Goal: Task Accomplishment & Management: Manage account settings

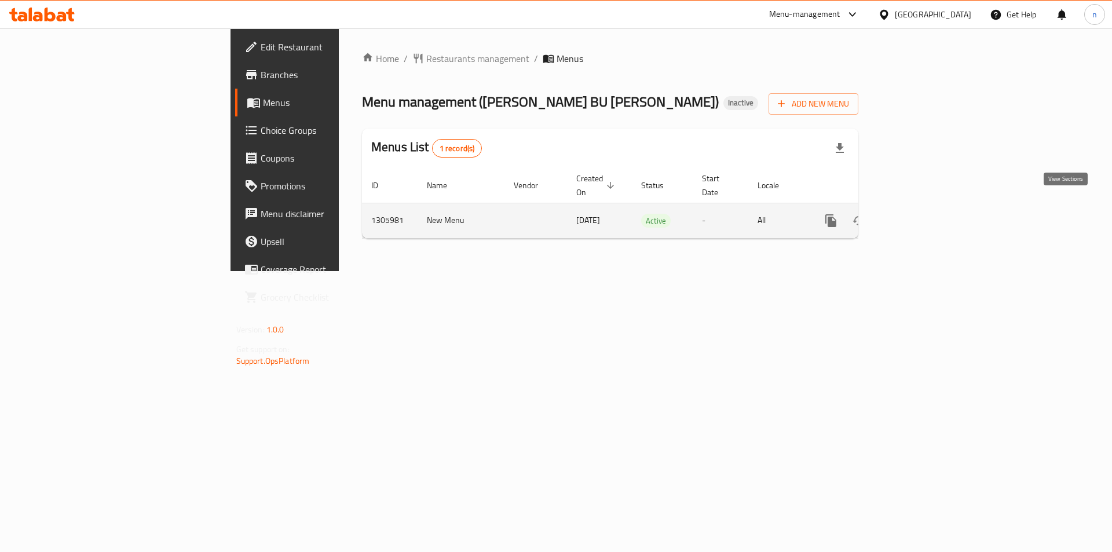
click at [922, 214] on icon "enhanced table" at bounding box center [915, 221] width 14 height 14
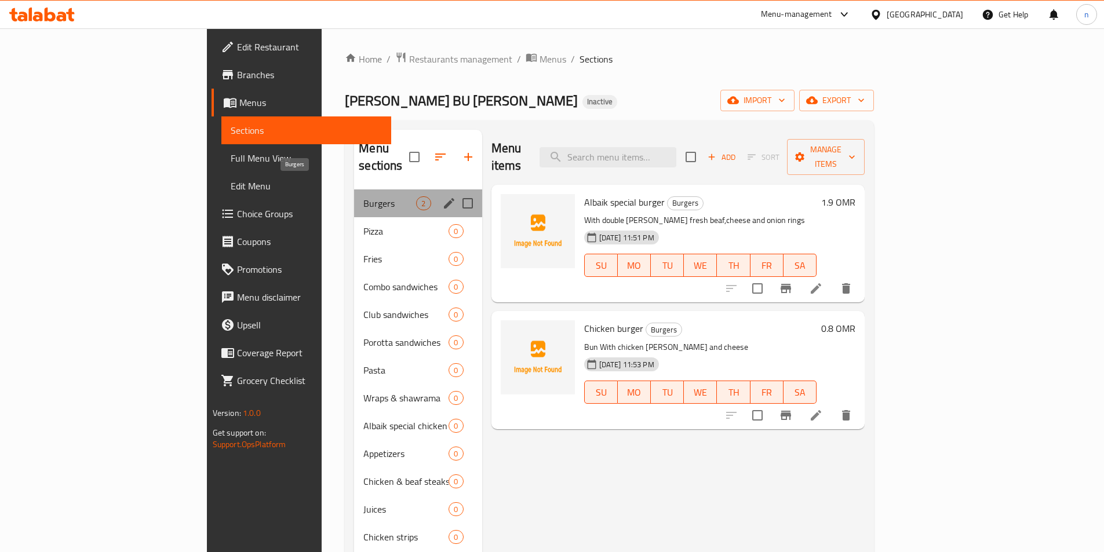
click at [363, 196] on span "Burgers" at bounding box center [389, 203] width 53 height 14
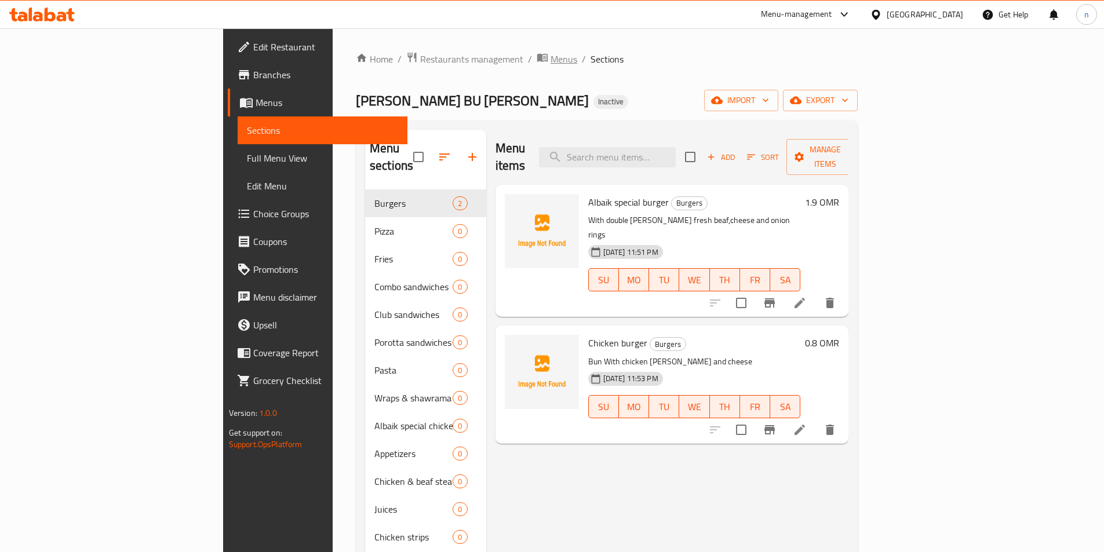
click at [550, 56] on span "Menus" at bounding box center [563, 59] width 27 height 14
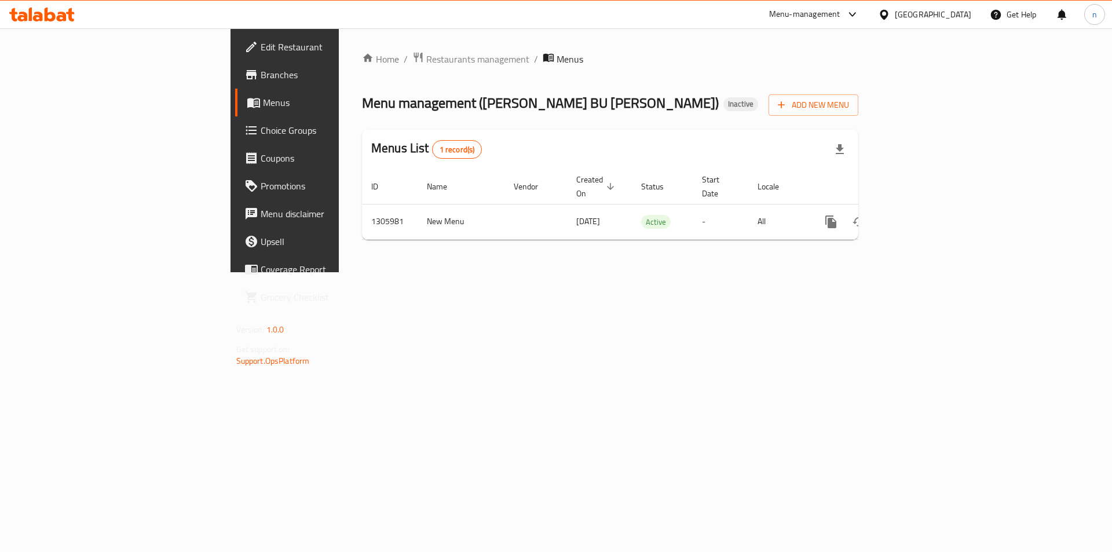
click at [261, 78] on span "Branches" at bounding box center [334, 75] width 147 height 14
click at [261, 79] on span "Branches" at bounding box center [334, 75] width 147 height 14
click at [849, 109] on span "Add New Menu" at bounding box center [813, 104] width 71 height 14
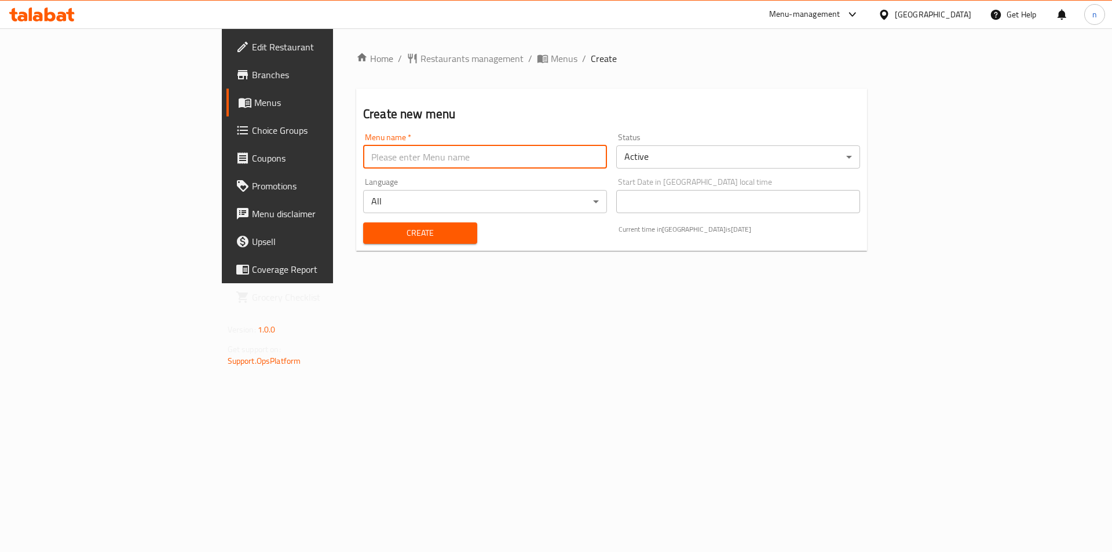
click at [363, 166] on input "text" at bounding box center [485, 156] width 244 height 23
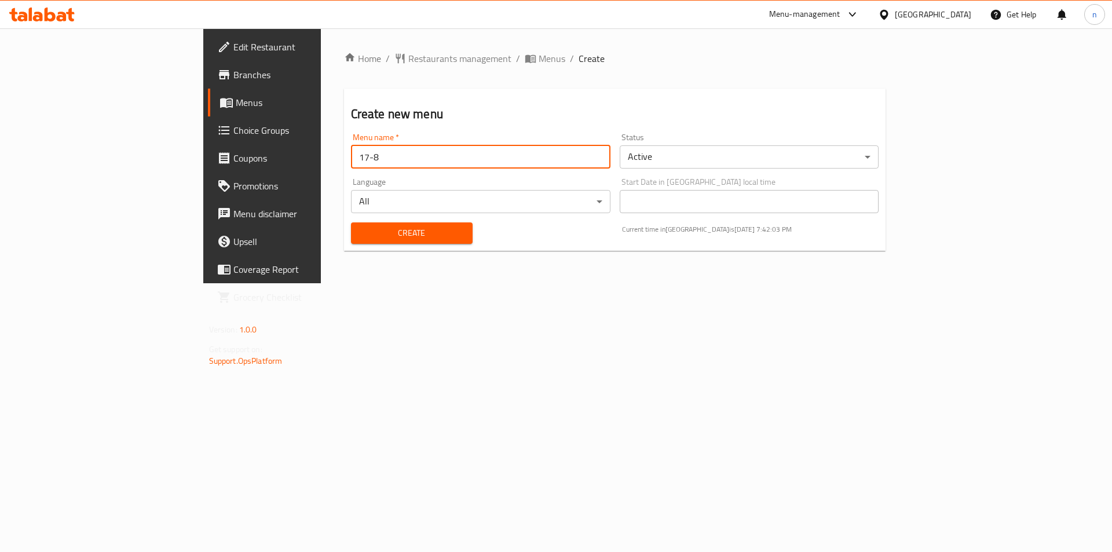
type input "17-8"
click at [370, 227] on span "Create" at bounding box center [411, 233] width 103 height 14
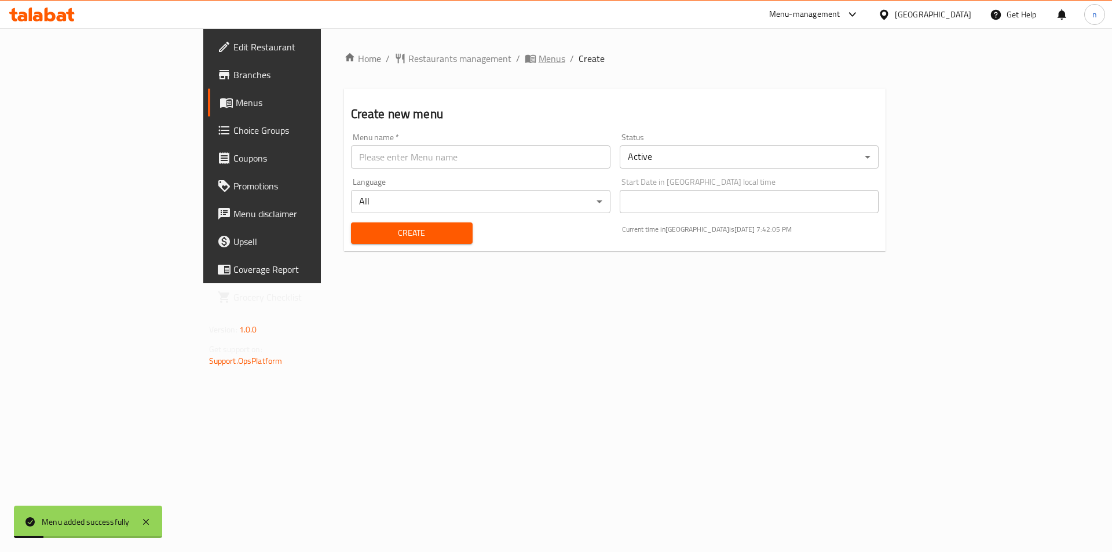
click at [539, 65] on span "Menus" at bounding box center [552, 59] width 27 height 14
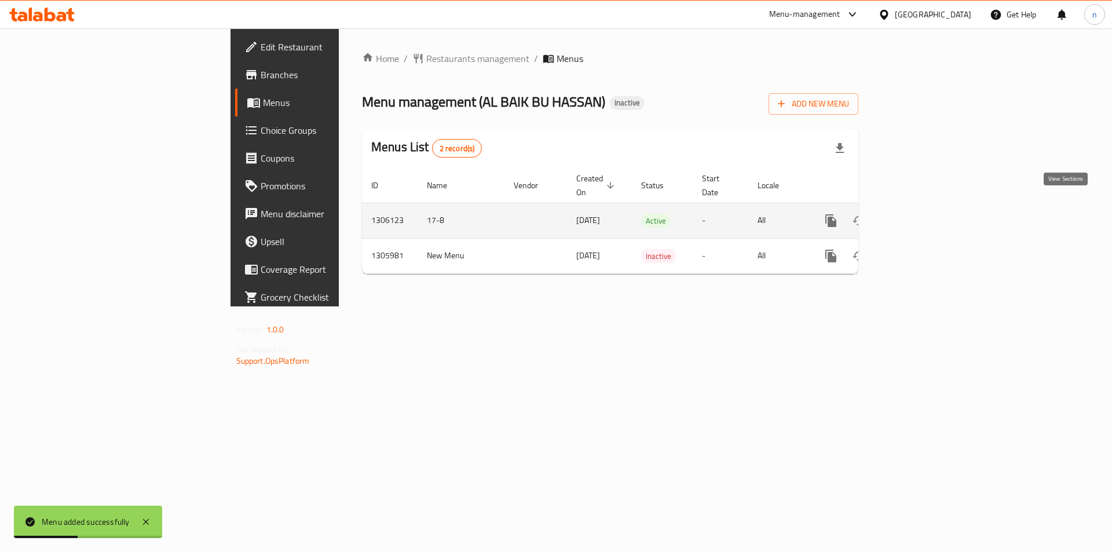
click at [922, 214] on icon "enhanced table" at bounding box center [915, 221] width 14 height 14
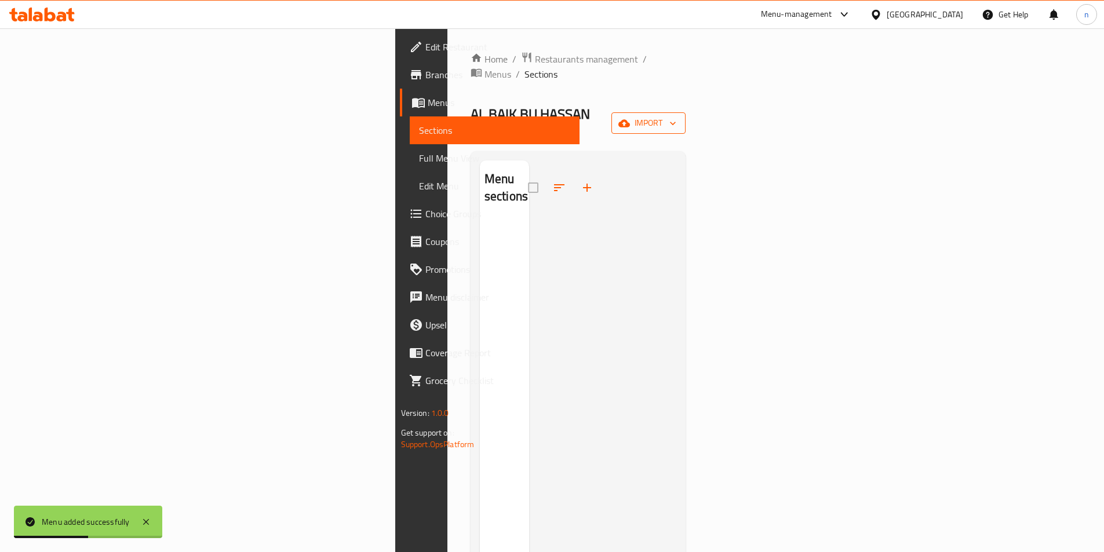
click at [676, 116] on span "import" at bounding box center [648, 123] width 56 height 14
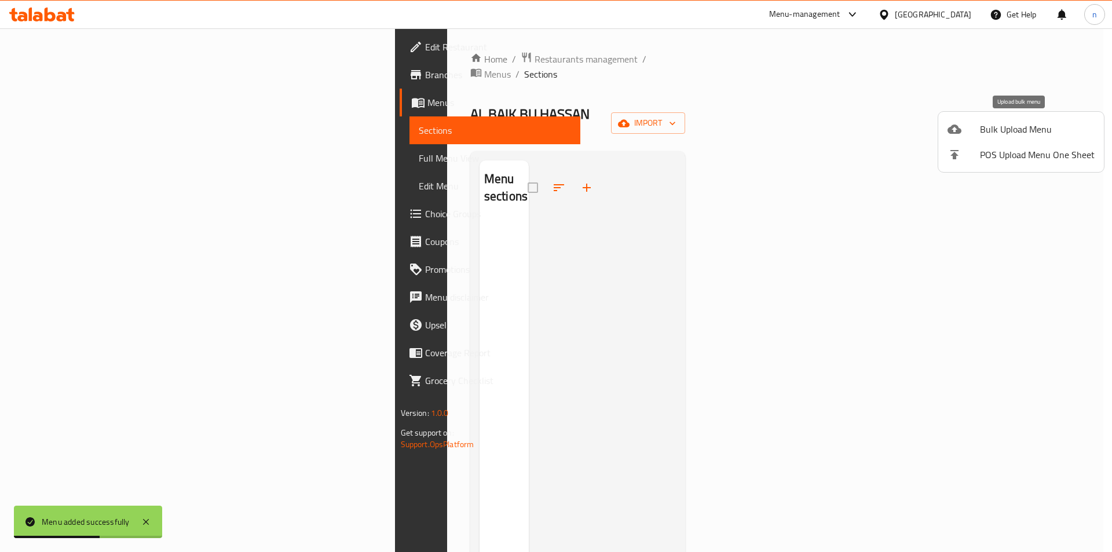
click at [980, 131] on div at bounding box center [964, 129] width 32 height 14
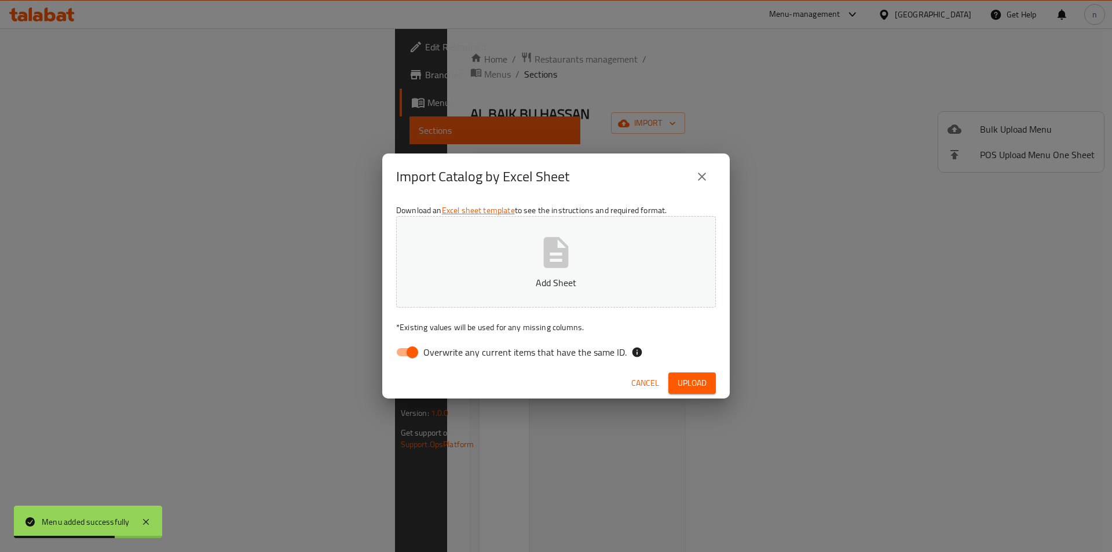
click at [411, 344] on input "Overwrite any current items that have the same ID." at bounding box center [412, 352] width 66 height 22
checkbox input "false"
click at [514, 250] on button "Add Sheet" at bounding box center [556, 262] width 320 height 92
click at [695, 392] on button "Upload" at bounding box center [693, 382] width 48 height 21
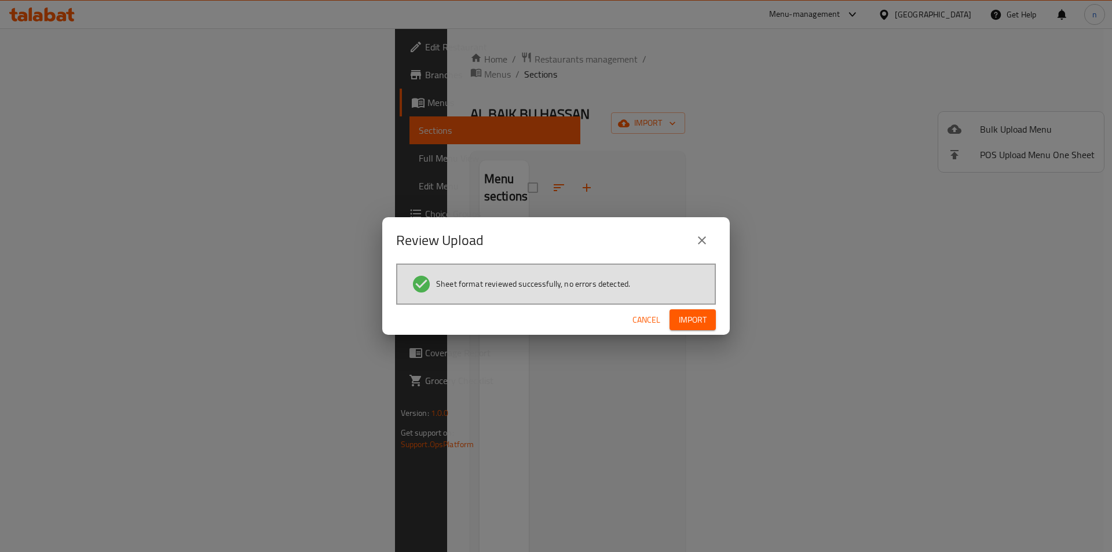
click at [705, 318] on span "Import" at bounding box center [693, 320] width 28 height 14
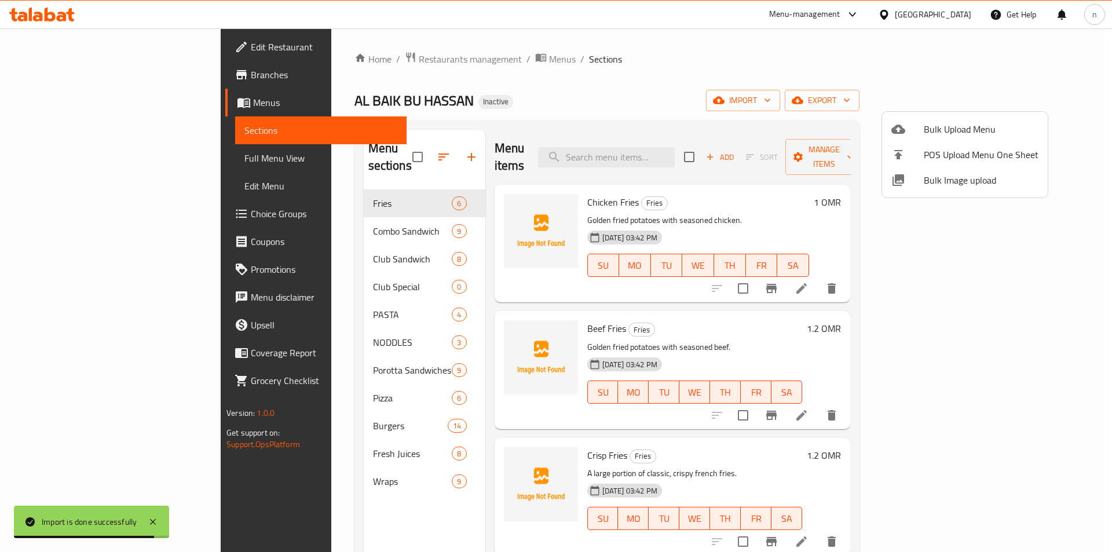
click at [84, 158] on div at bounding box center [556, 276] width 1112 height 552
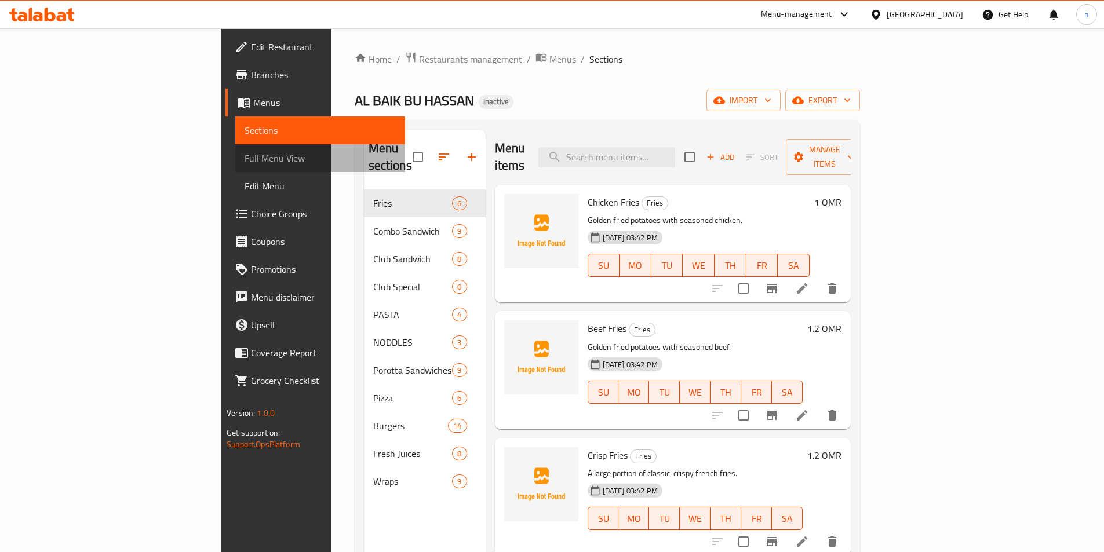
click at [235, 147] on link "Full Menu View" at bounding box center [320, 158] width 170 height 28
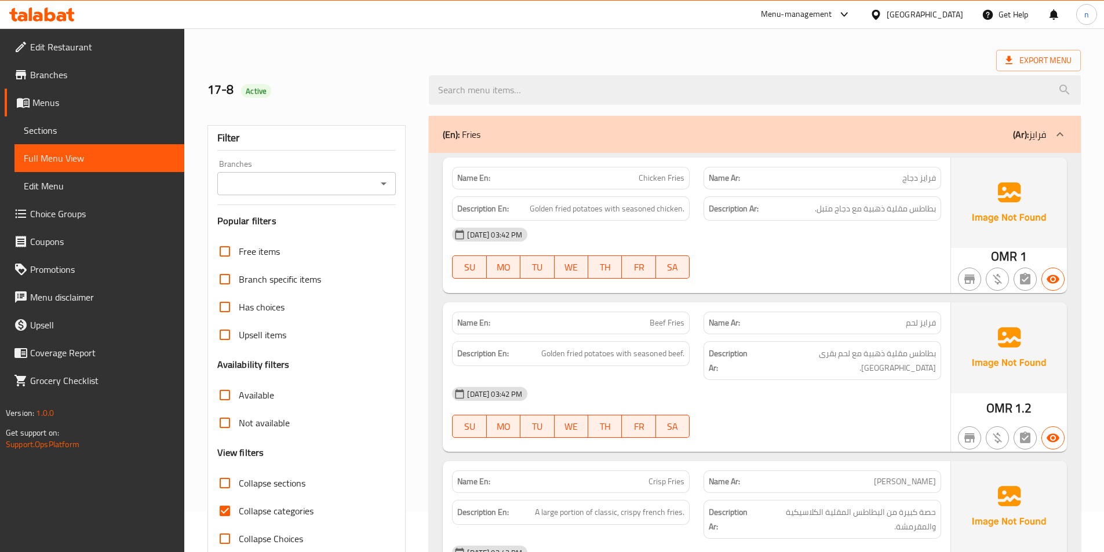
scroll to position [116, 0]
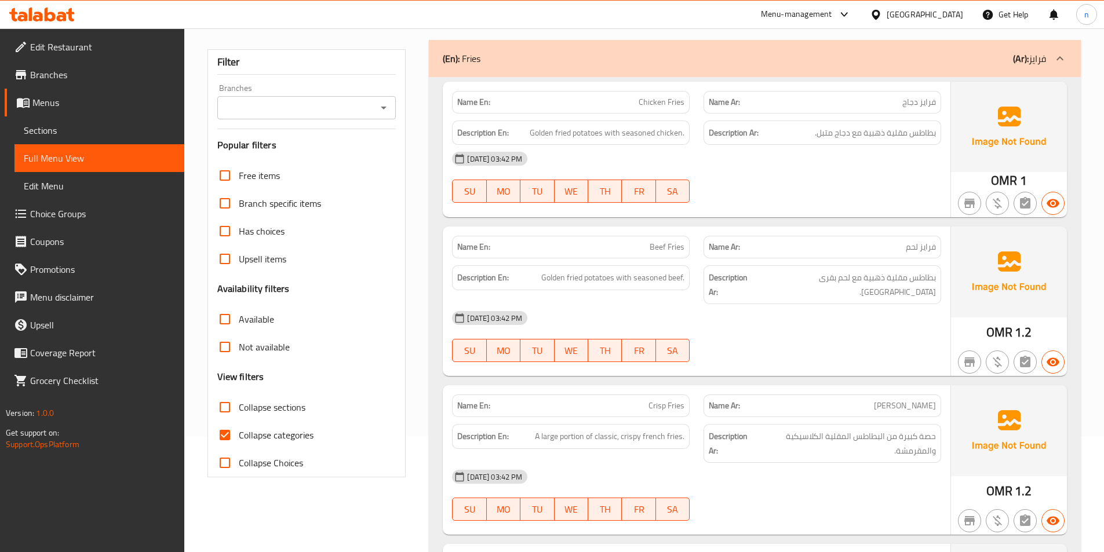
click at [291, 428] on span "Collapse categories" at bounding box center [276, 435] width 75 height 14
click at [239, 427] on input "Collapse categories" at bounding box center [225, 435] width 28 height 28
checkbox input "false"
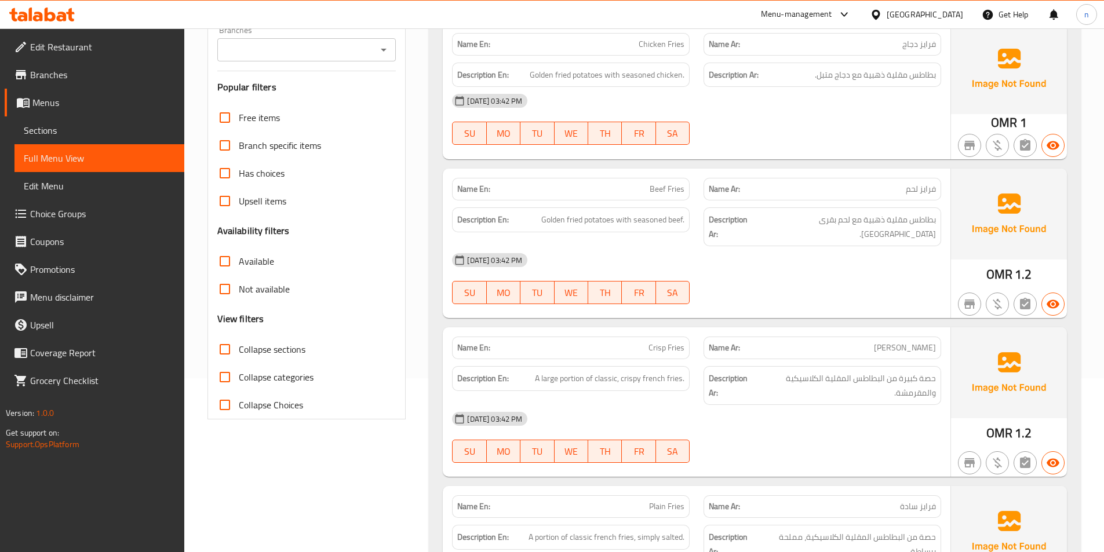
scroll to position [0, 0]
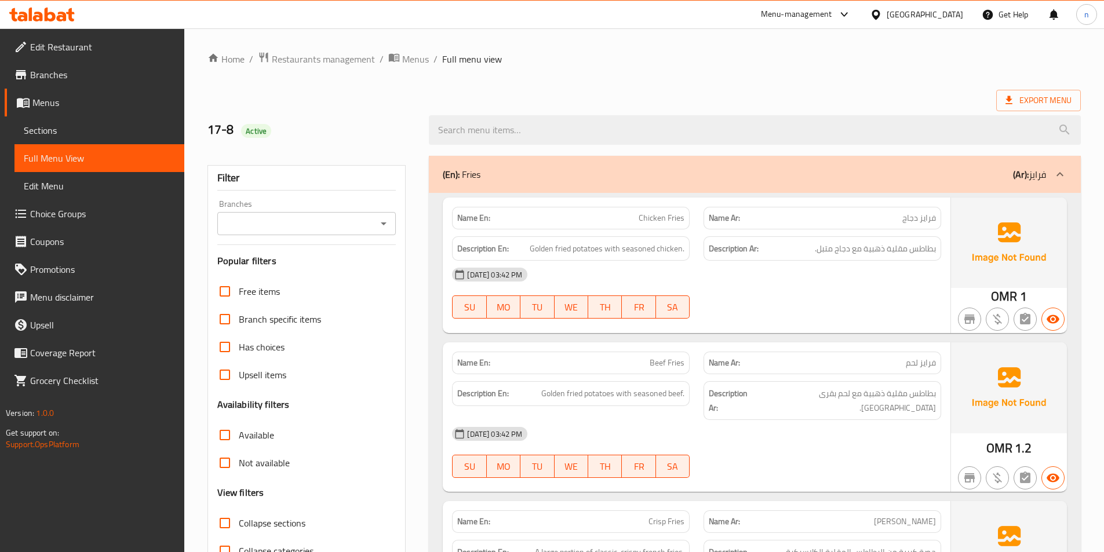
click at [55, 120] on link "Sections" at bounding box center [99, 130] width 170 height 28
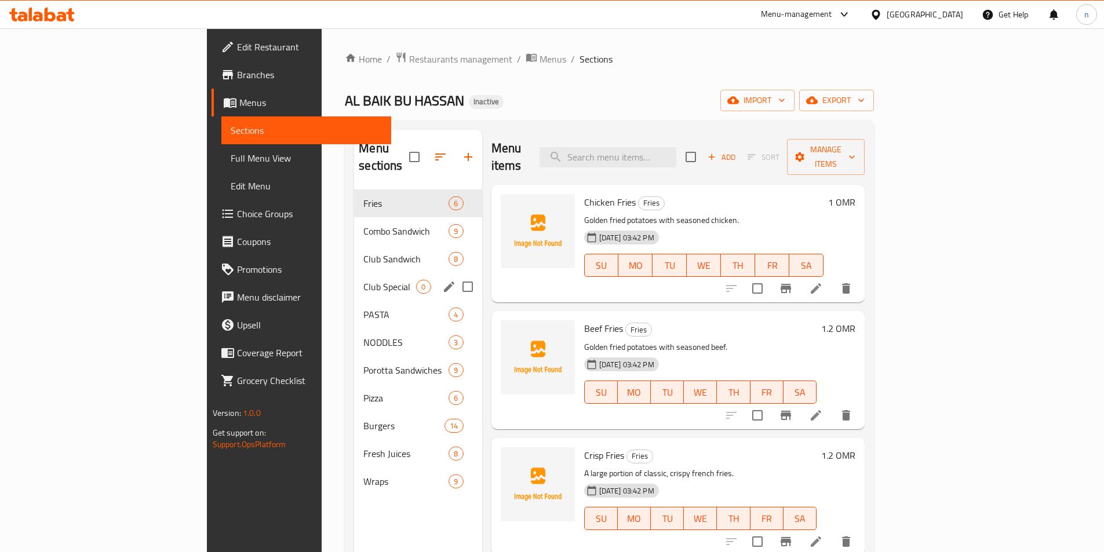
click at [354, 273] on div "Club Special 0" at bounding box center [417, 287] width 127 height 28
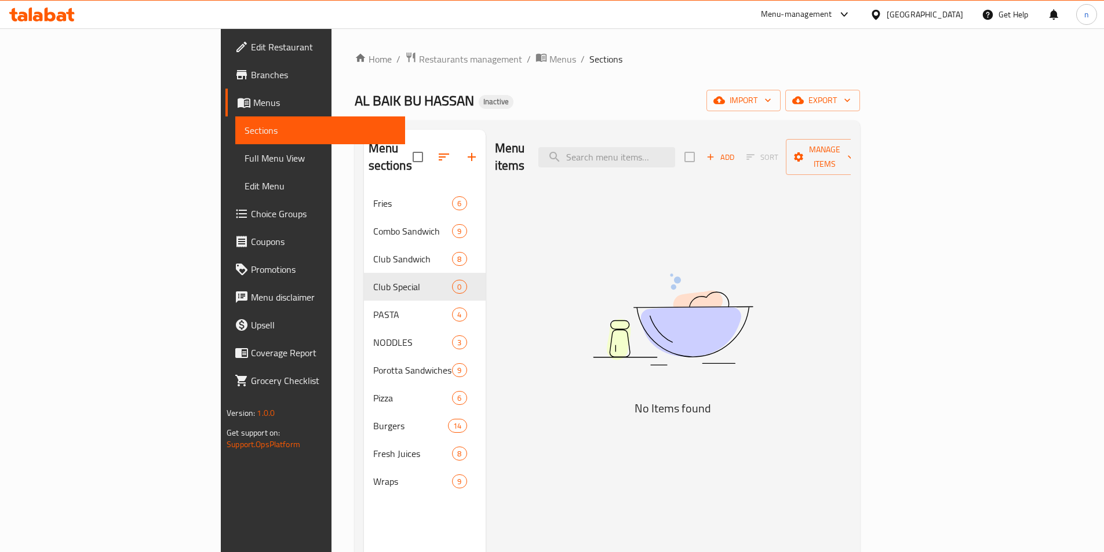
click at [253, 103] on span "Menus" at bounding box center [324, 103] width 143 height 14
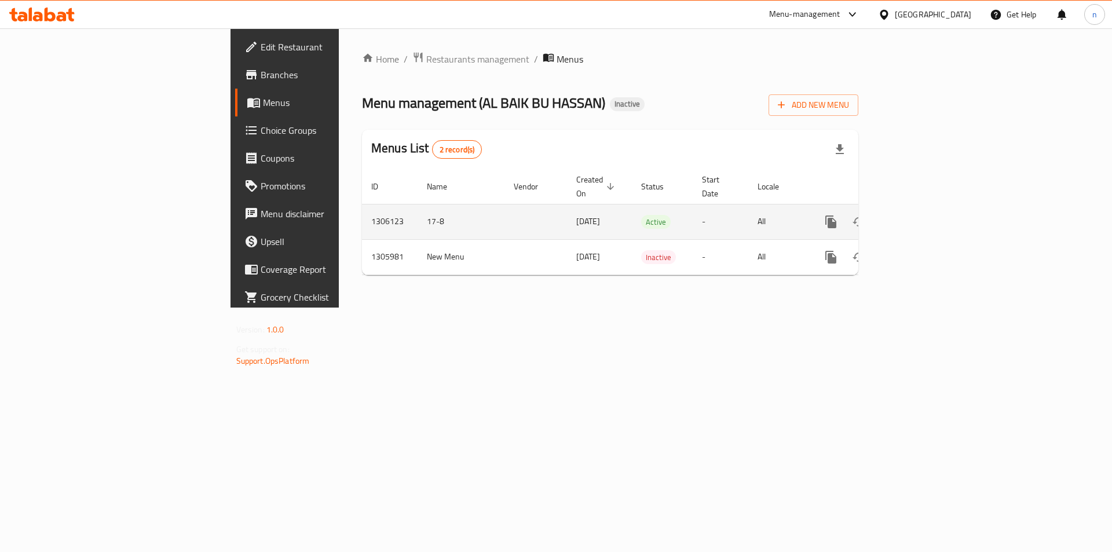
click at [922, 215] on icon "enhanced table" at bounding box center [915, 222] width 14 height 14
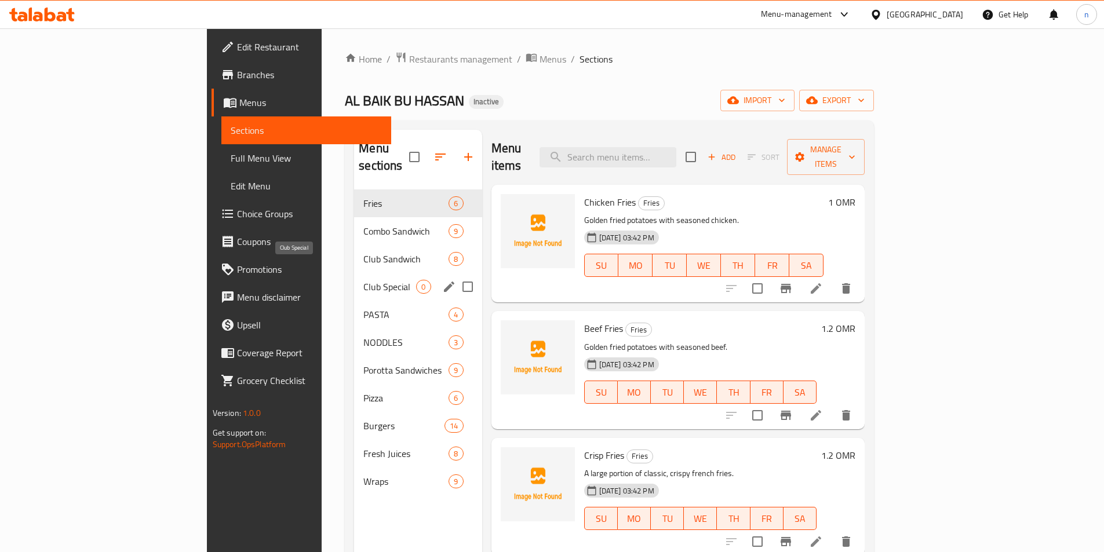
click at [363, 280] on span "Club Special" at bounding box center [389, 287] width 53 height 14
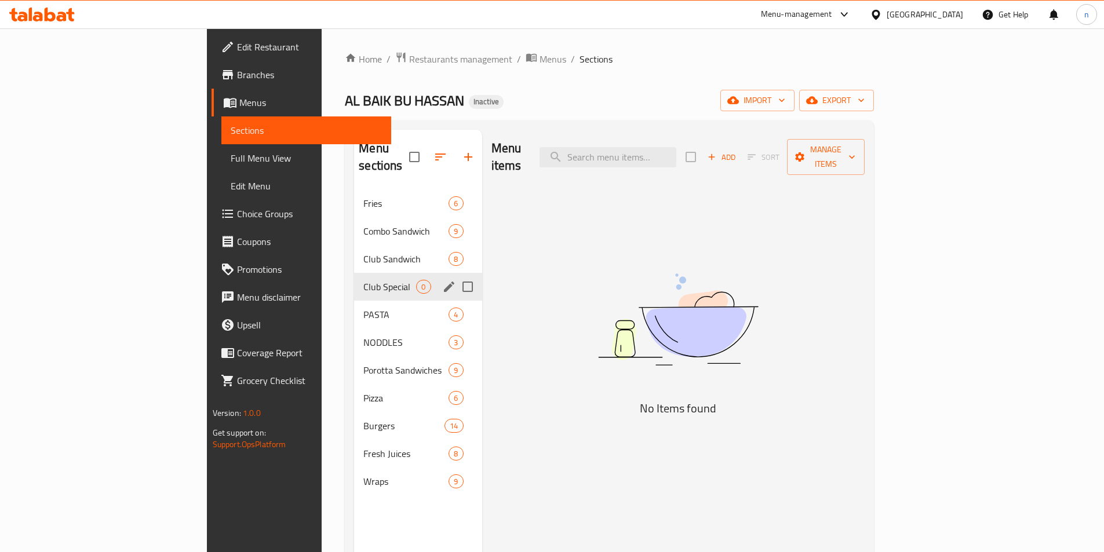
click at [455, 275] on input "Menu sections" at bounding box center [467, 287] width 24 height 24
drag, startPoint x: 334, startPoint y: 270, endPoint x: 346, endPoint y: 271, distance: 12.8
click at [363, 280] on span "Club Special" at bounding box center [389, 287] width 53 height 14
click at [482, 316] on div "Menu items Add Sort Manage items No Items found" at bounding box center [673, 406] width 383 height 552
click at [455, 275] on input "Menu sections" at bounding box center [467, 287] width 24 height 24
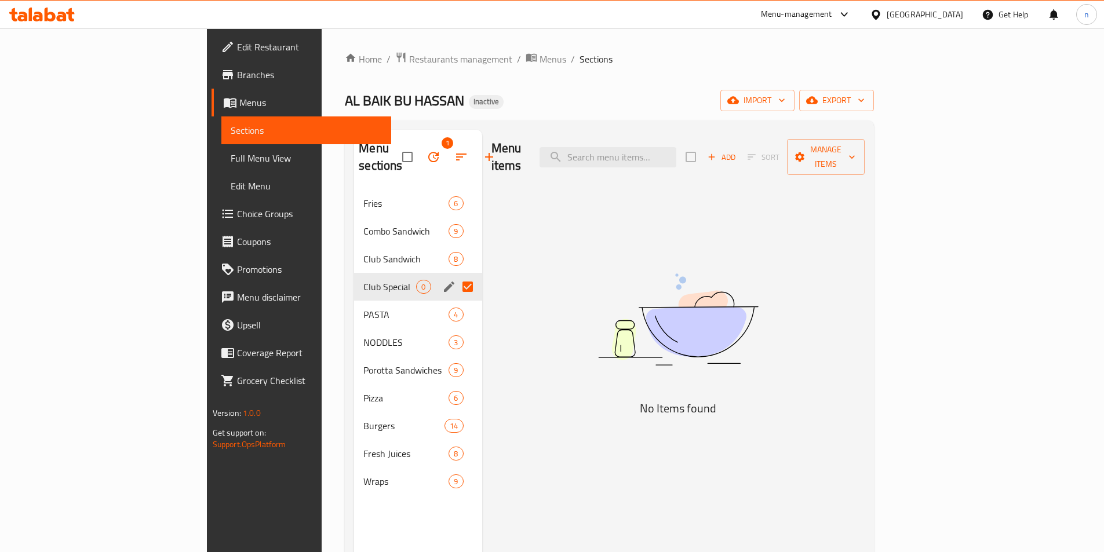
checkbox input "false"
click at [442, 308] on icon "edit" at bounding box center [449, 315] width 14 height 14
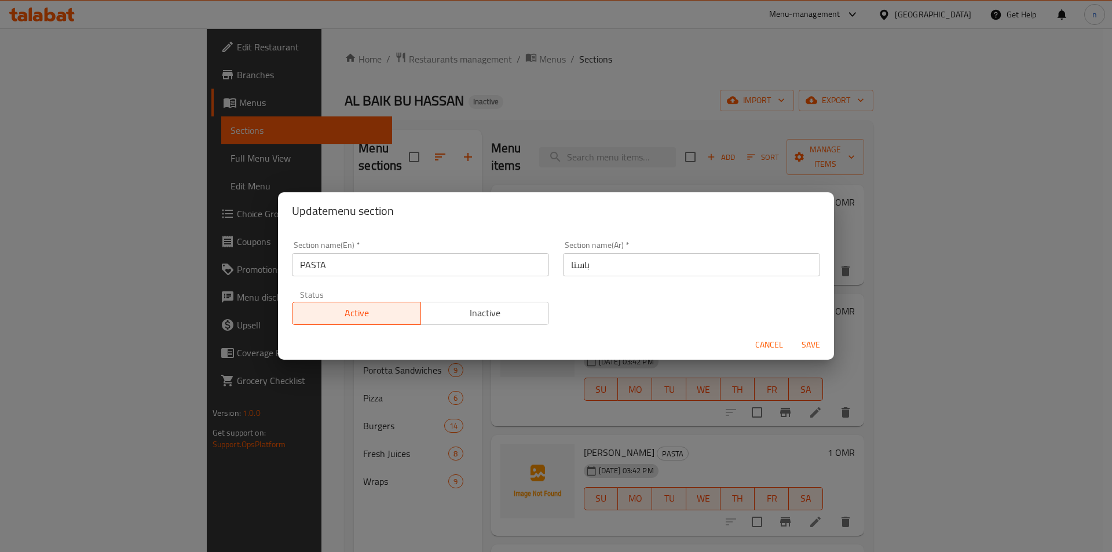
click at [768, 344] on span "Cancel" at bounding box center [769, 345] width 28 height 14
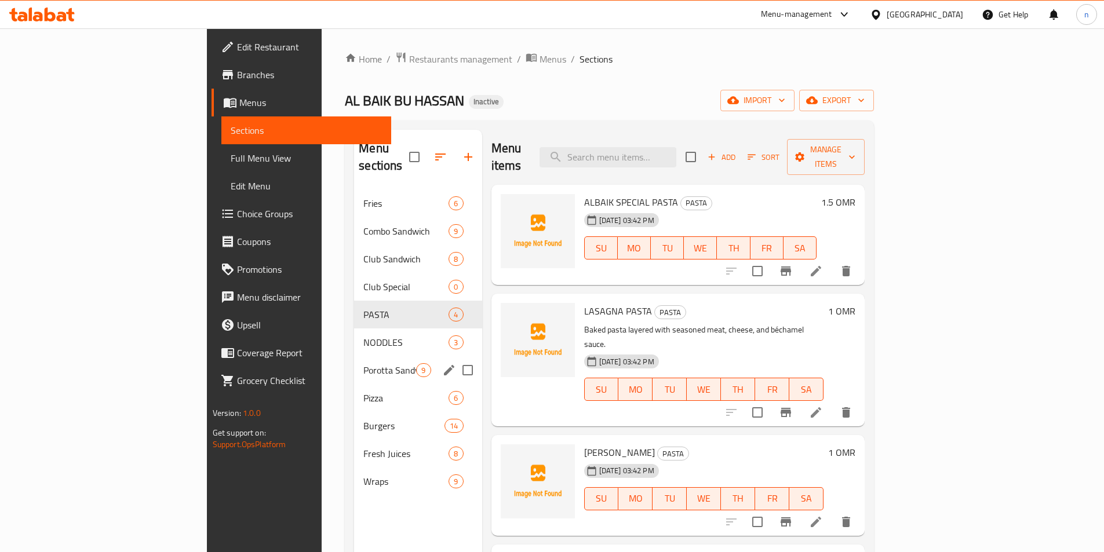
click at [442, 363] on icon "edit" at bounding box center [449, 370] width 14 height 14
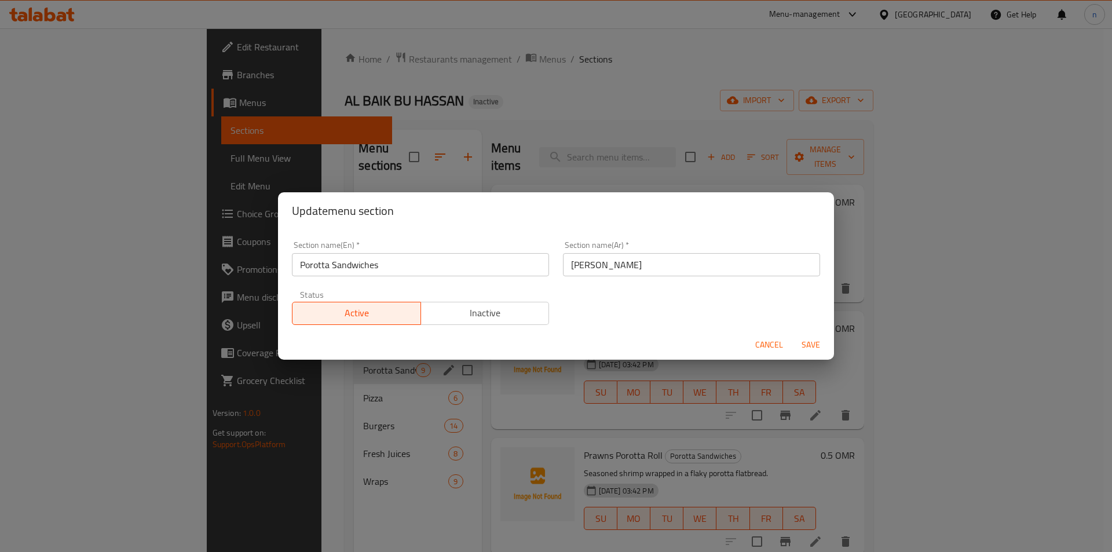
click at [667, 268] on input "براتا ساندويتش" at bounding box center [691, 264] width 257 height 23
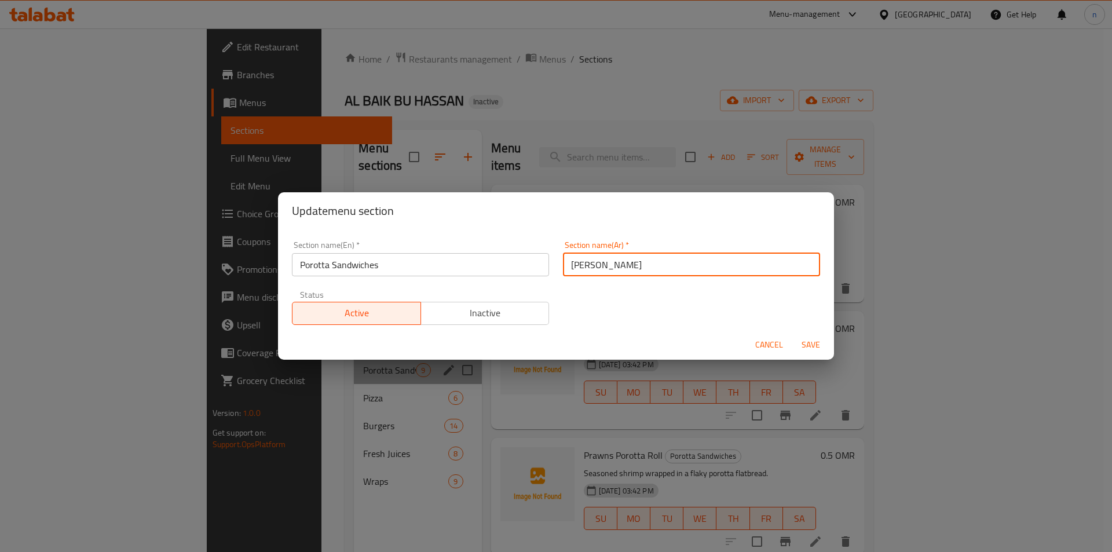
click at [667, 268] on input "براتا ساندويتش" at bounding box center [691, 264] width 257 height 23
paste input "الساندوتشات"
drag, startPoint x: 612, startPoint y: 271, endPoint x: 631, endPoint y: 276, distance: 19.8
click at [630, 276] on input "الساندوتشات" at bounding box center [691, 264] width 257 height 23
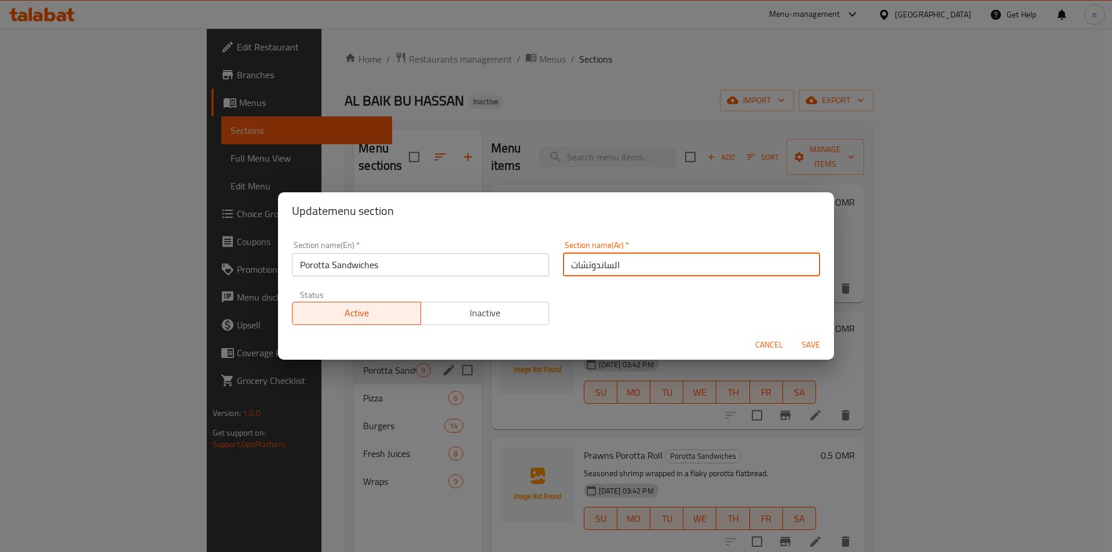
click at [609, 267] on input "الساندوتشات" at bounding box center [691, 264] width 257 height 23
drag, startPoint x: 611, startPoint y: 266, endPoint x: 624, endPoint y: 276, distance: 17.4
click at [623, 275] on input "الساندوتشات" at bounding box center [691, 264] width 257 height 23
drag, startPoint x: 594, startPoint y: 257, endPoint x: 597, endPoint y: 275, distance: 18.2
drag, startPoint x: 597, startPoint y: 275, endPoint x: 590, endPoint y: 265, distance: 12.5
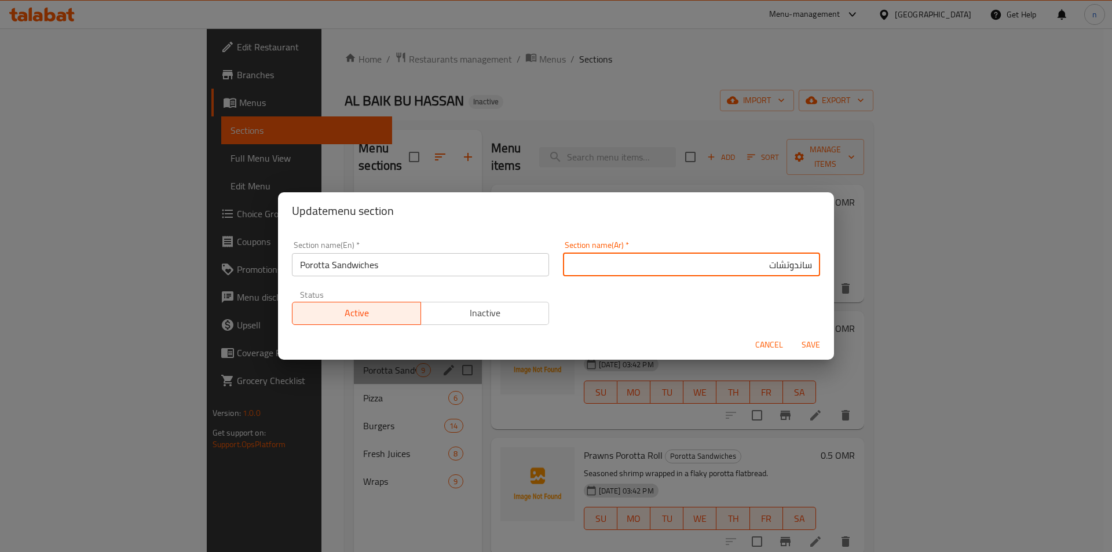
click at [739, 265] on input "ساندوتشات" at bounding box center [691, 264] width 257 height 23
type input "ساندوتشات براتا"
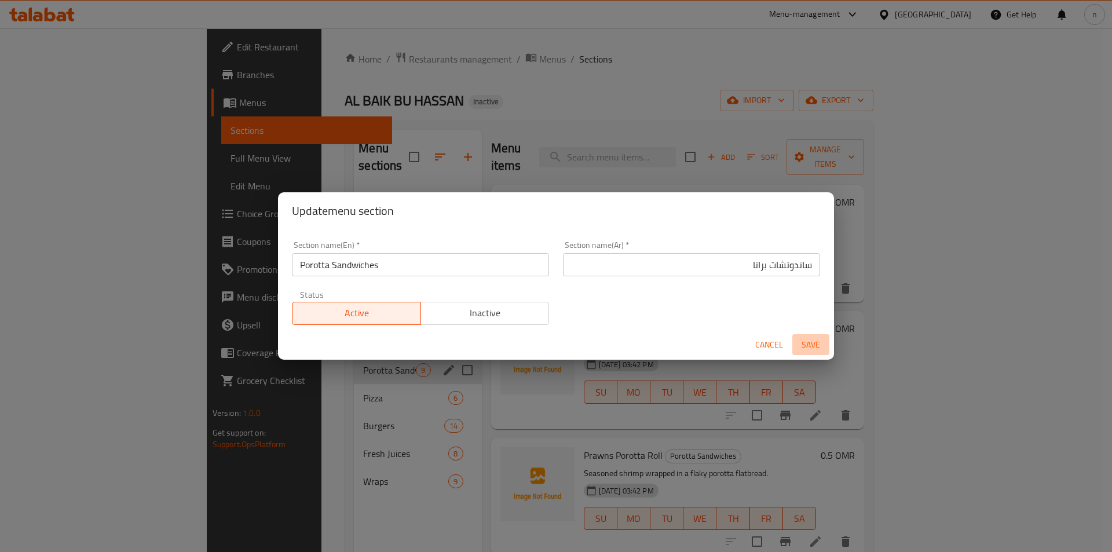
click at [803, 342] on span "Save" at bounding box center [811, 345] width 28 height 14
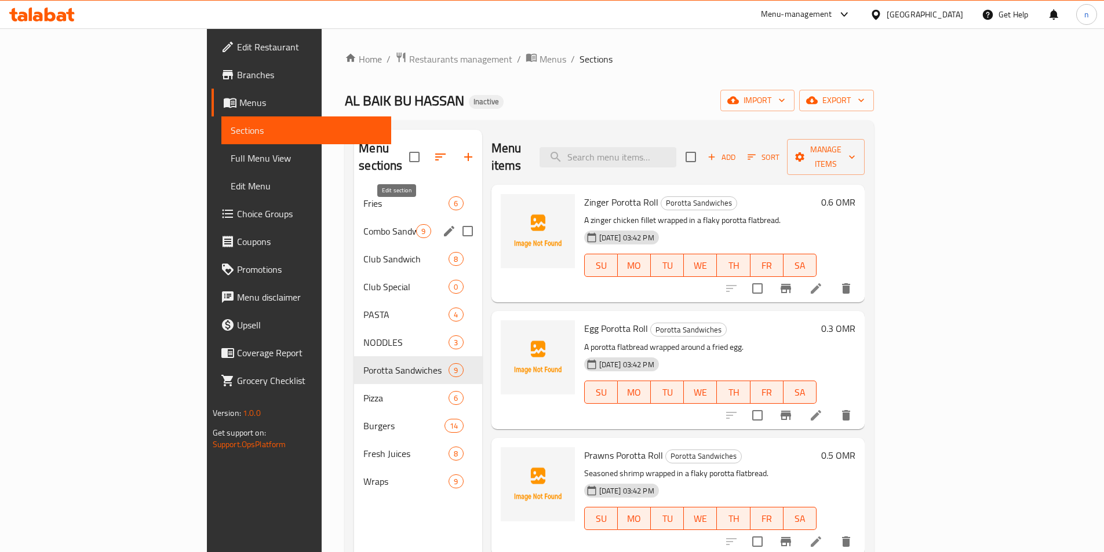
click at [442, 224] on icon "edit" at bounding box center [449, 231] width 14 height 14
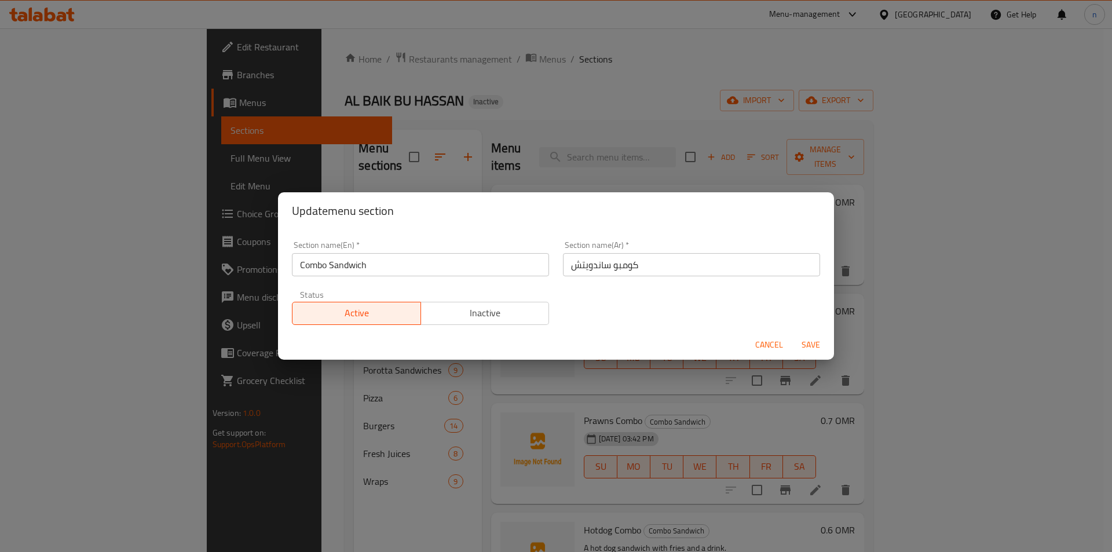
click at [580, 268] on input "كومبو ساندويتش" at bounding box center [691, 264] width 257 height 23
type input "كومبو ساندوتش"
click at [804, 348] on span "Save" at bounding box center [811, 345] width 28 height 14
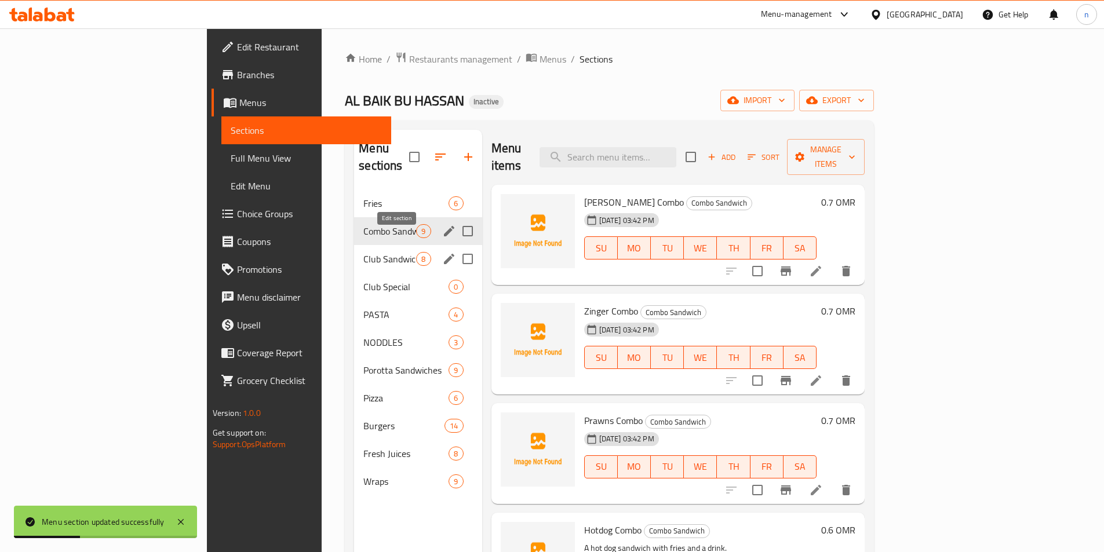
click at [442, 252] on icon "edit" at bounding box center [449, 259] width 14 height 14
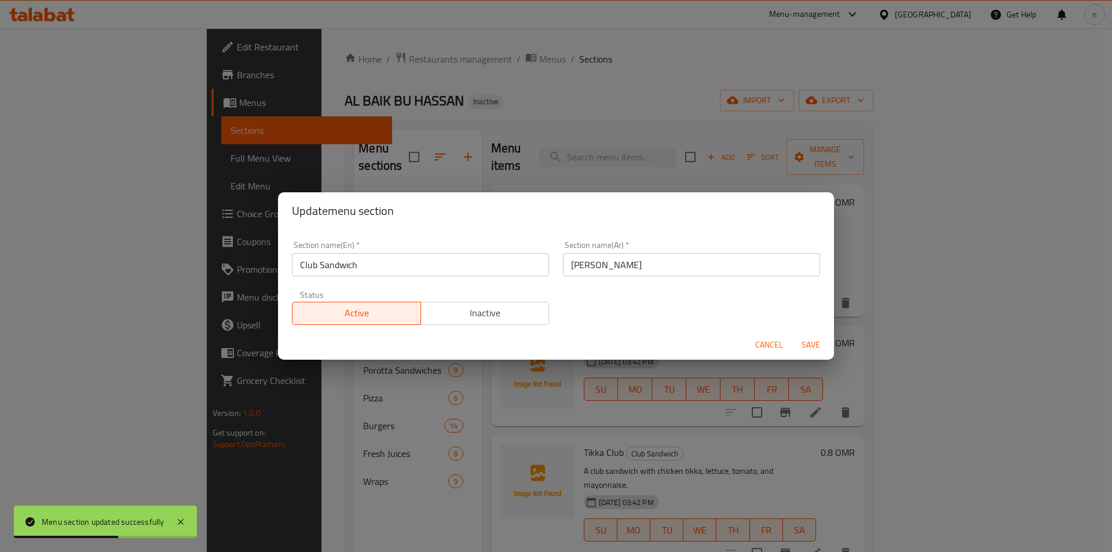
click at [580, 268] on input "كلوب ساندويتش" at bounding box center [691, 264] width 257 height 23
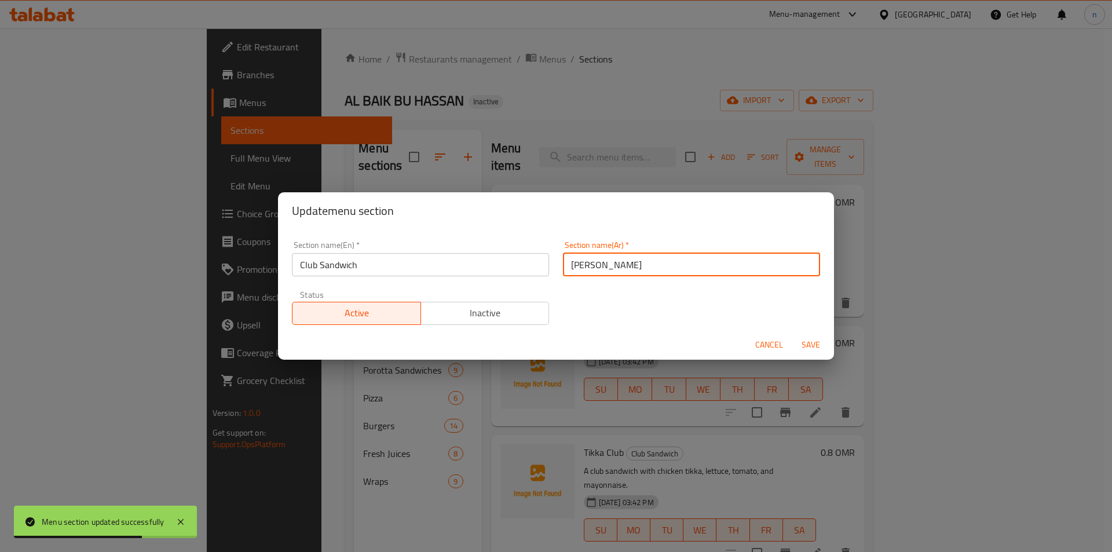
type input "[PERSON_NAME]"
click at [801, 341] on span "Save" at bounding box center [811, 345] width 28 height 14
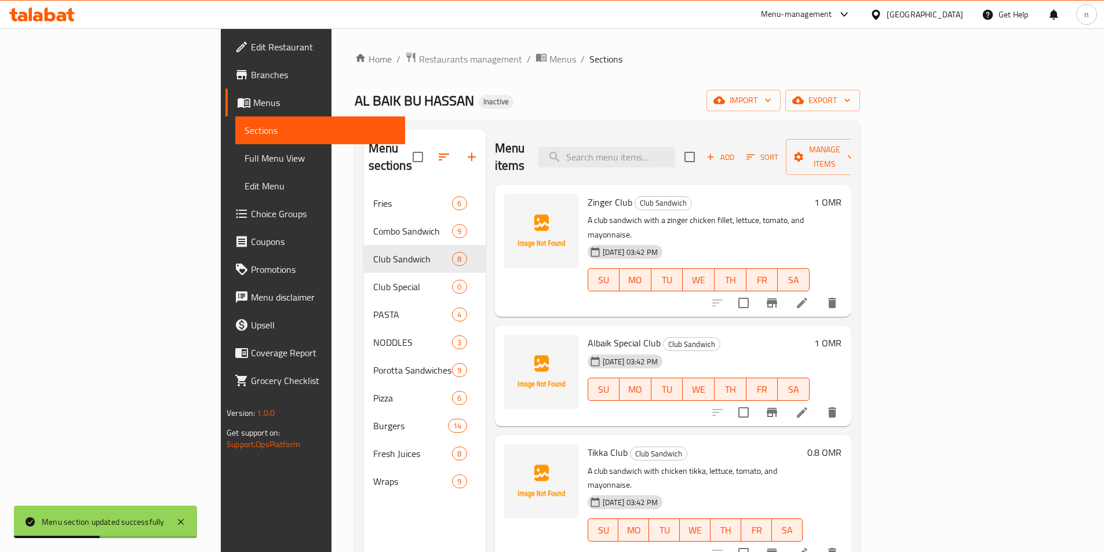
click at [244, 160] on span "Full Menu View" at bounding box center [319, 158] width 151 height 14
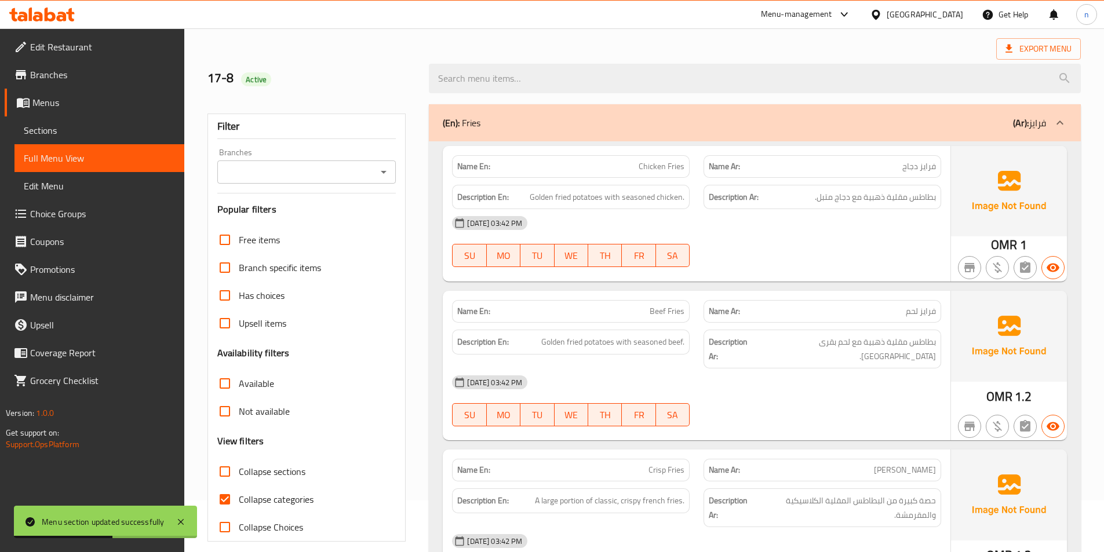
scroll to position [174, 0]
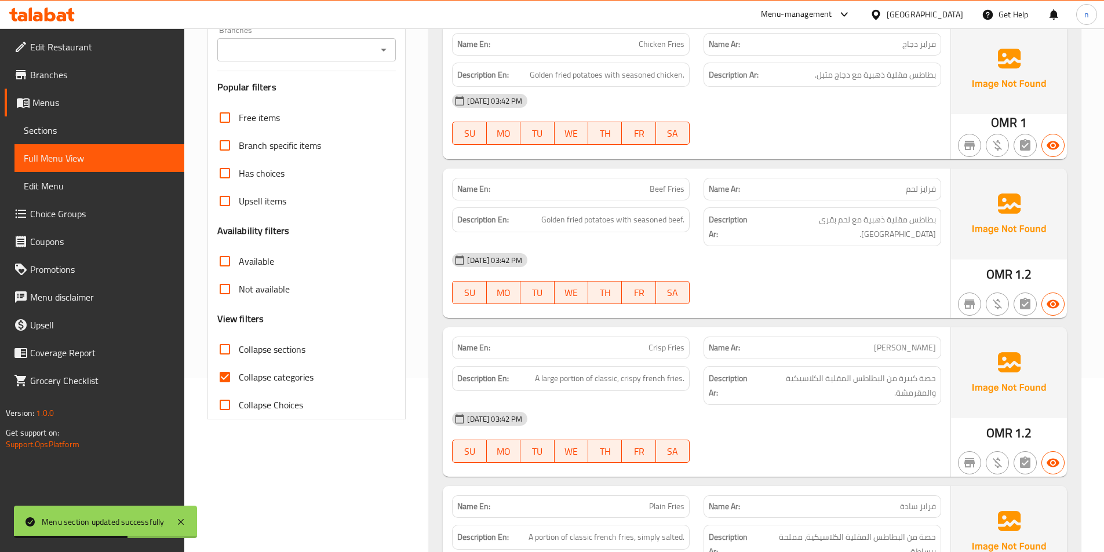
click at [292, 375] on span "Collapse categories" at bounding box center [276, 377] width 75 height 14
click at [239, 375] on input "Collapse categories" at bounding box center [225, 377] width 28 height 28
checkbox input "false"
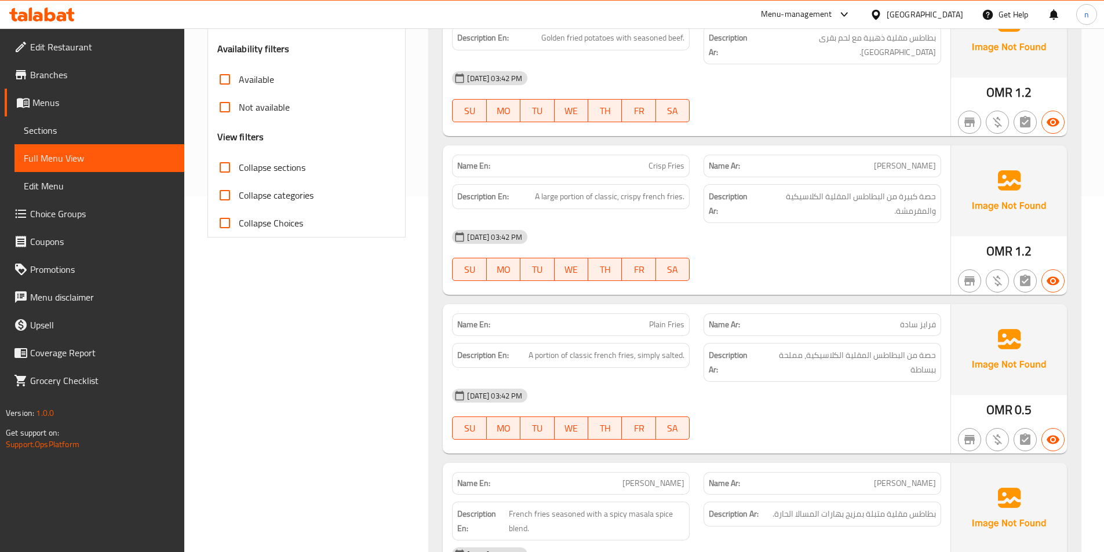
scroll to position [406, 0]
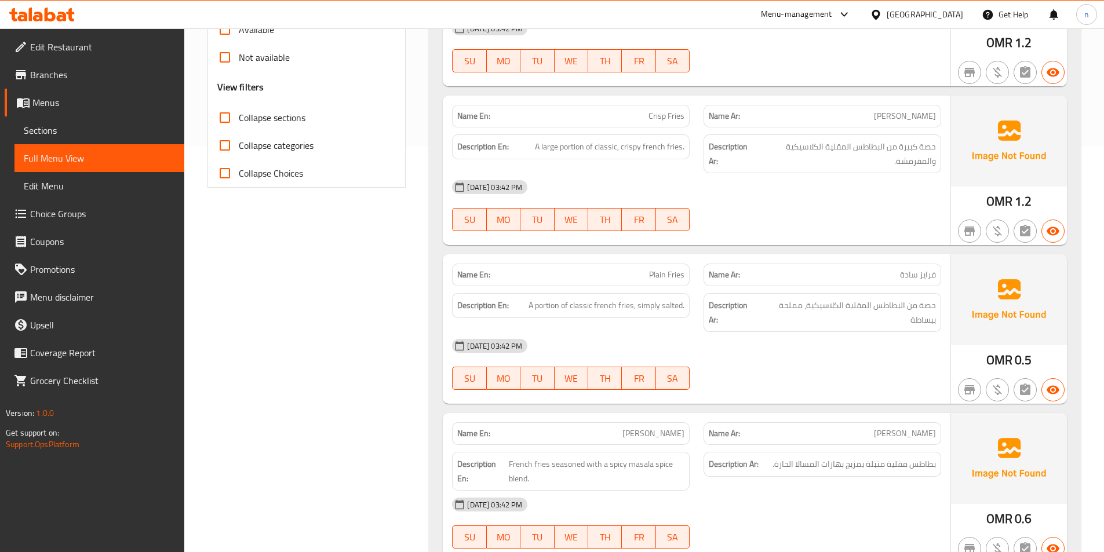
click at [661, 110] on span "Crisp Fries" at bounding box center [666, 116] width 36 height 12
copy span "Crisp"
click at [803, 196] on div "17-08-2025 03:42 PM SU MO TU WE TH FR SA" at bounding box center [696, 205] width 503 height 65
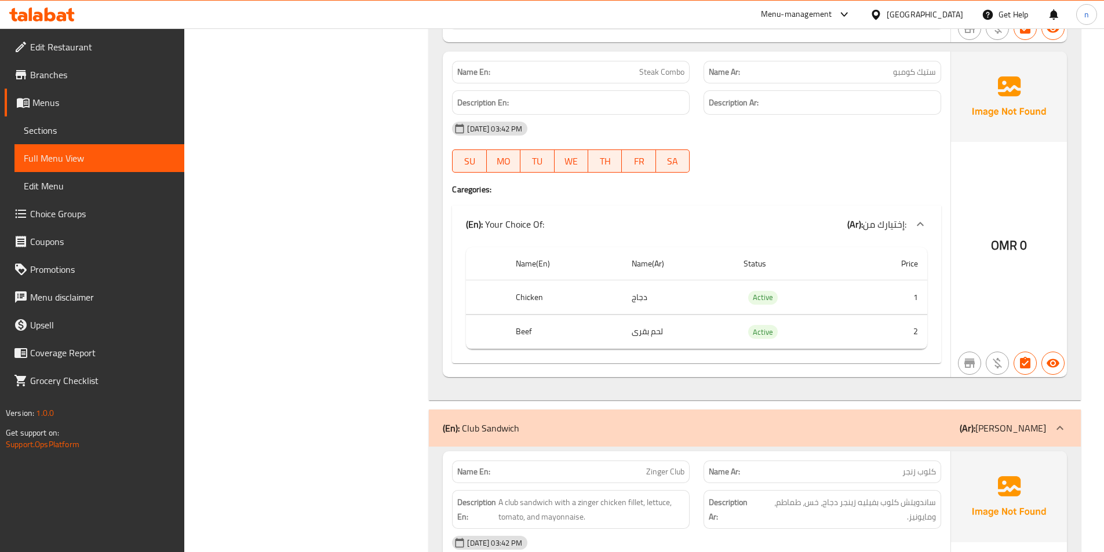
scroll to position [2491, 0]
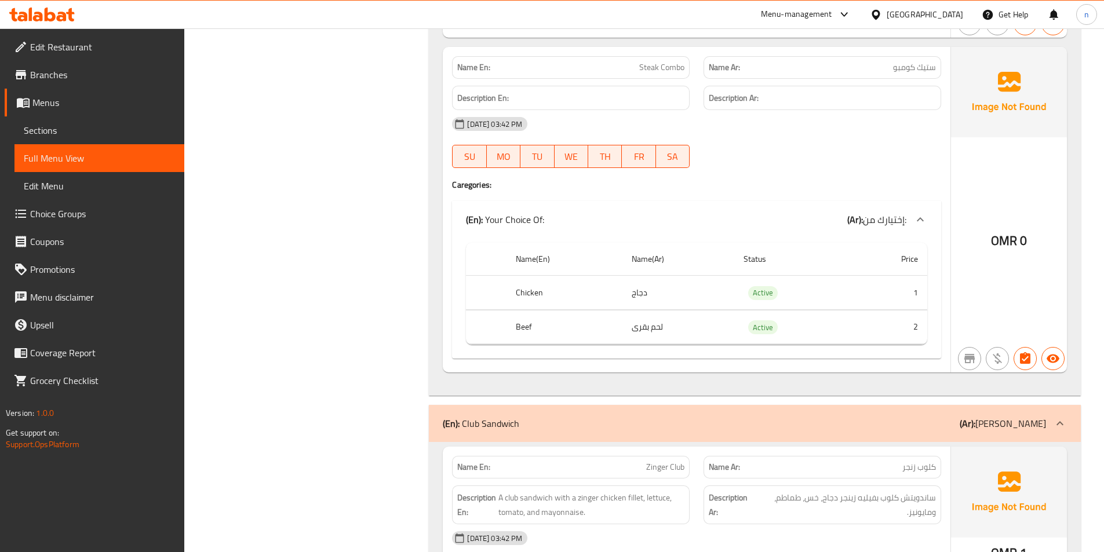
click at [649, 61] on span "Steak Combo" at bounding box center [661, 67] width 45 height 12
click at [780, 161] on div at bounding box center [821, 168] width 251 height 14
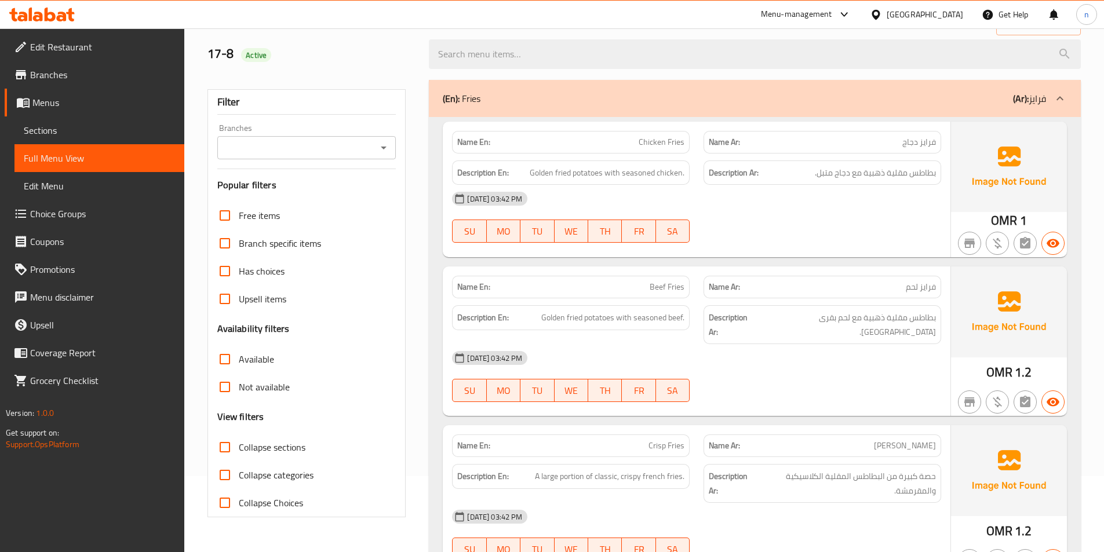
scroll to position [0, 0]
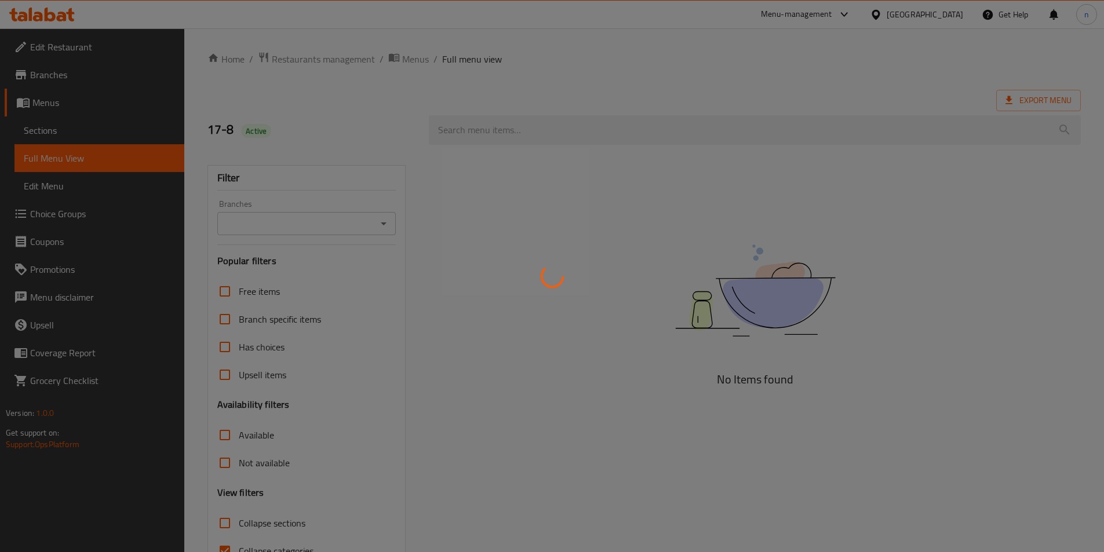
click at [97, 130] on div at bounding box center [552, 276] width 1104 height 552
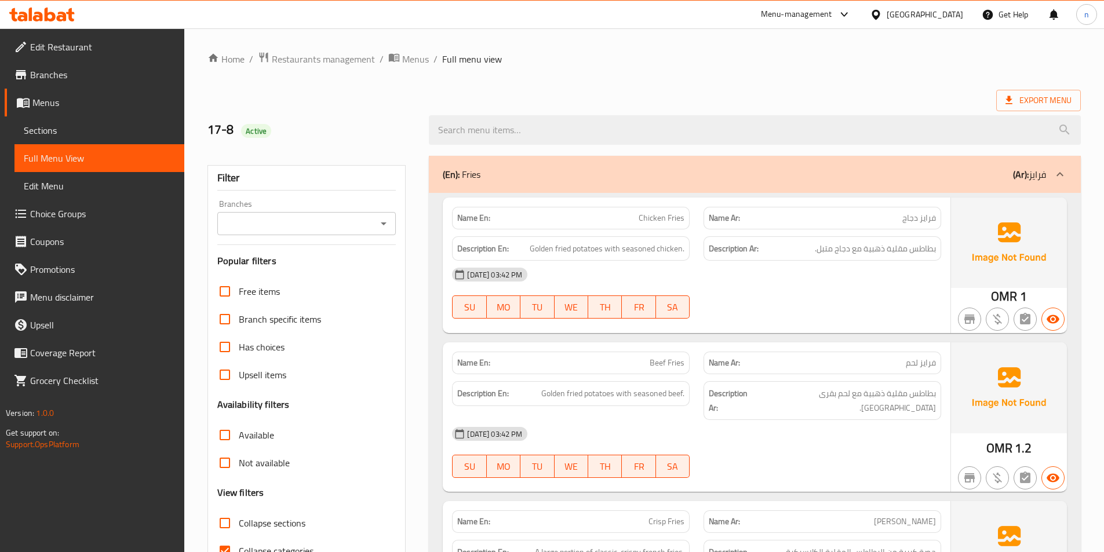
click at [101, 140] on link "Sections" at bounding box center [99, 130] width 170 height 28
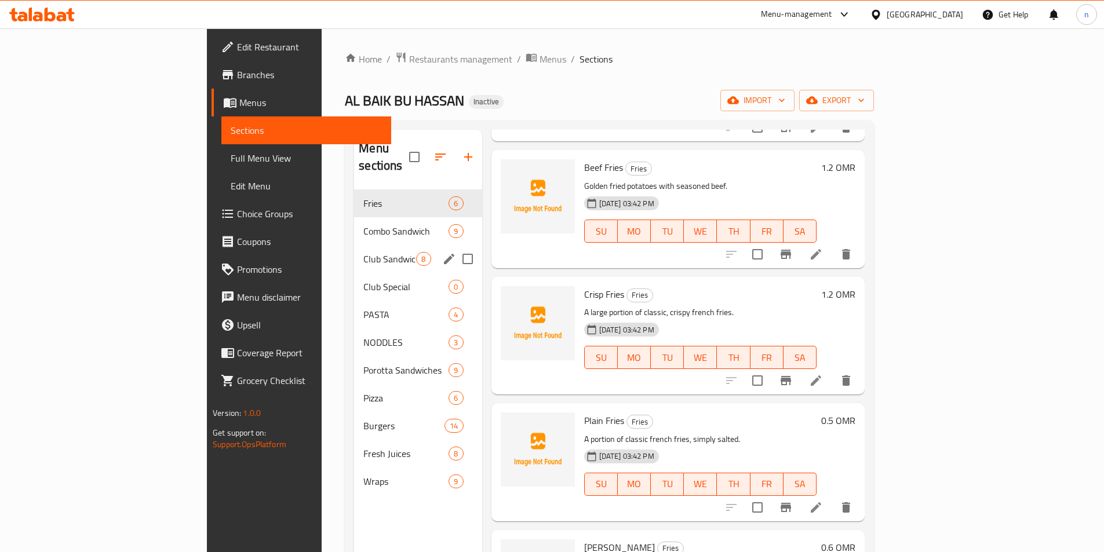
click at [354, 249] on div "Club Sandwich 8" at bounding box center [417, 259] width 127 height 28
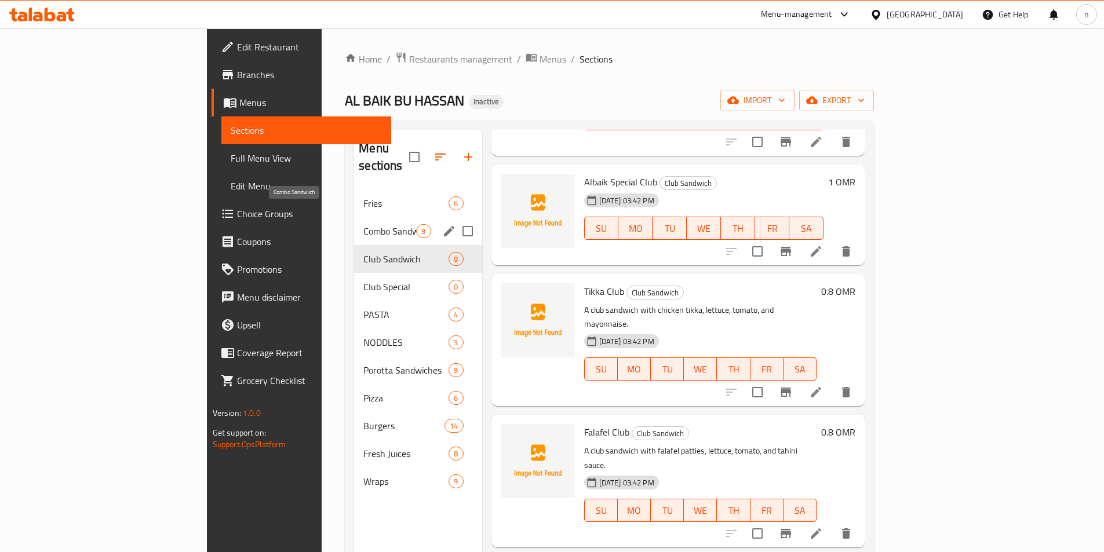
click at [363, 224] on span "Combo Sandwich" at bounding box center [389, 231] width 53 height 14
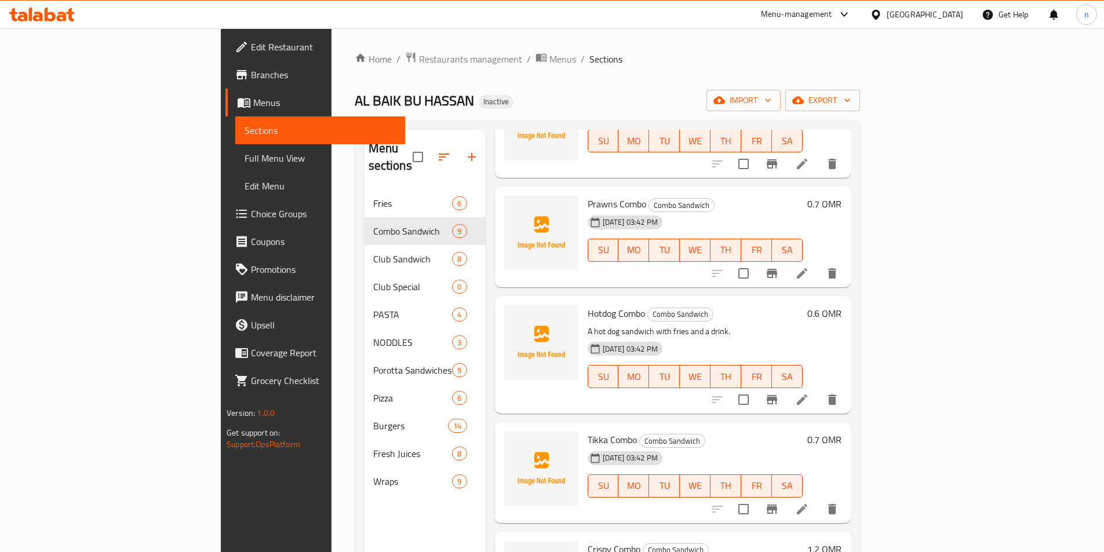
scroll to position [219, 0]
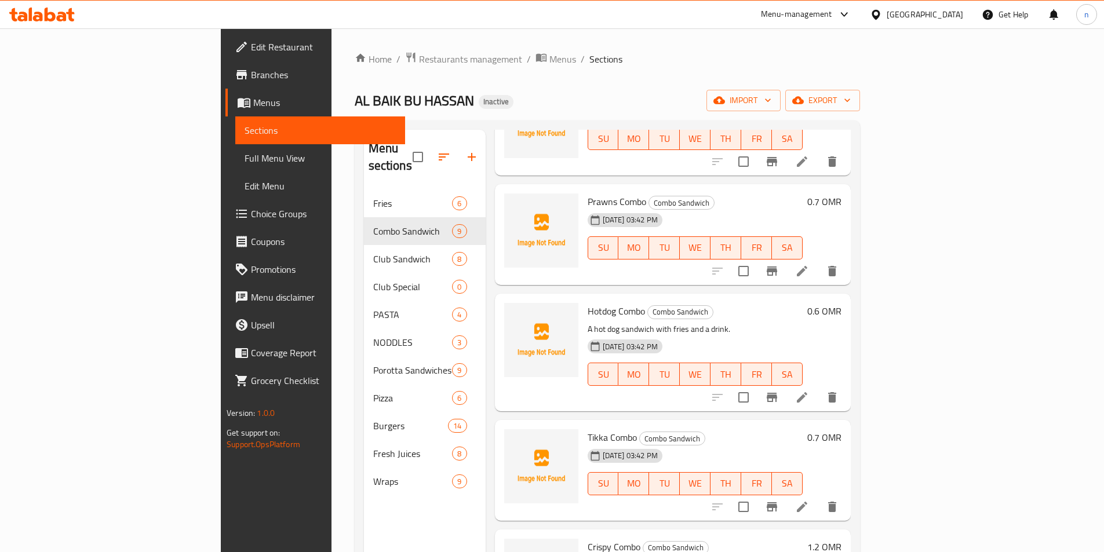
click at [809, 390] on icon at bounding box center [802, 397] width 14 height 14
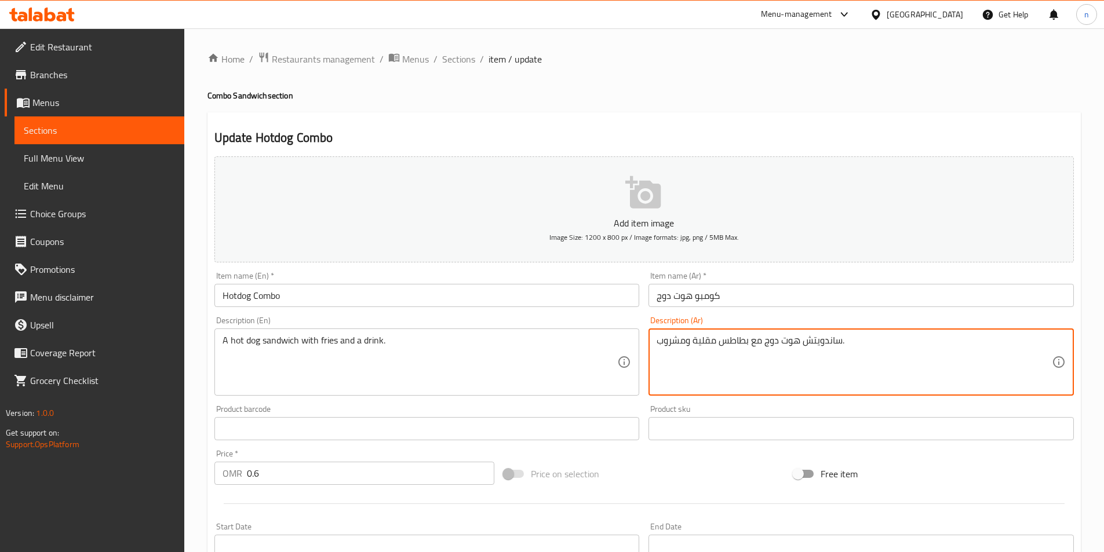
click at [816, 342] on textarea "ساندويتش هوت دوج مع بطاطس مقلية ومشروب." at bounding box center [853, 362] width 395 height 55
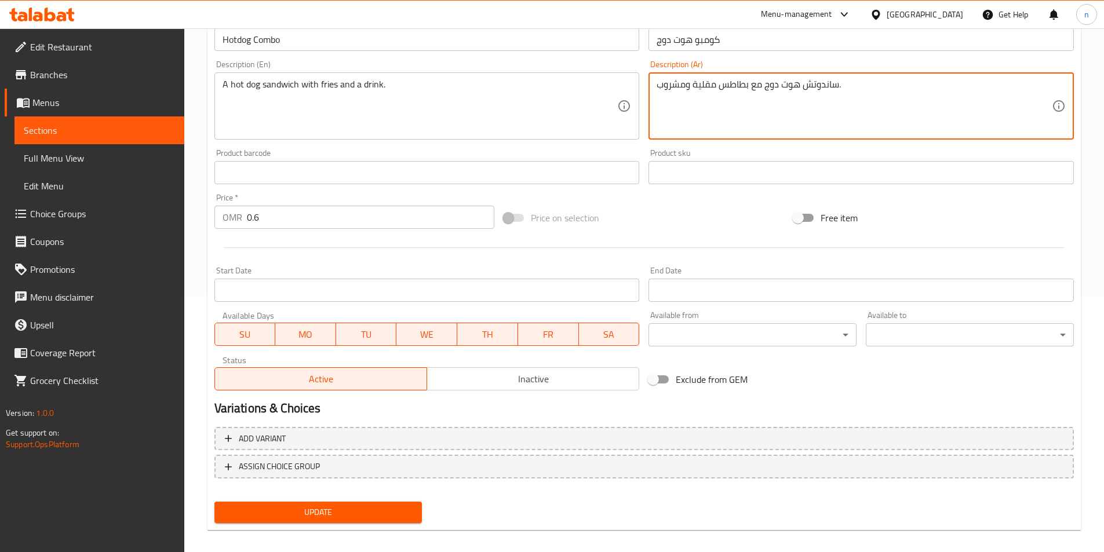
scroll to position [266, 0]
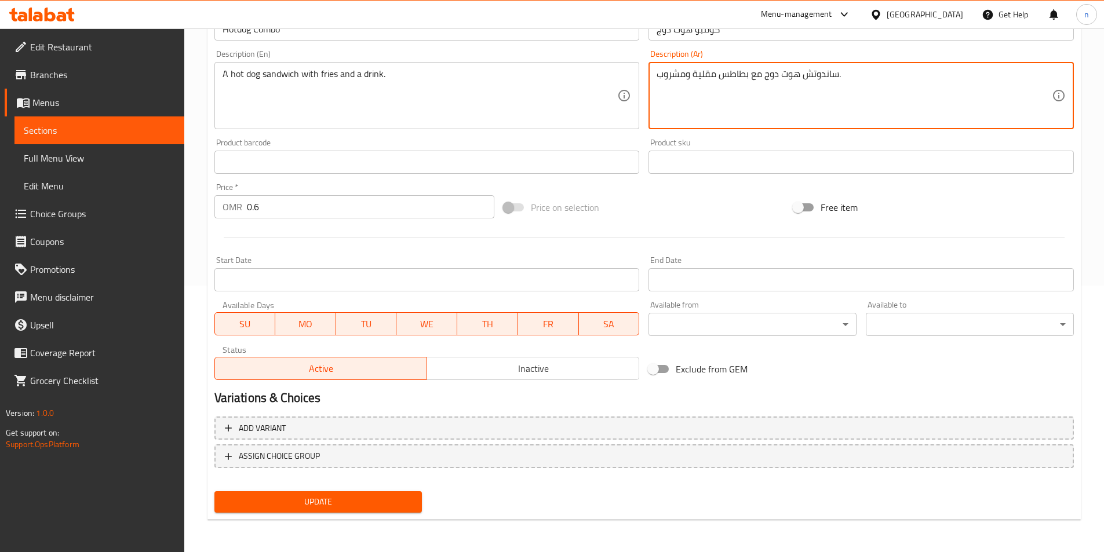
type textarea "ساندوتش هوت دوج مع بطاطس مقلية ومشروب."
click at [392, 498] on span "Update" at bounding box center [318, 502] width 189 height 14
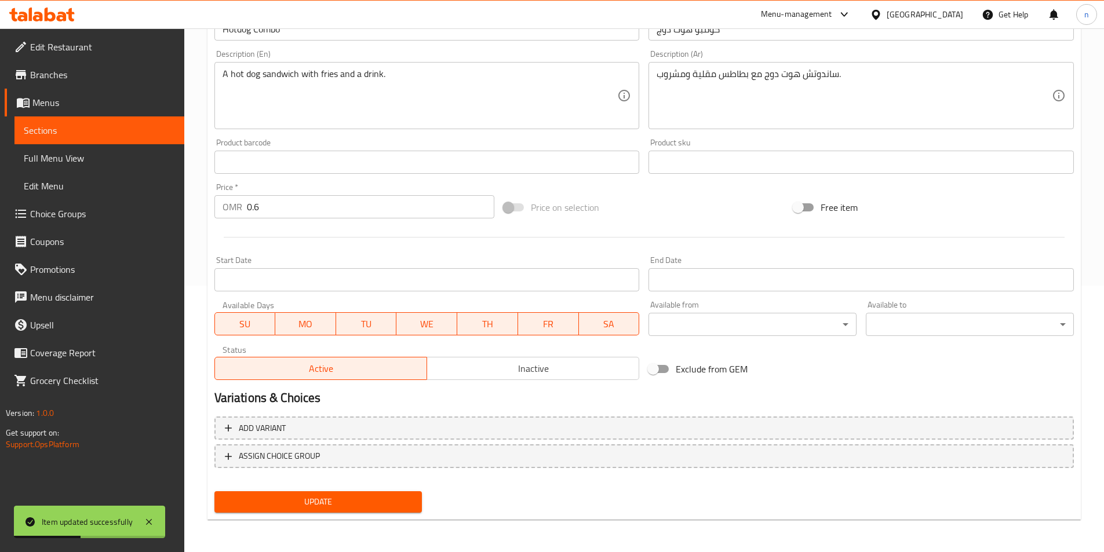
click at [59, 129] on span "Sections" at bounding box center [99, 130] width 151 height 14
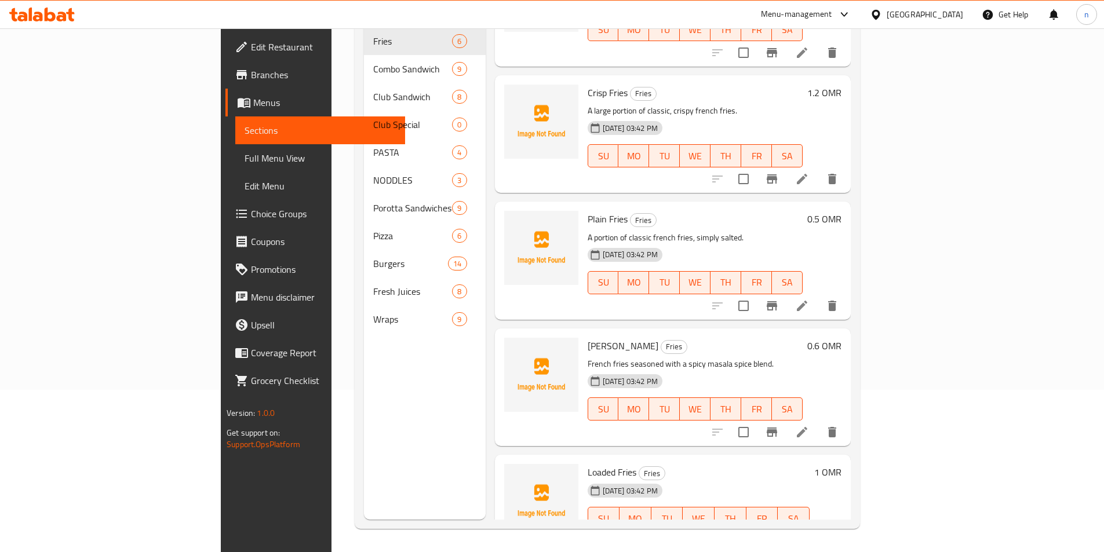
scroll to position [219, 0]
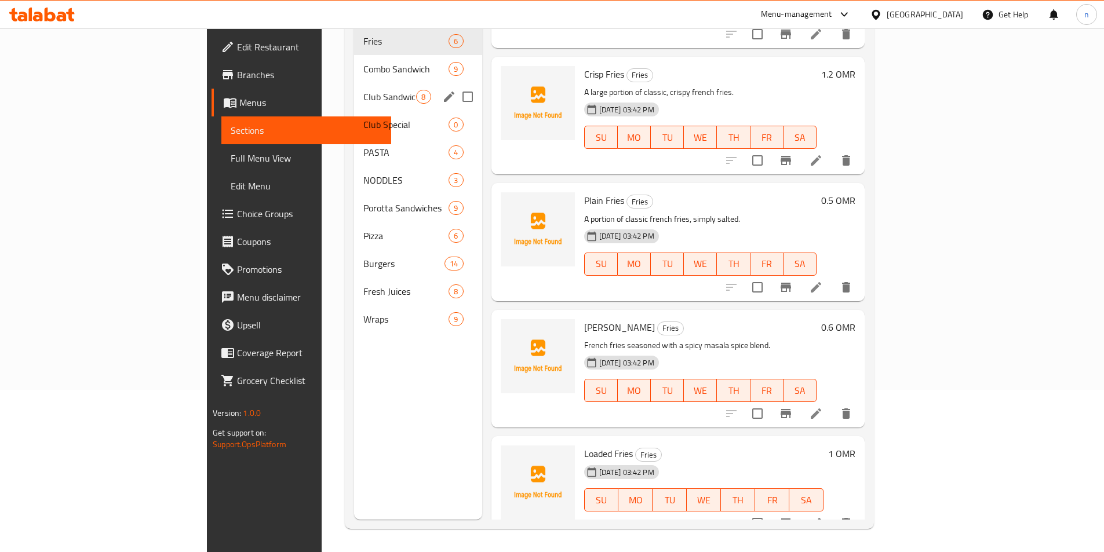
click at [363, 90] on span "Club Sandwich" at bounding box center [389, 97] width 53 height 14
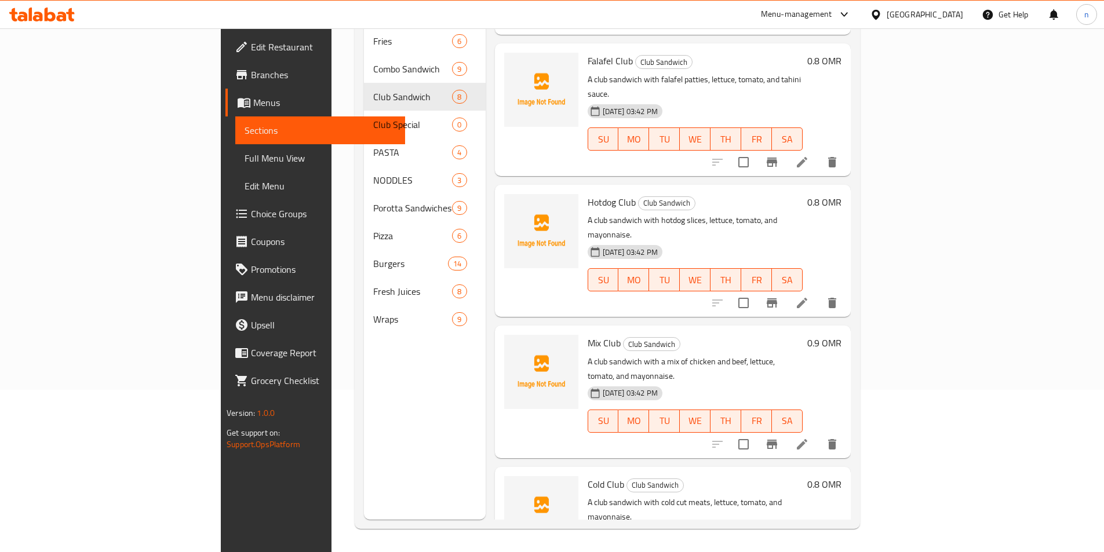
scroll to position [472, 0]
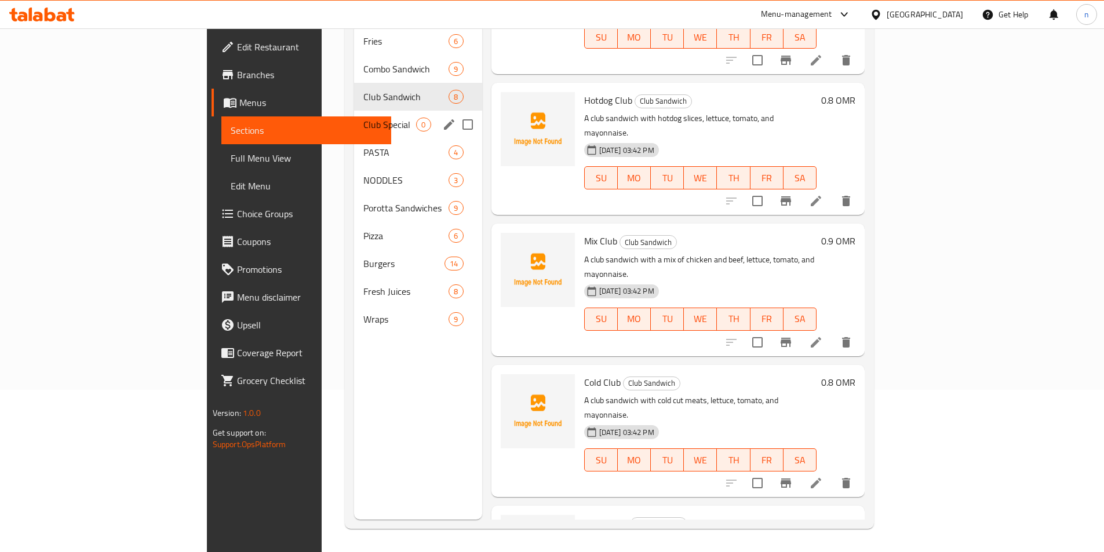
click at [363, 118] on span "Club Special" at bounding box center [389, 125] width 53 height 14
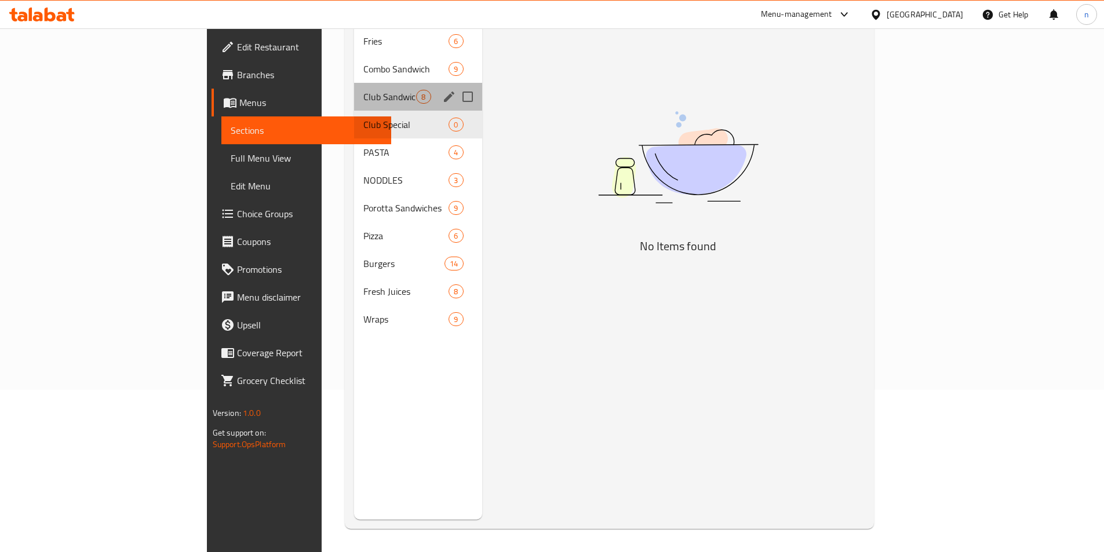
click at [354, 87] on div "Club Sandwich 8" at bounding box center [417, 97] width 127 height 28
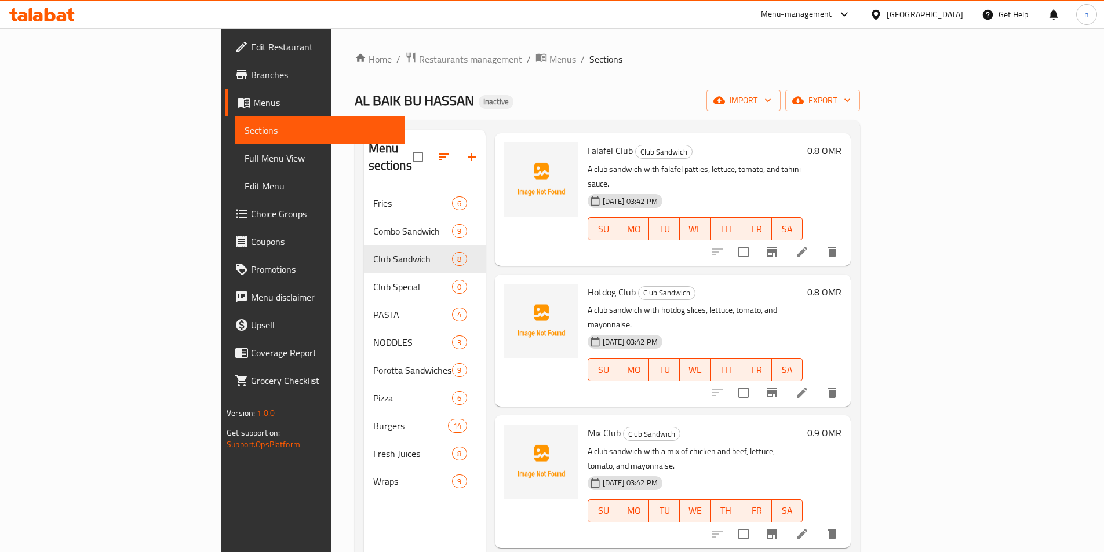
scroll to position [463, 0]
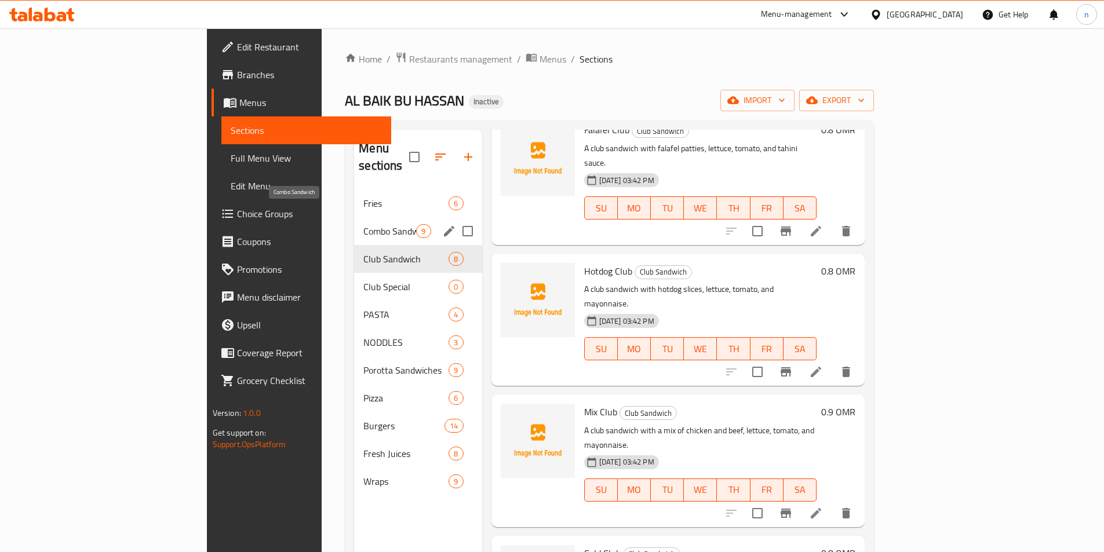
click at [363, 224] on span "Combo Sandwich" at bounding box center [389, 231] width 53 height 14
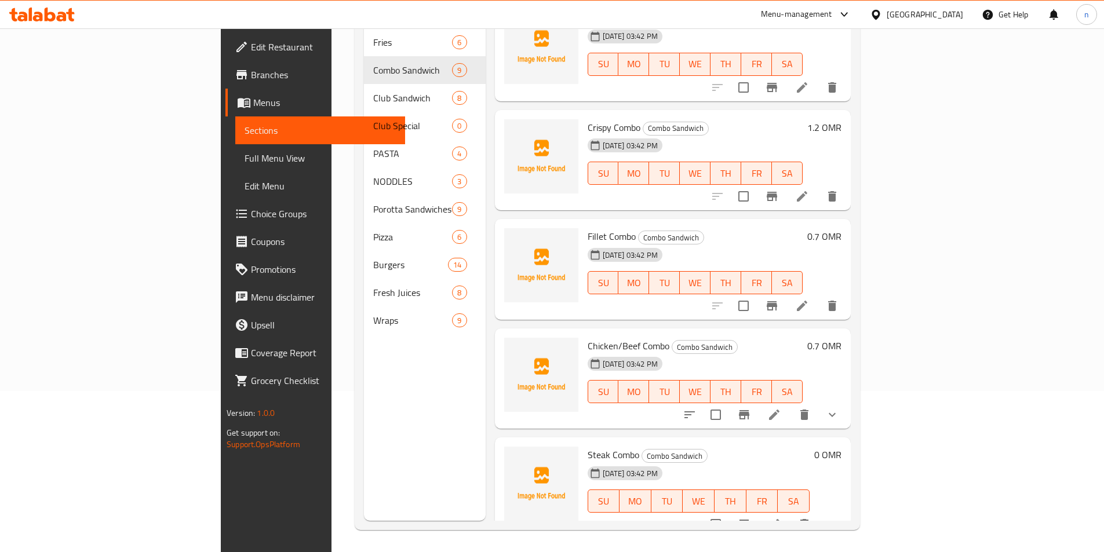
scroll to position [162, 0]
click at [790, 516] on li at bounding box center [774, 523] width 32 height 21
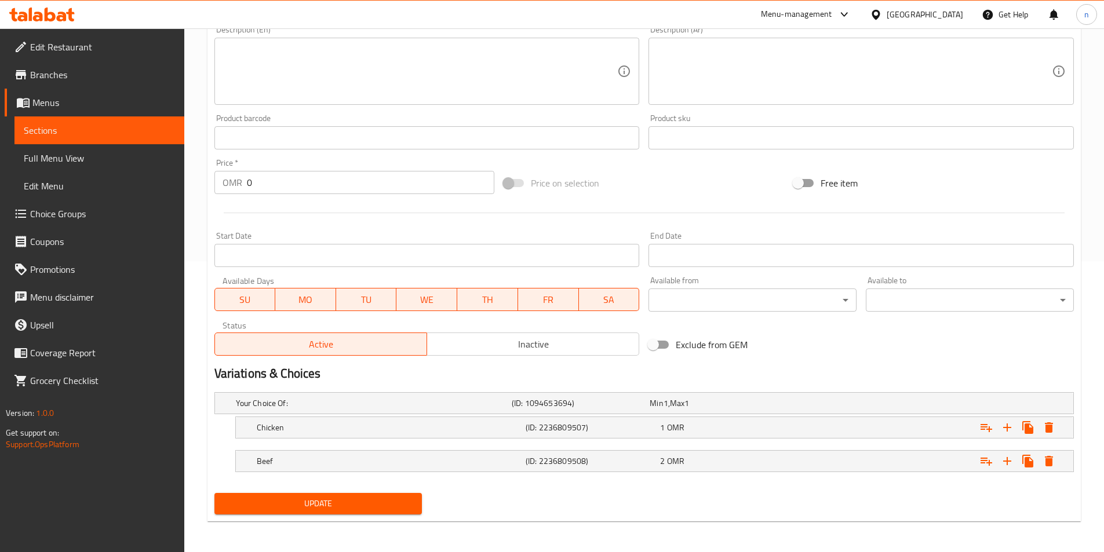
scroll to position [293, 0]
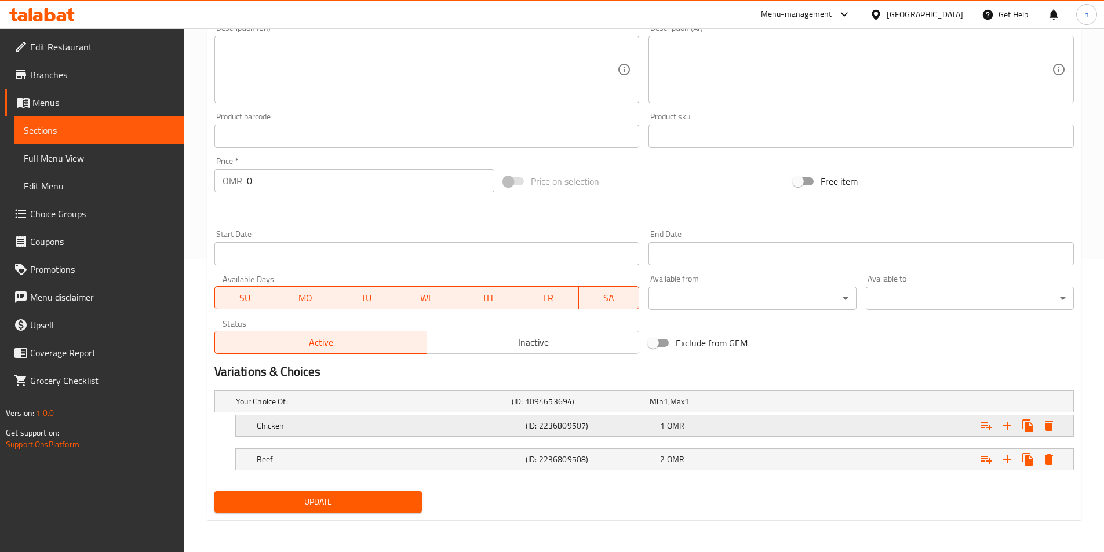
click at [598, 407] on h5 "(ID: 2236809507)" at bounding box center [578, 402] width 133 height 12
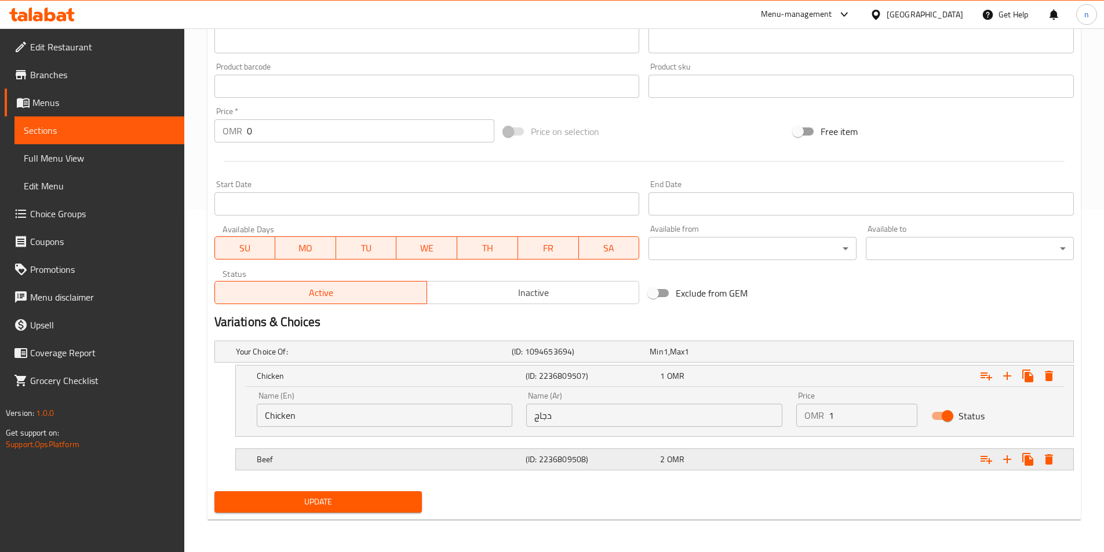
click at [597, 357] on h5 "(ID: 2236809508)" at bounding box center [578, 352] width 133 height 12
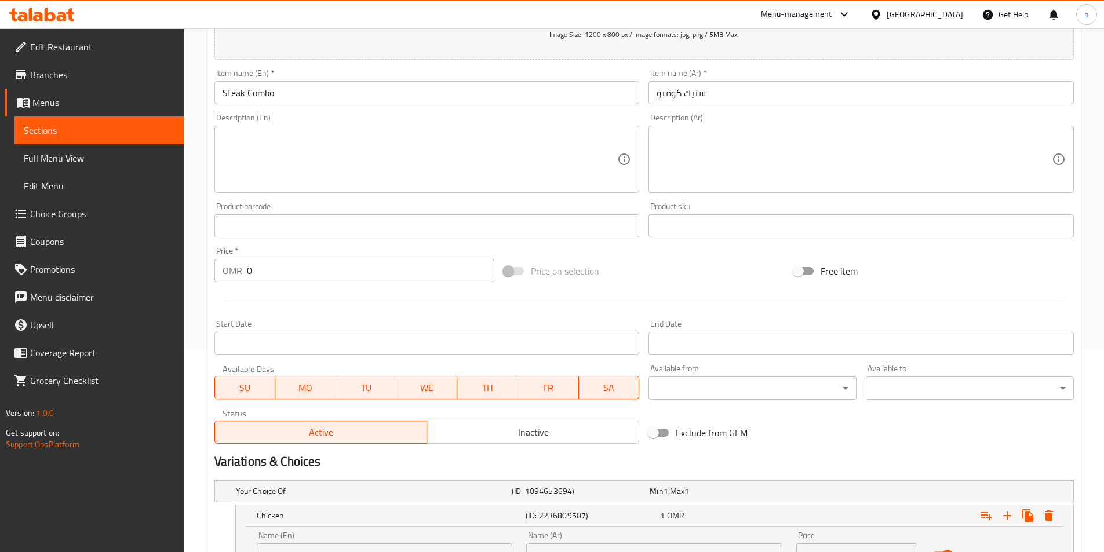
scroll to position [160, 0]
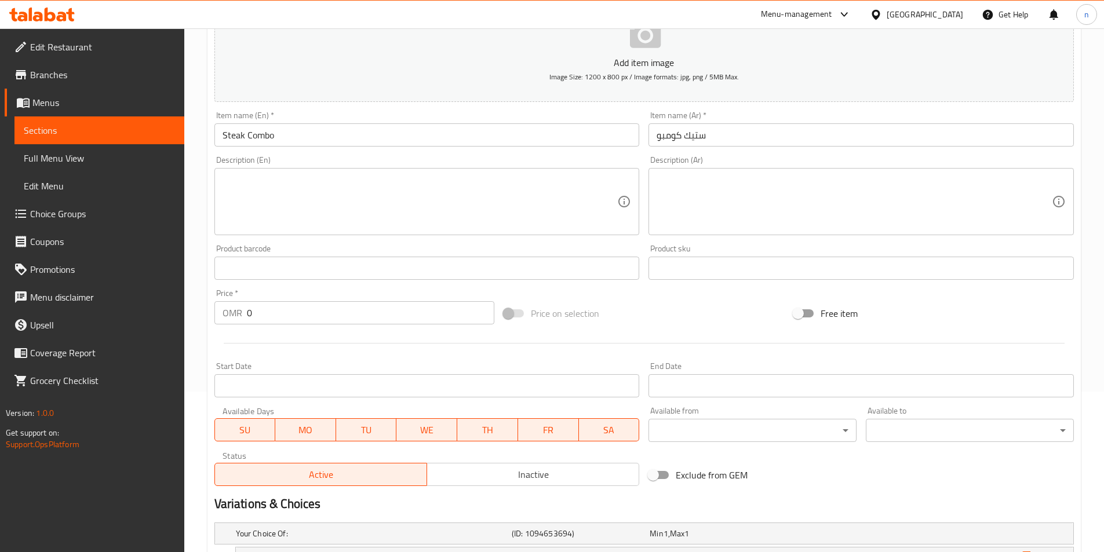
click at [76, 103] on span "Menus" at bounding box center [103, 103] width 143 height 14
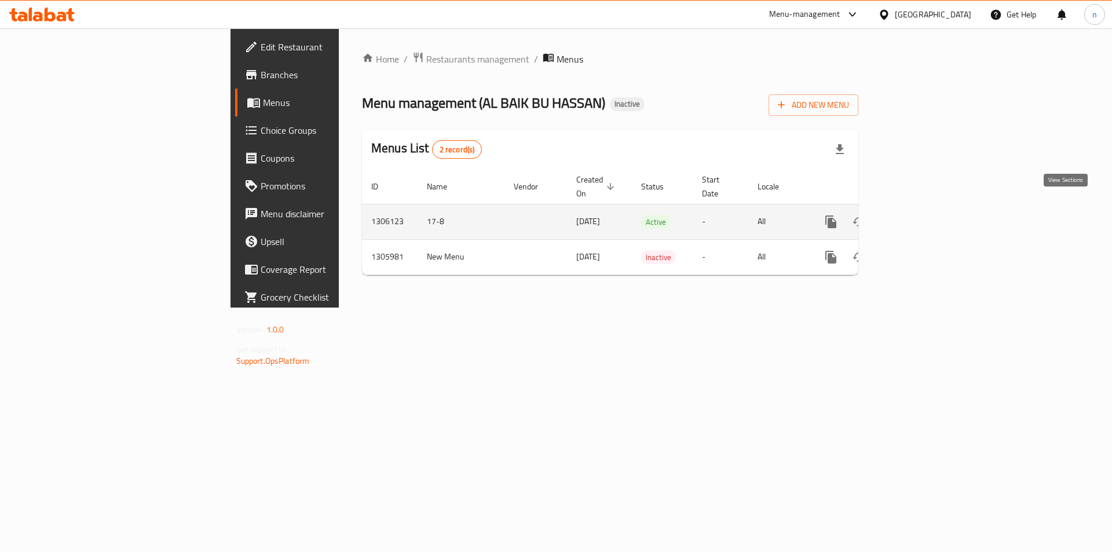
click at [929, 217] on link "enhanced table" at bounding box center [915, 222] width 28 height 28
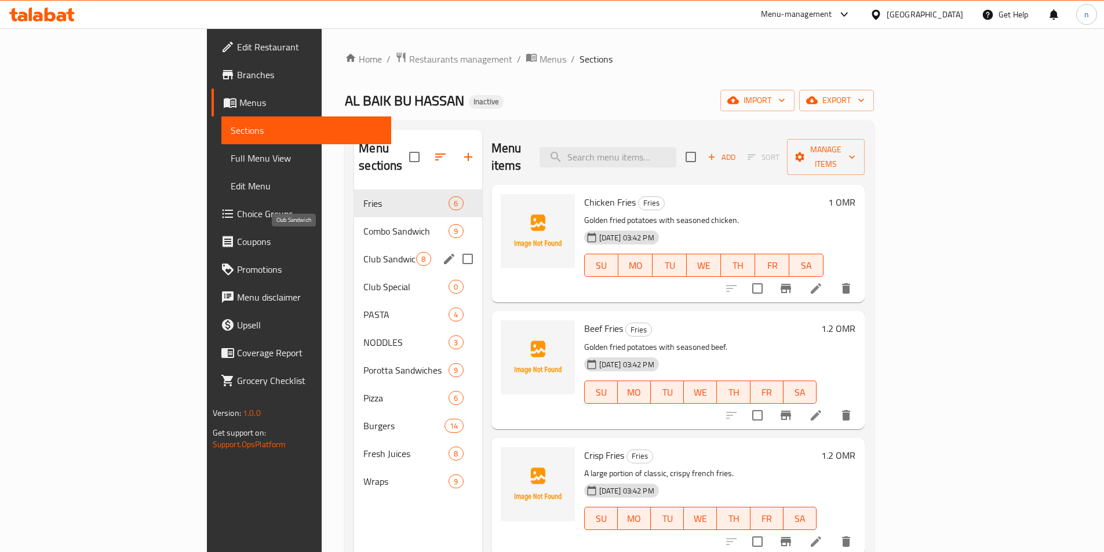
click at [363, 252] on span "Club Sandwich" at bounding box center [389, 259] width 53 height 14
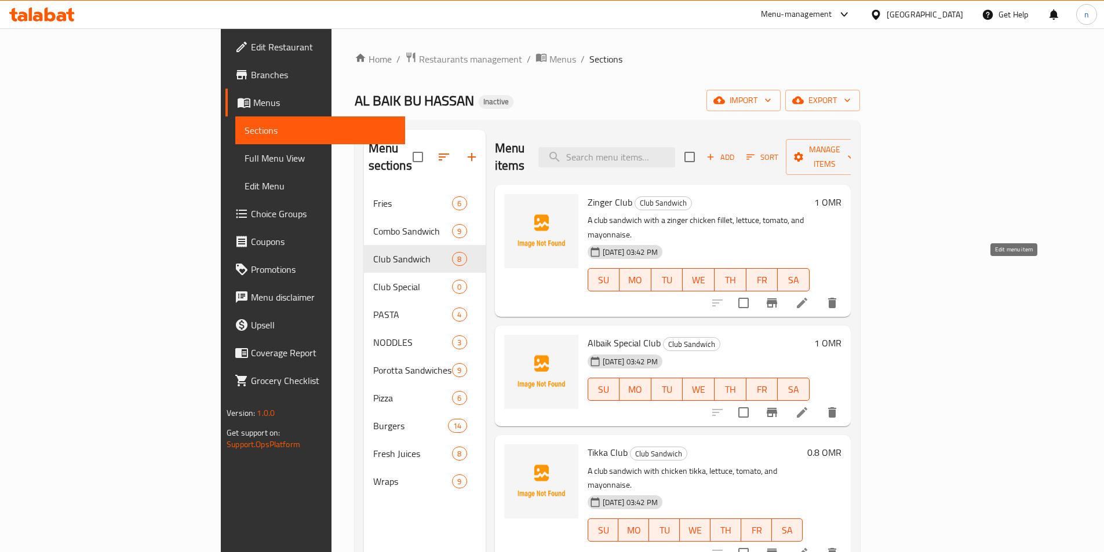
click at [809, 296] on icon at bounding box center [802, 303] width 14 height 14
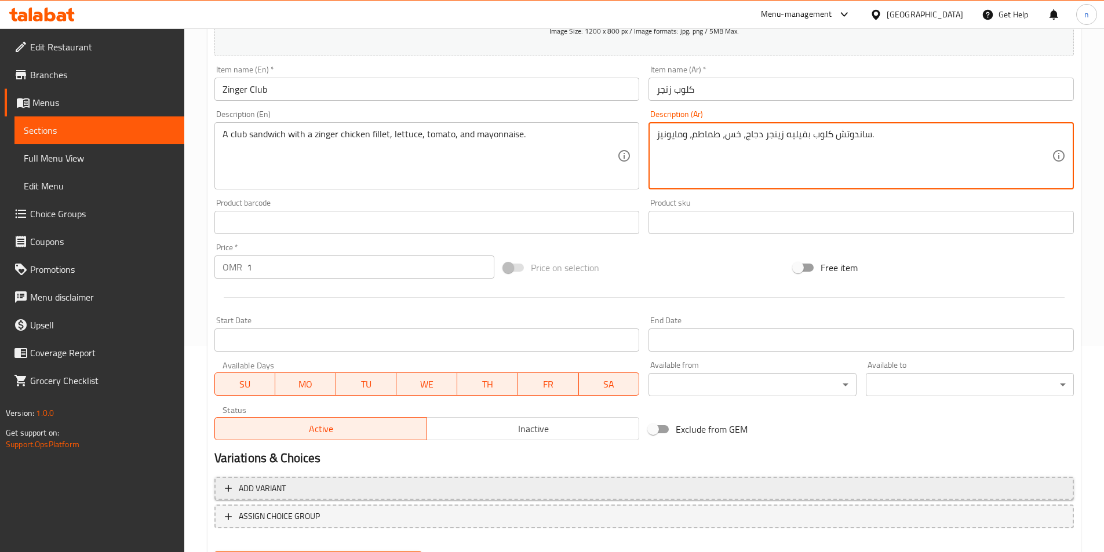
scroll to position [266, 0]
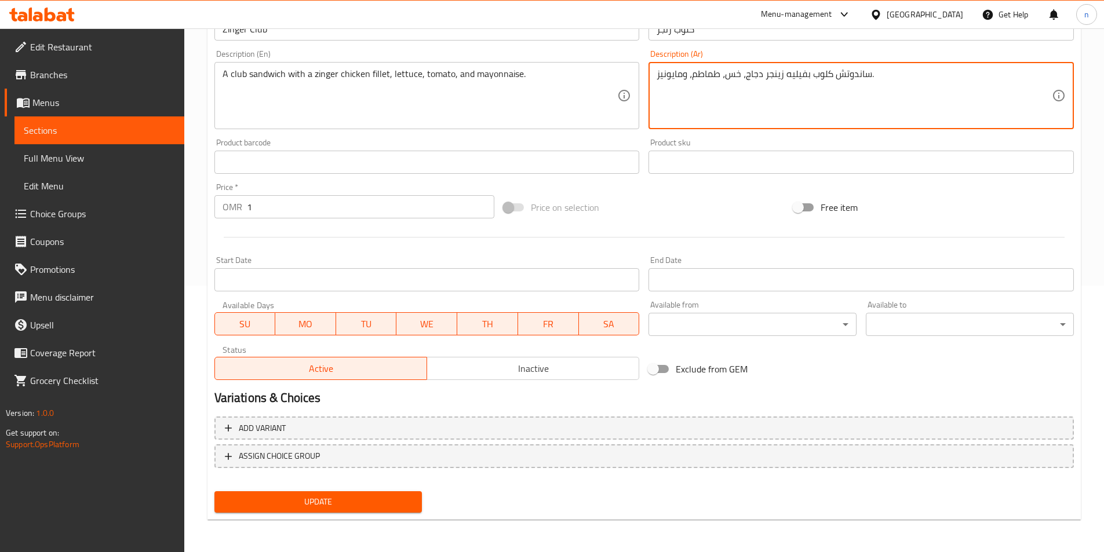
type textarea "ساندوتش كلوب بفيليه زينجر دجاج، خس، طماطم، ومايونيز."
click at [367, 502] on span "Update" at bounding box center [318, 502] width 189 height 14
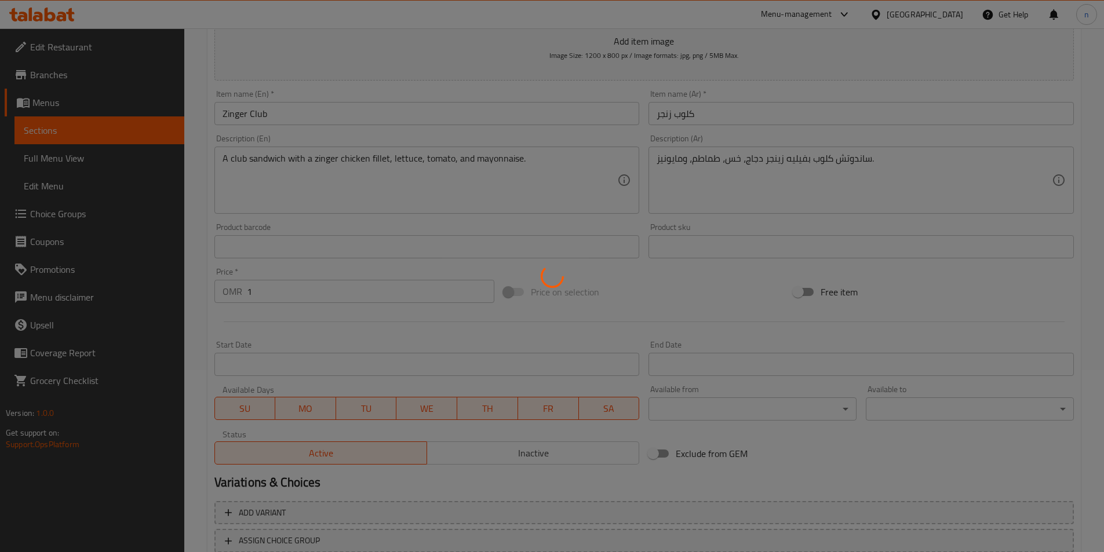
scroll to position [0, 0]
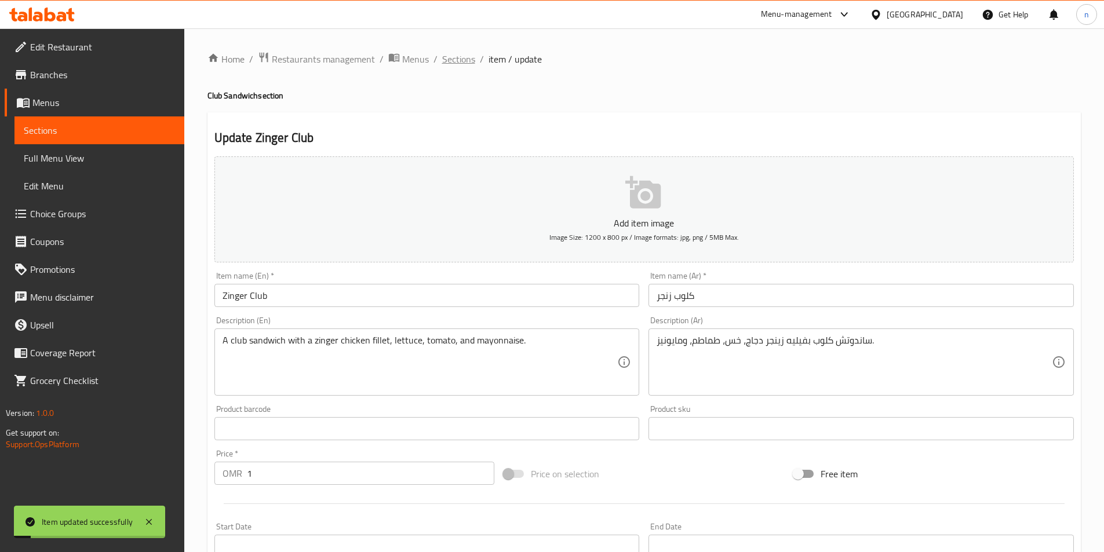
click at [462, 60] on span "Sections" at bounding box center [458, 59] width 33 height 14
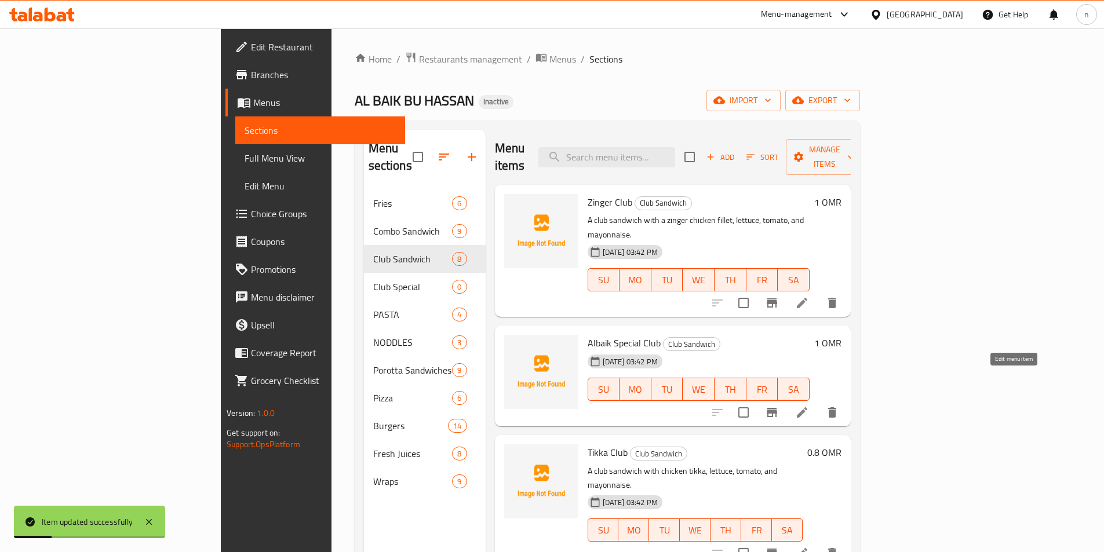
click at [809, 406] on icon at bounding box center [802, 413] width 14 height 14
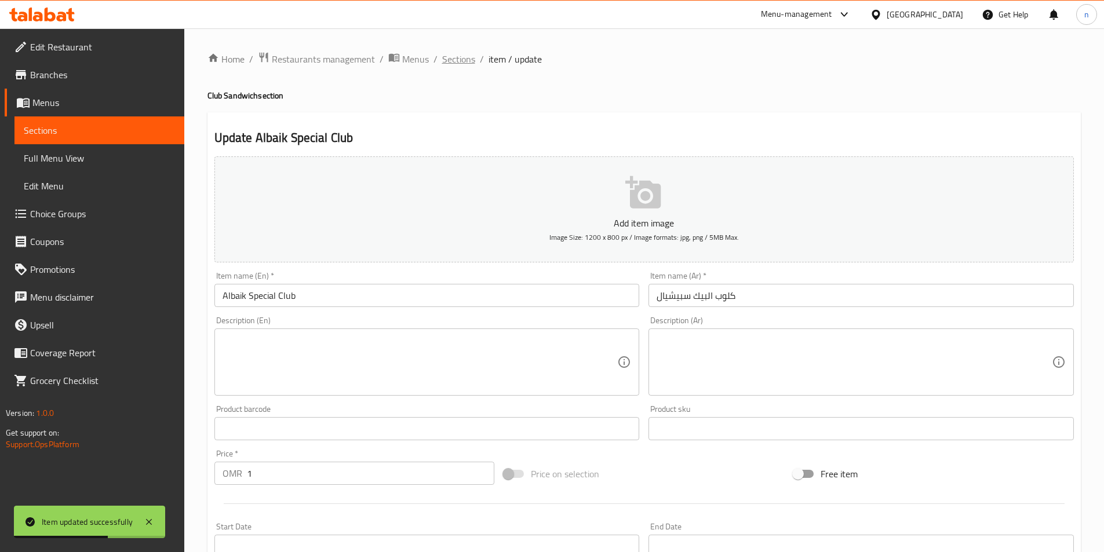
click at [461, 60] on span "Sections" at bounding box center [458, 59] width 33 height 14
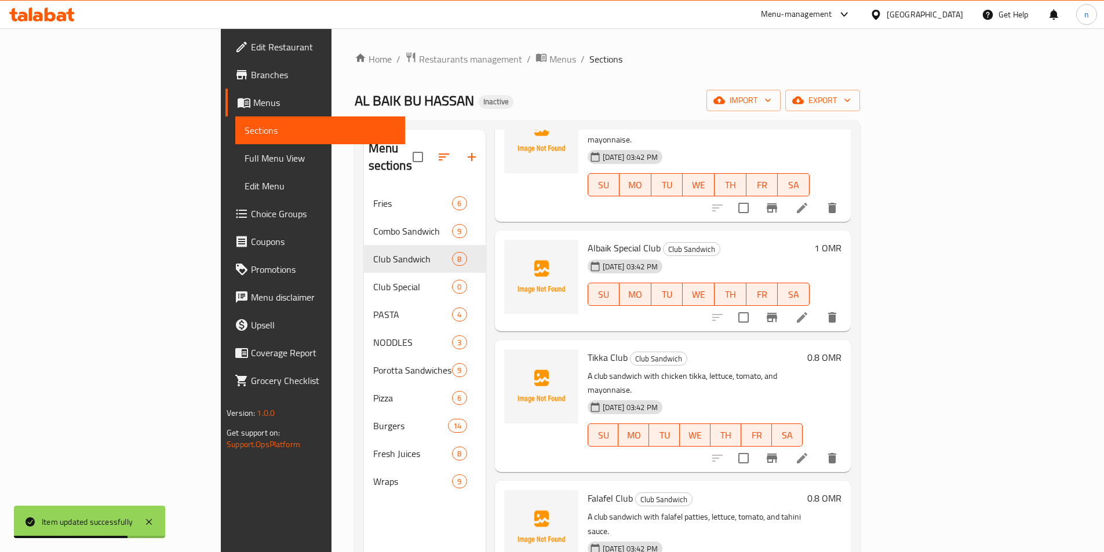
scroll to position [116, 0]
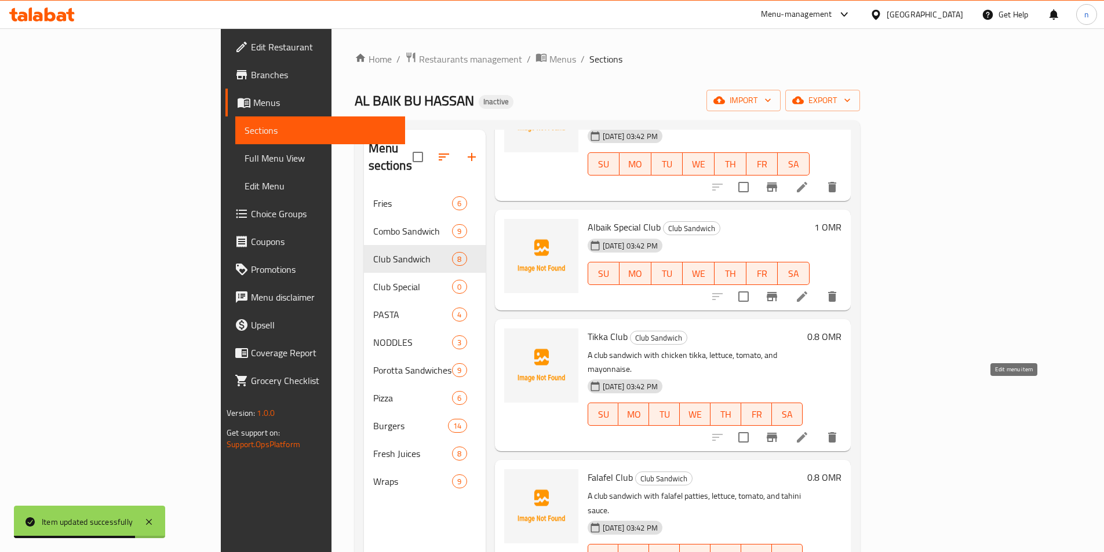
click at [809, 430] on icon at bounding box center [802, 437] width 14 height 14
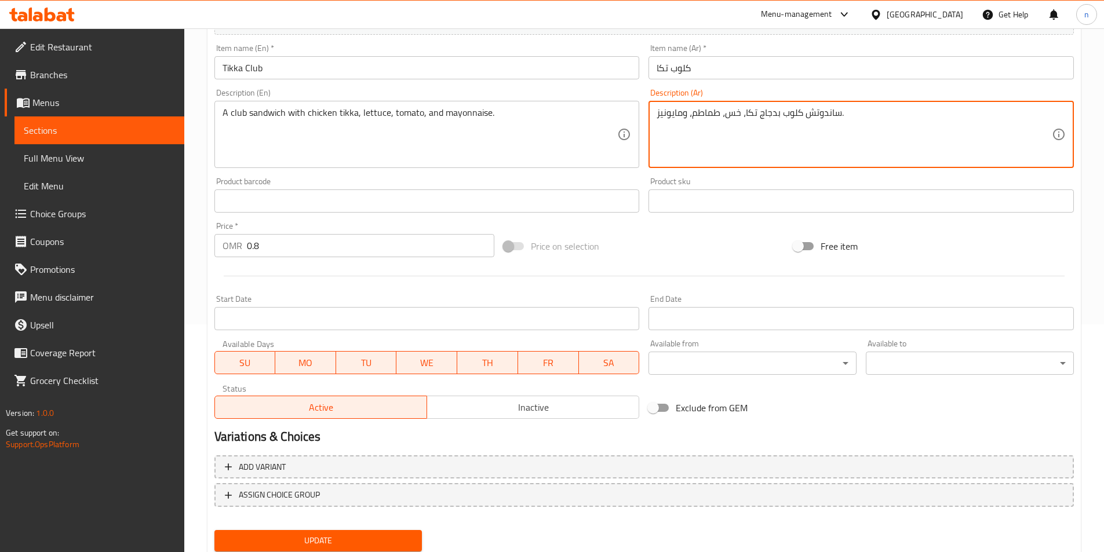
scroll to position [266, 0]
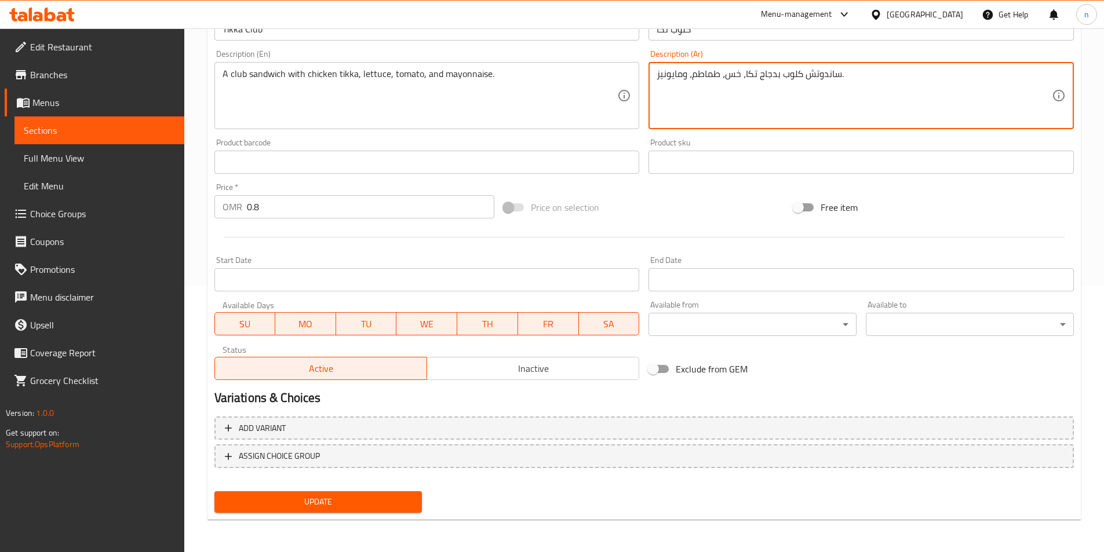
type textarea "ساندوتش كلوب بدجاج تكا، خس، طماطم، ومايونيز."
click at [372, 510] on button "Update" at bounding box center [318, 501] width 208 height 21
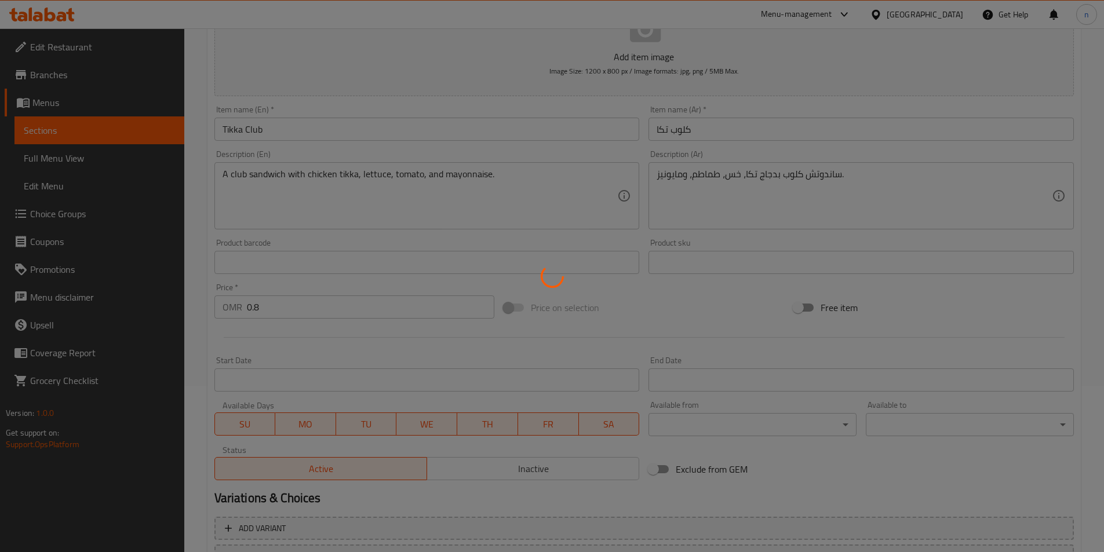
scroll to position [0, 0]
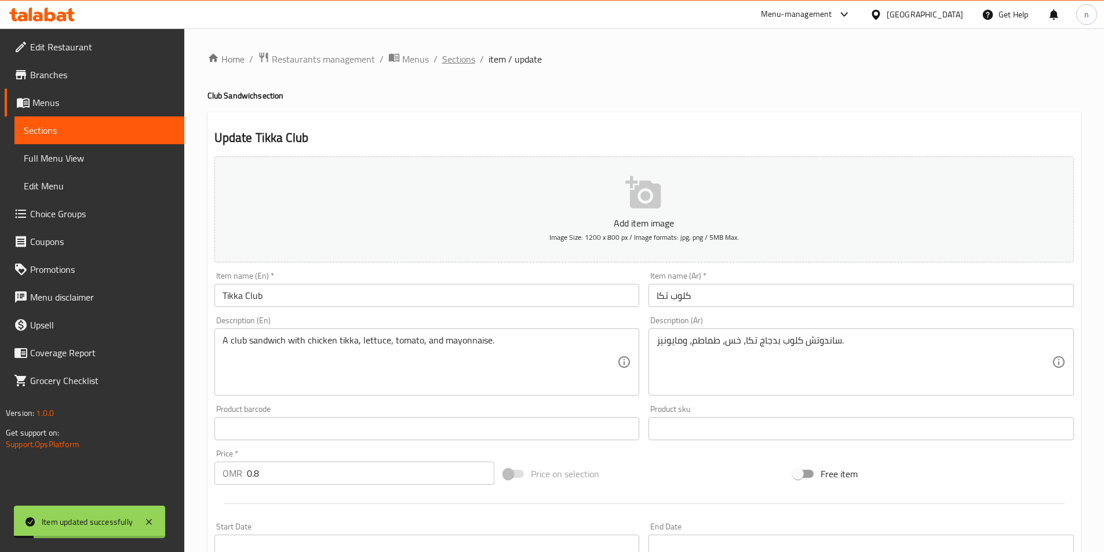
click at [454, 61] on span "Sections" at bounding box center [458, 59] width 33 height 14
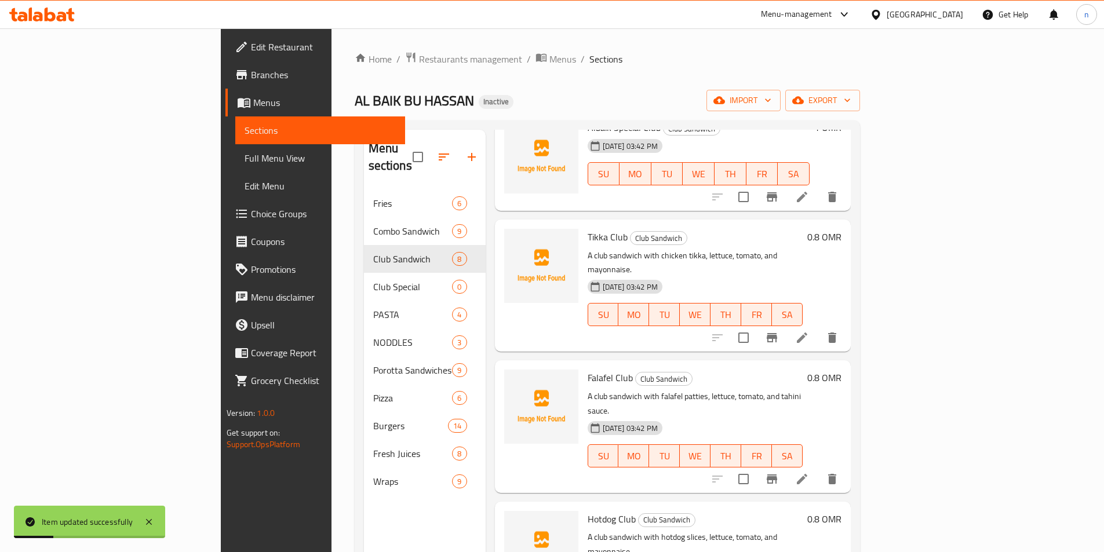
scroll to position [232, 0]
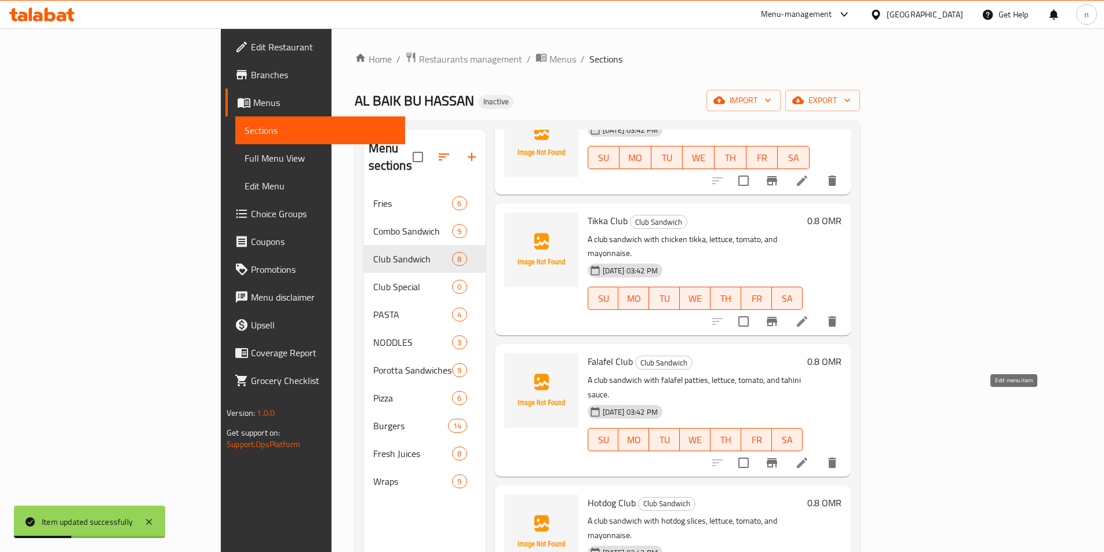
click at [809, 456] on icon at bounding box center [802, 463] width 14 height 14
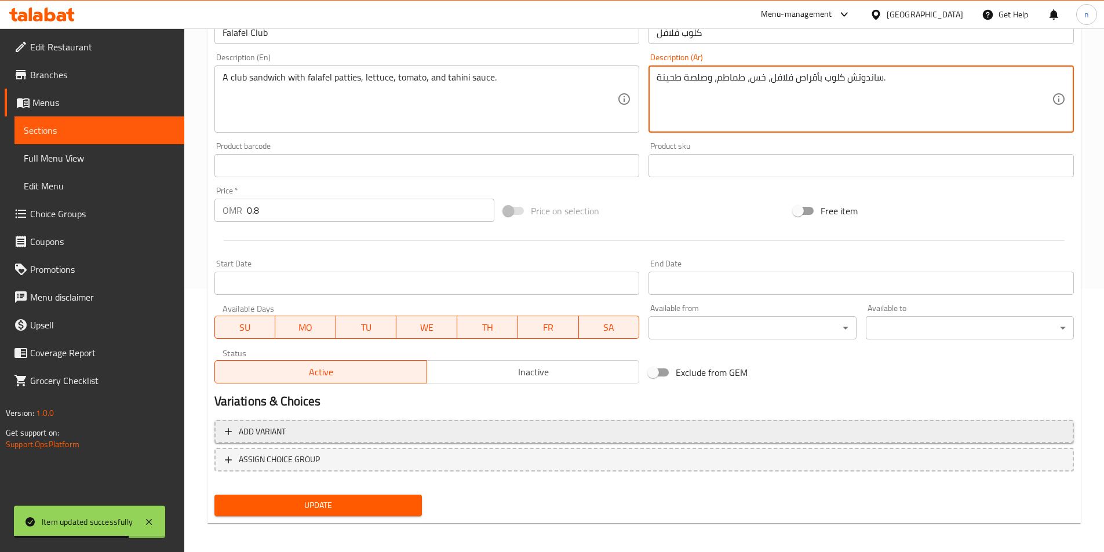
scroll to position [266, 0]
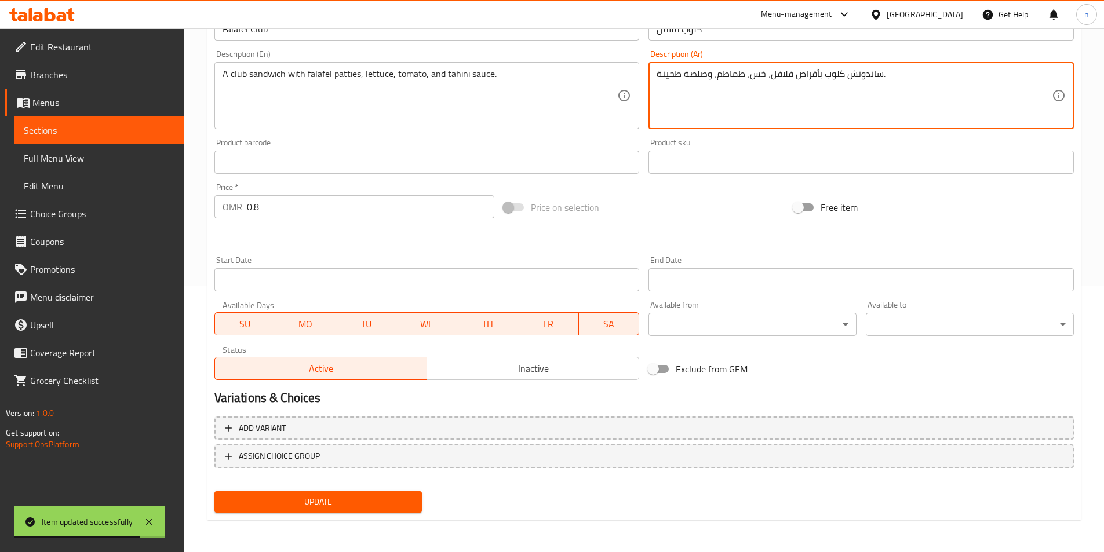
type textarea "ساندوتش كلوب بأقراص فلافل، خس، طماطم، وصلصة طحينة."
click at [400, 495] on span "Update" at bounding box center [318, 502] width 189 height 14
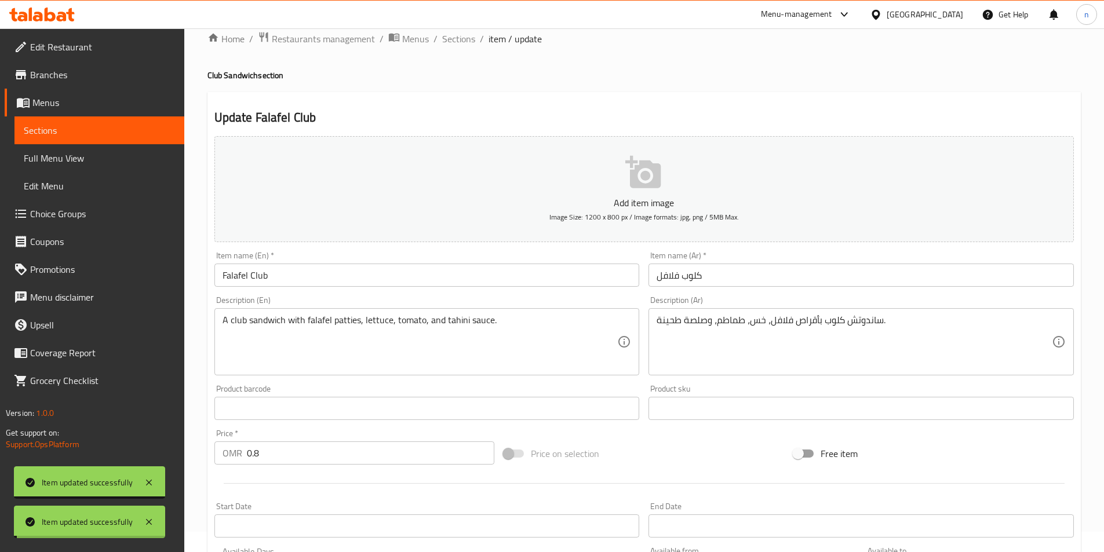
scroll to position [0, 0]
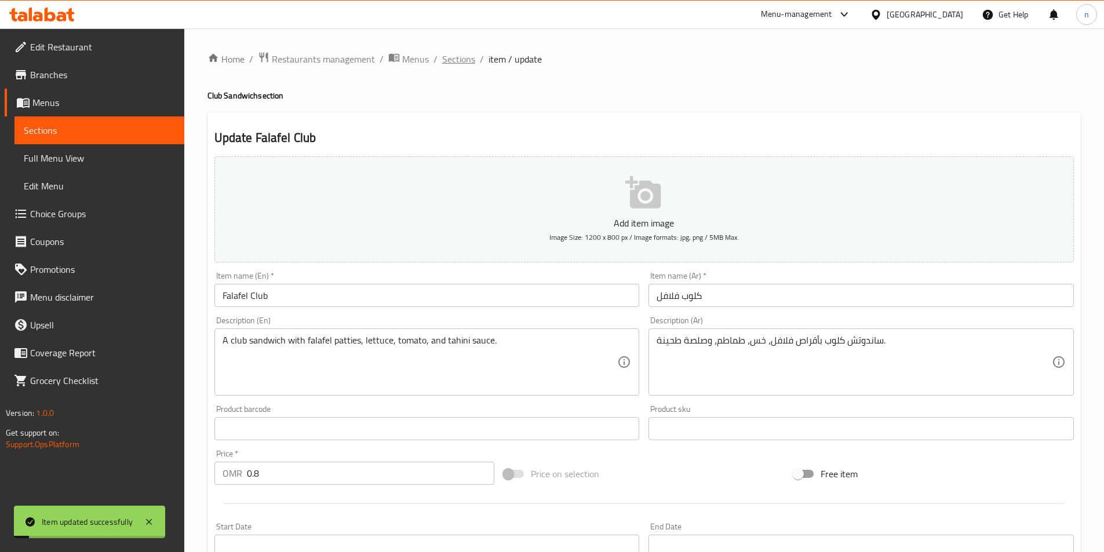
click at [456, 65] on span "Sections" at bounding box center [458, 59] width 33 height 14
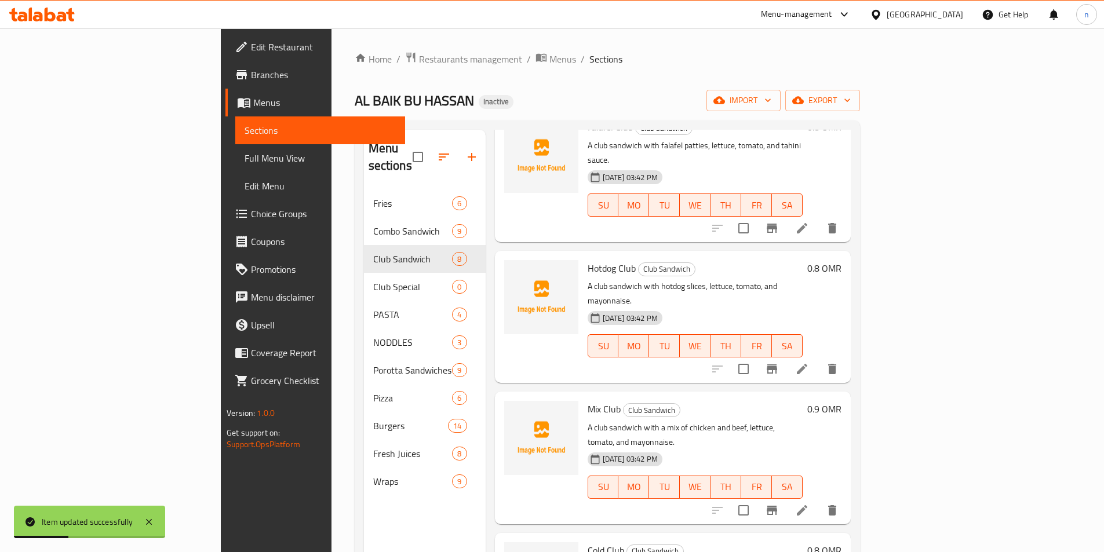
scroll to position [472, 0]
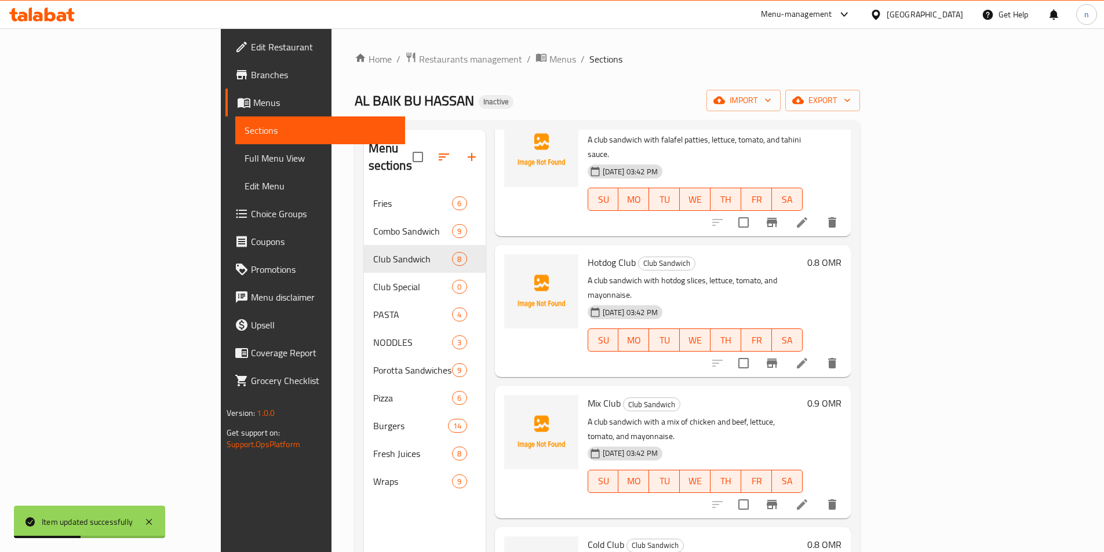
click at [818, 353] on li at bounding box center [802, 363] width 32 height 21
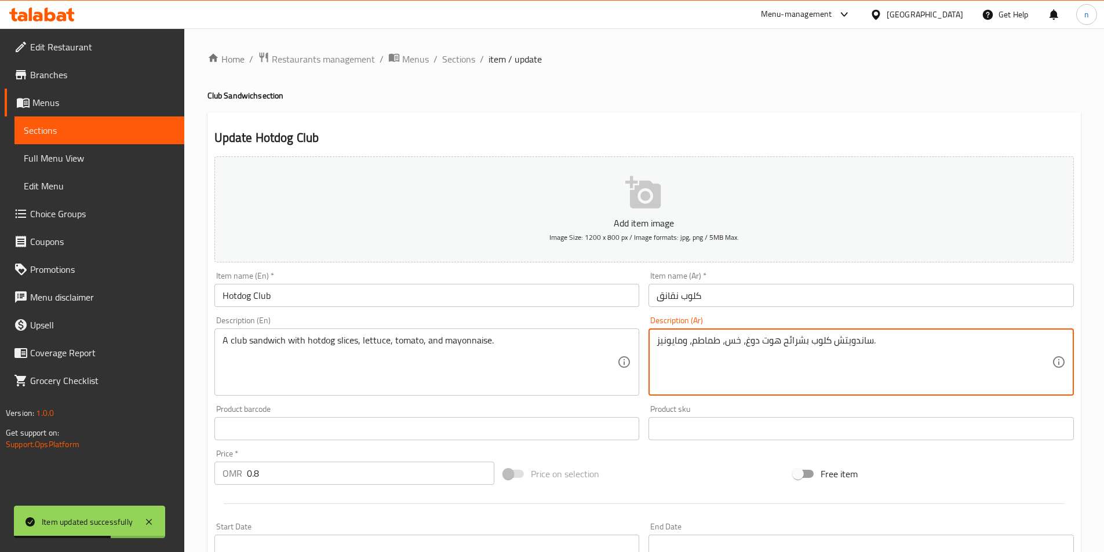
click at [847, 342] on textarea "ساندويتش كلوب بشرائح هوت دوغ، خس، طماطم، ومايونيز." at bounding box center [853, 362] width 395 height 55
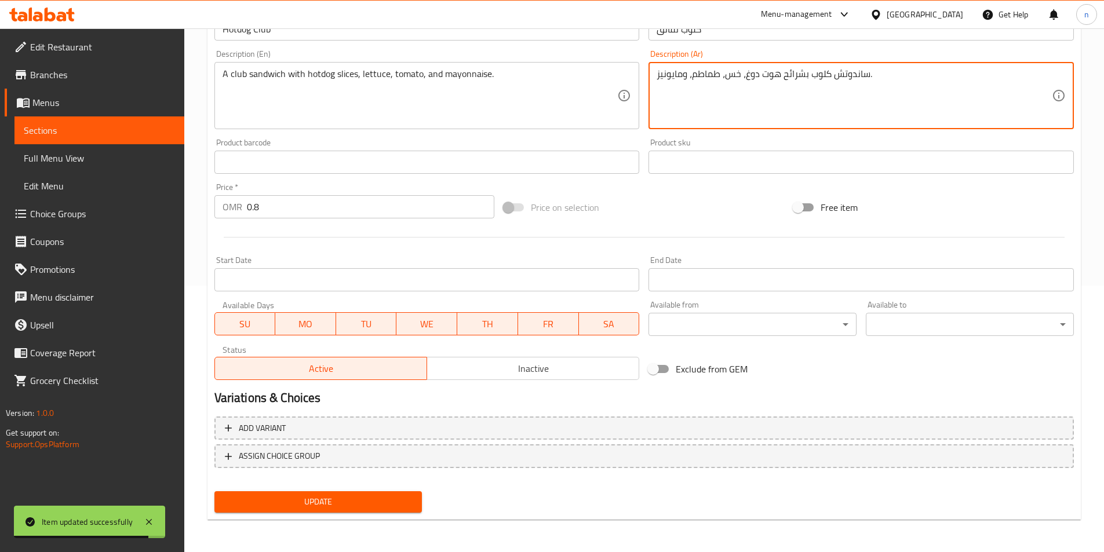
type textarea "ساندوتش كلوب بشرائح هوت دوغ، خس، طماطم، ومايونيز."
click at [371, 495] on span "Update" at bounding box center [318, 502] width 189 height 14
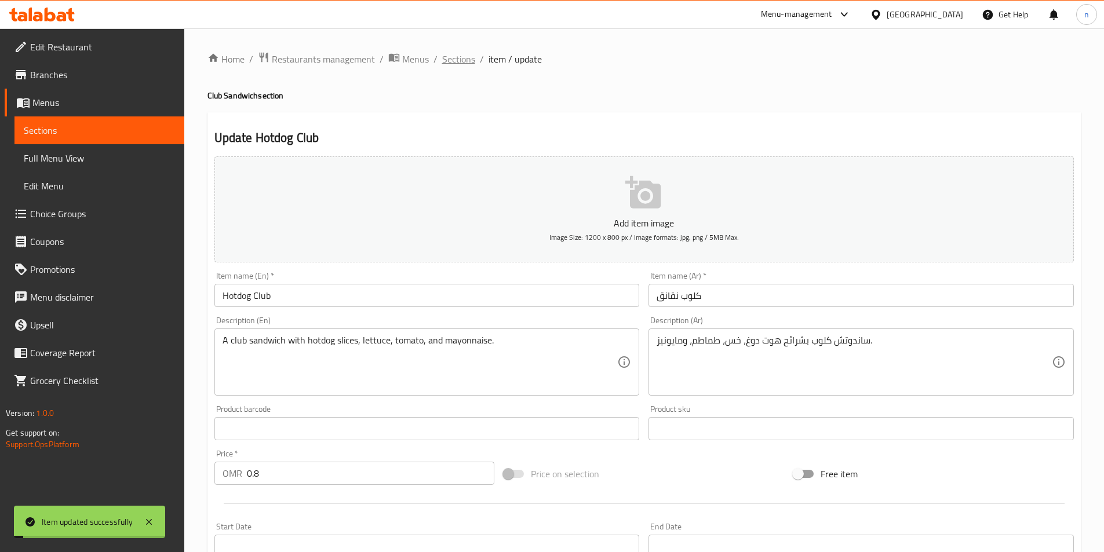
click at [463, 57] on span "Sections" at bounding box center [458, 59] width 33 height 14
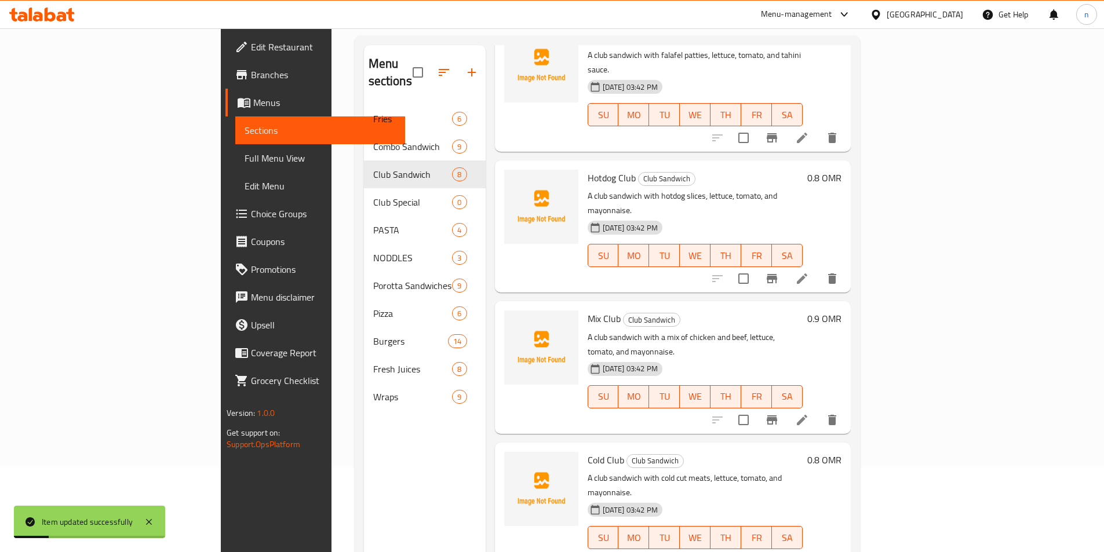
scroll to position [162, 0]
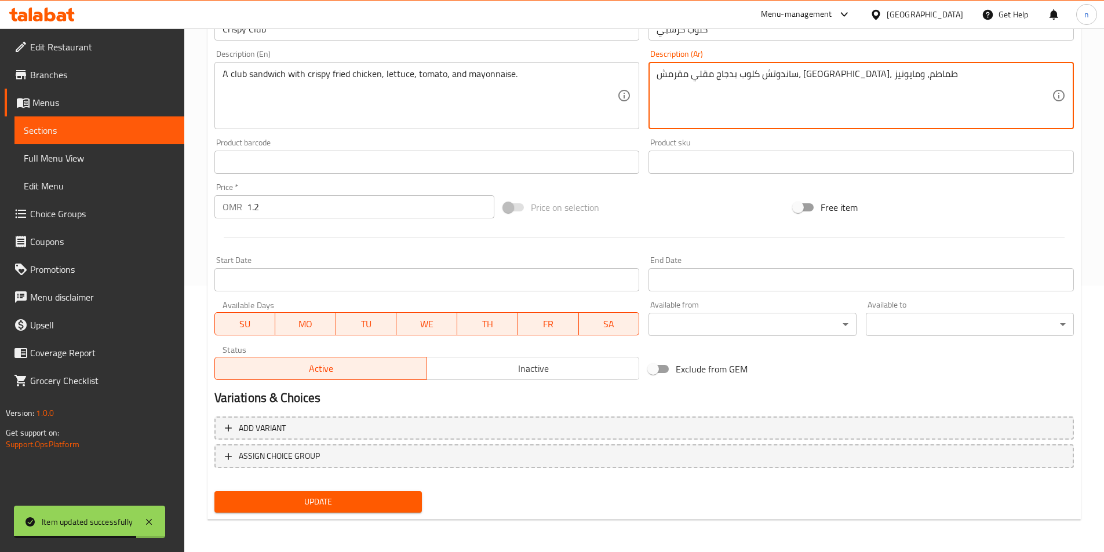
type textarea "ساندوتش كلوب بدجاج مقلي مقرمش، [GEOGRAPHIC_DATA]، طماطم، ومايونيز"
click at [372, 495] on span "Update" at bounding box center [318, 502] width 189 height 14
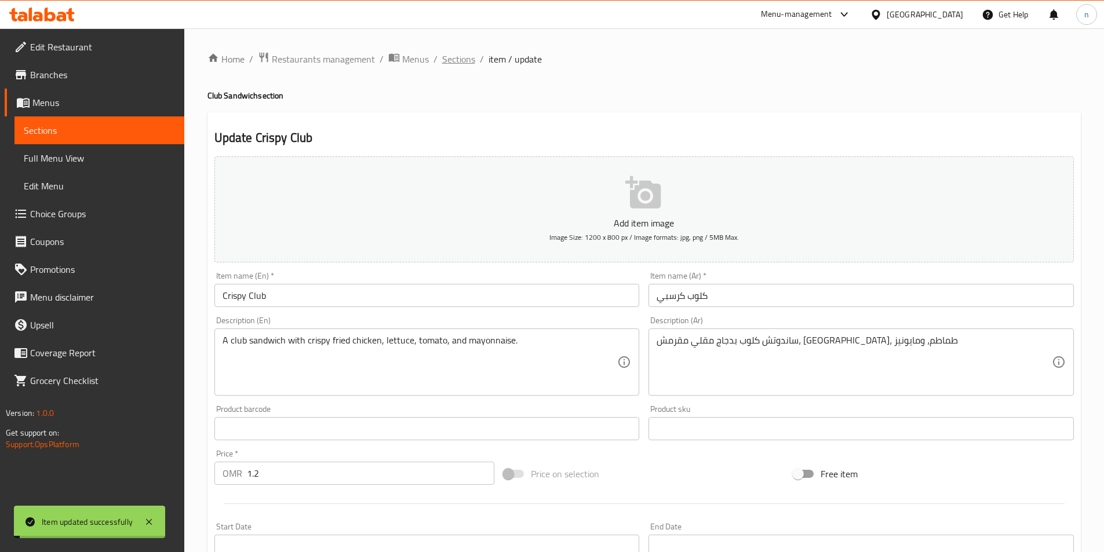
click at [460, 59] on span "Sections" at bounding box center [458, 59] width 33 height 14
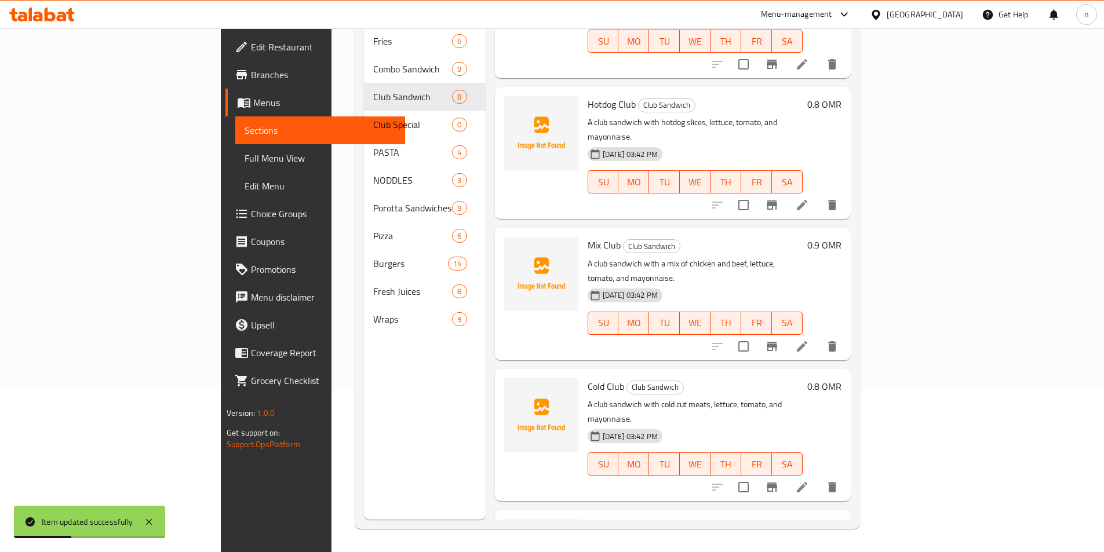
scroll to position [472, 0]
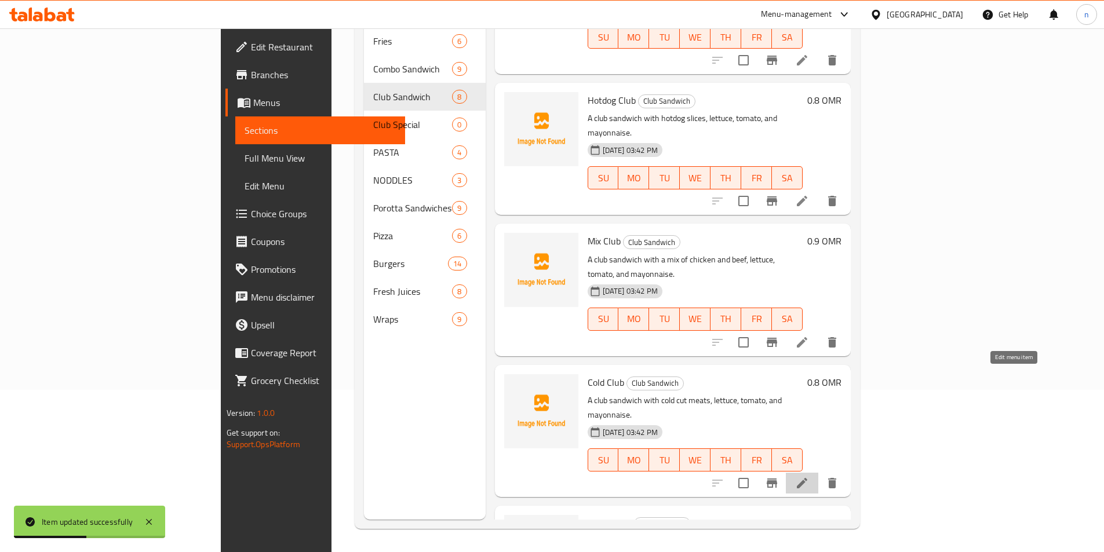
click at [809, 476] on icon at bounding box center [802, 483] width 14 height 14
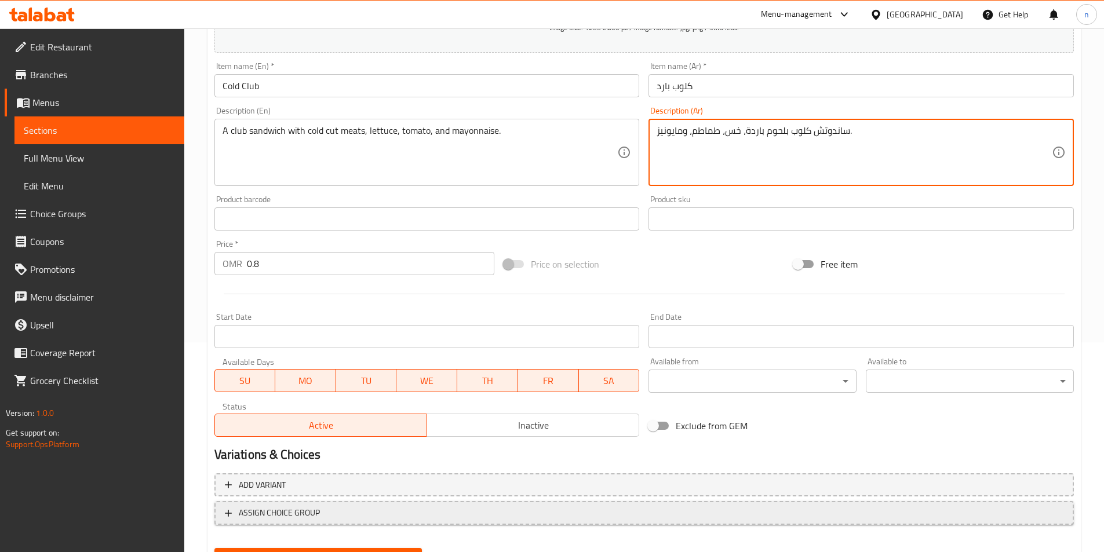
scroll to position [266, 0]
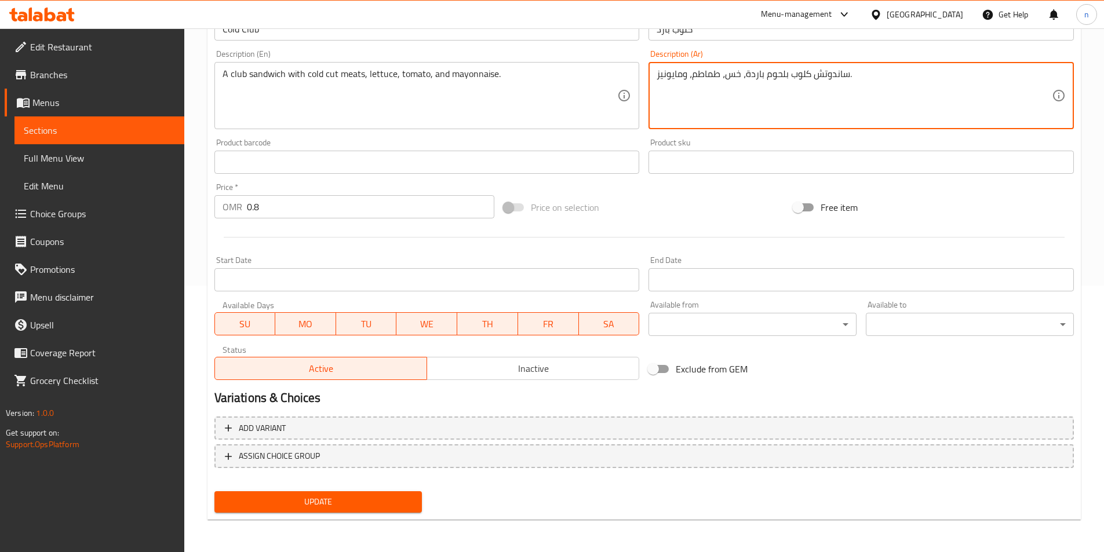
type textarea "ساندوتش كلوب بلحوم باردة، خس، طماطم، ومايونيز."
click at [366, 506] on span "Update" at bounding box center [318, 502] width 189 height 14
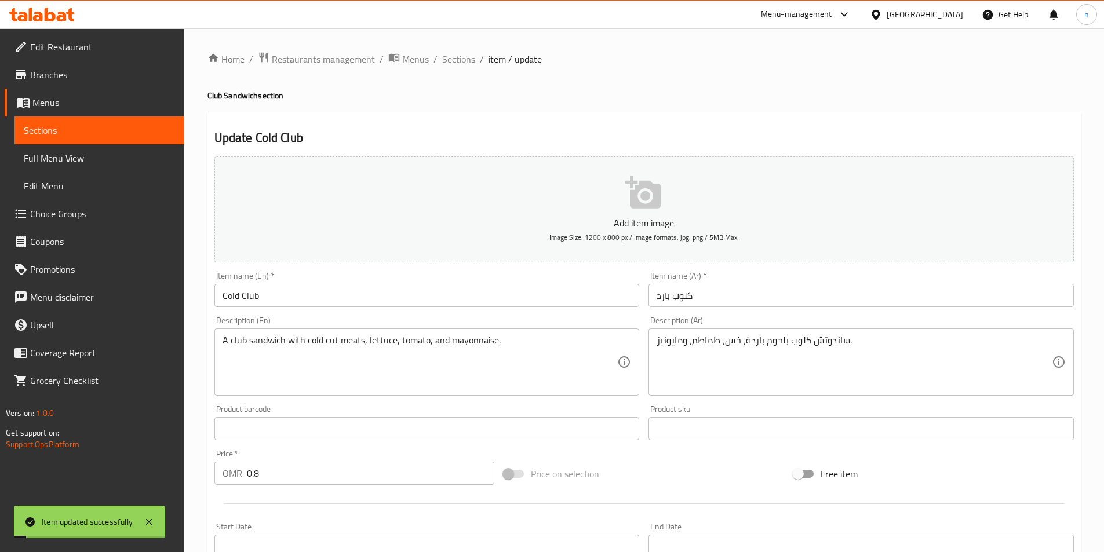
scroll to position [0, 0]
click at [460, 55] on span "Sections" at bounding box center [458, 59] width 33 height 14
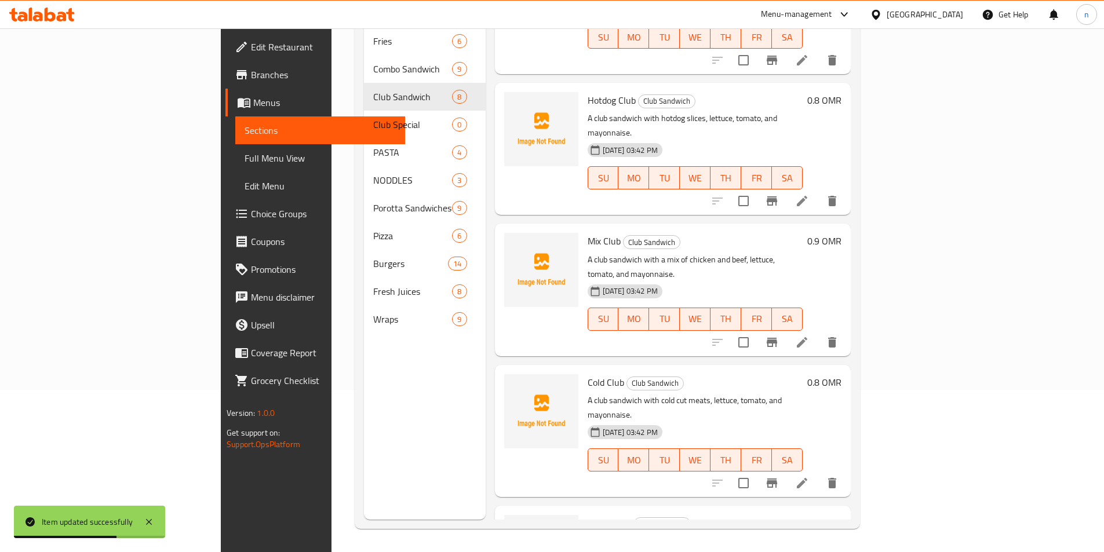
click at [818, 332] on li at bounding box center [802, 342] width 32 height 21
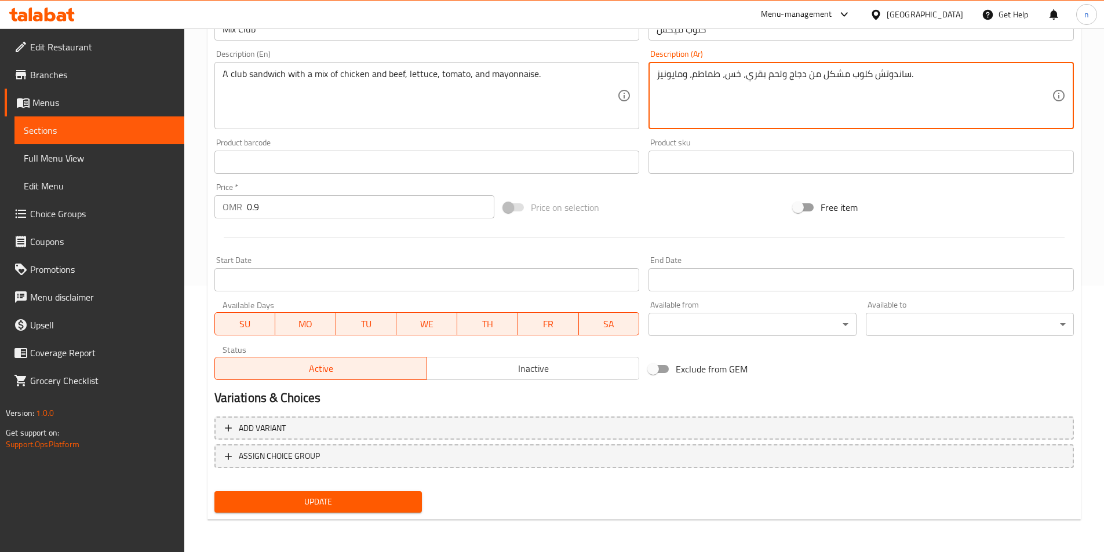
type textarea "ساندوتش كلوب مشكل من دجاج ولحم بقري، خس، طماطم، ومايونيز."
click at [400, 501] on span "Update" at bounding box center [318, 502] width 189 height 14
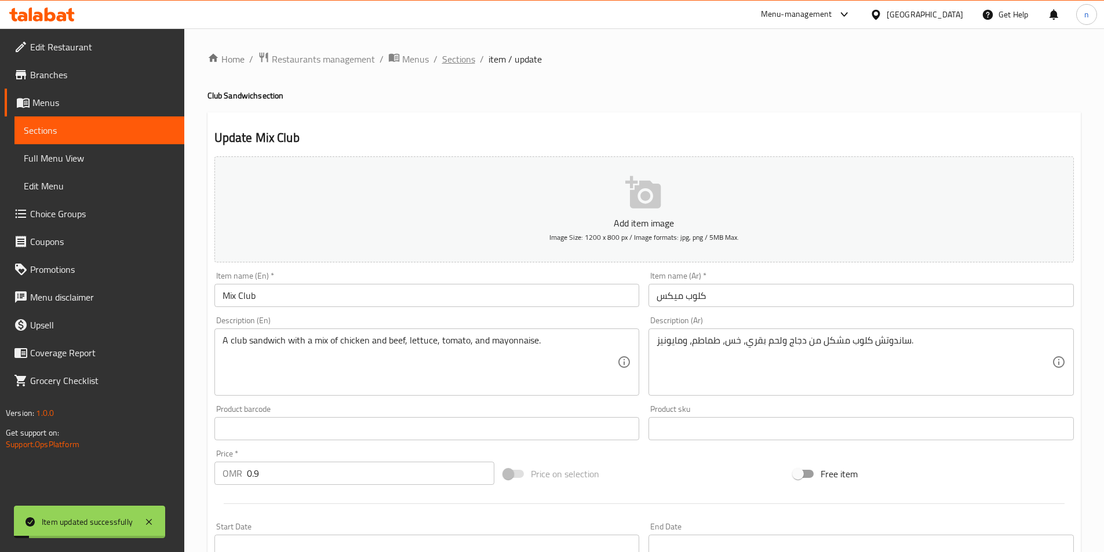
click at [454, 54] on span "Sections" at bounding box center [458, 59] width 33 height 14
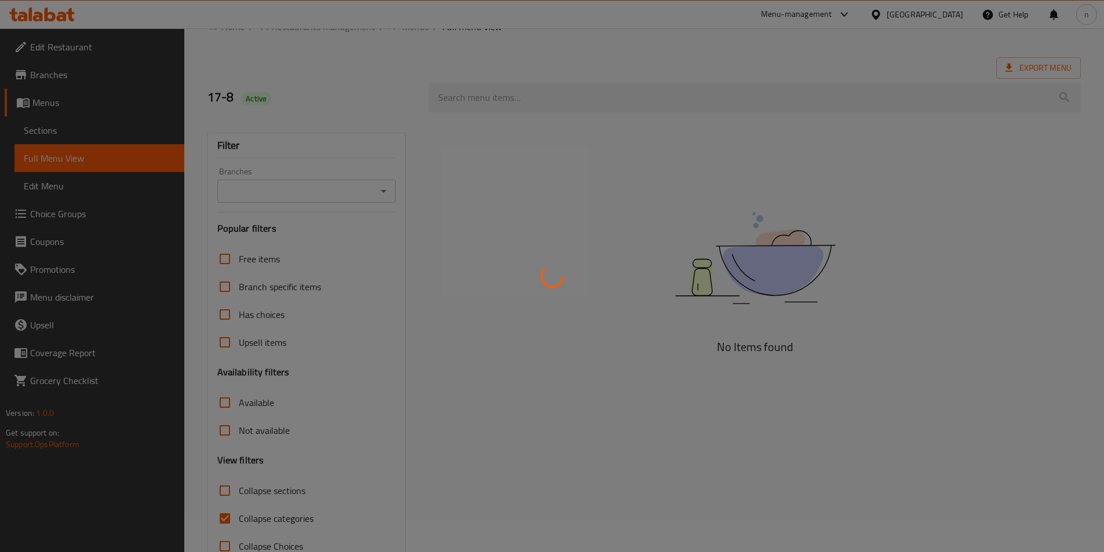
scroll to position [64, 0]
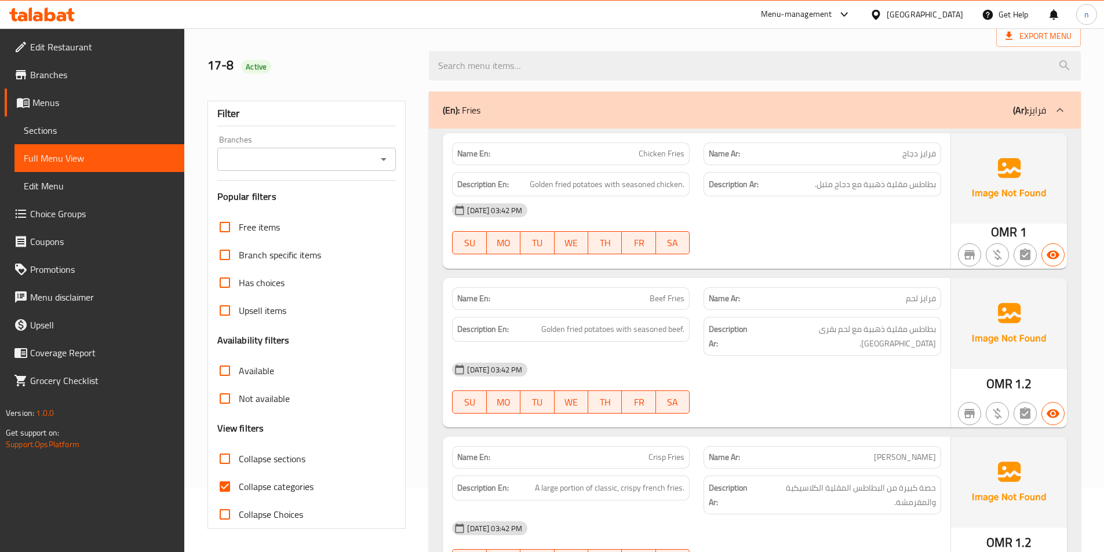
click at [266, 486] on span "Collapse categories" at bounding box center [276, 487] width 75 height 14
click at [239, 486] on input "Collapse categories" at bounding box center [225, 487] width 28 height 28
checkbox input "false"
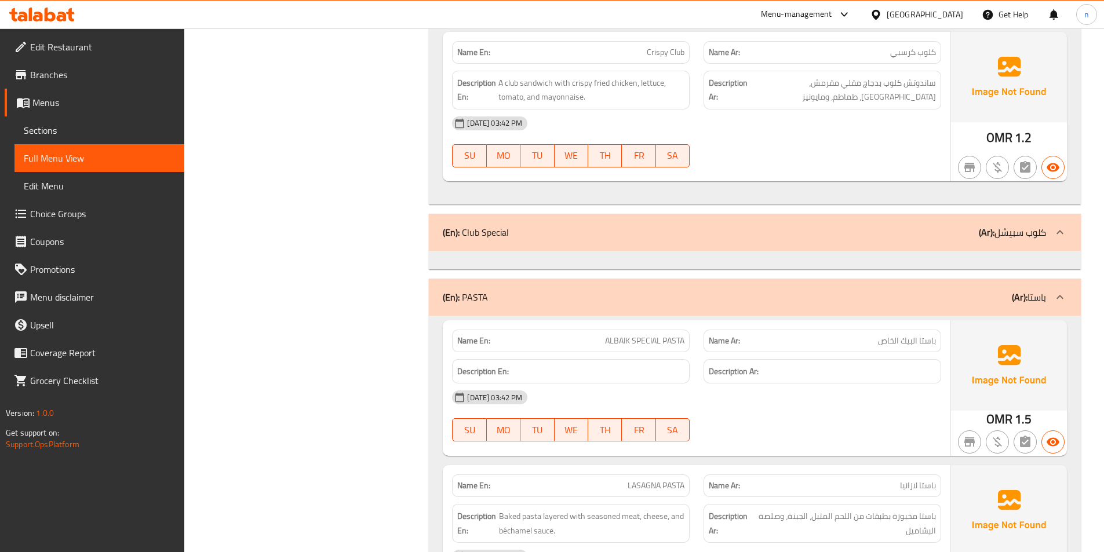
scroll to position [4119, 0]
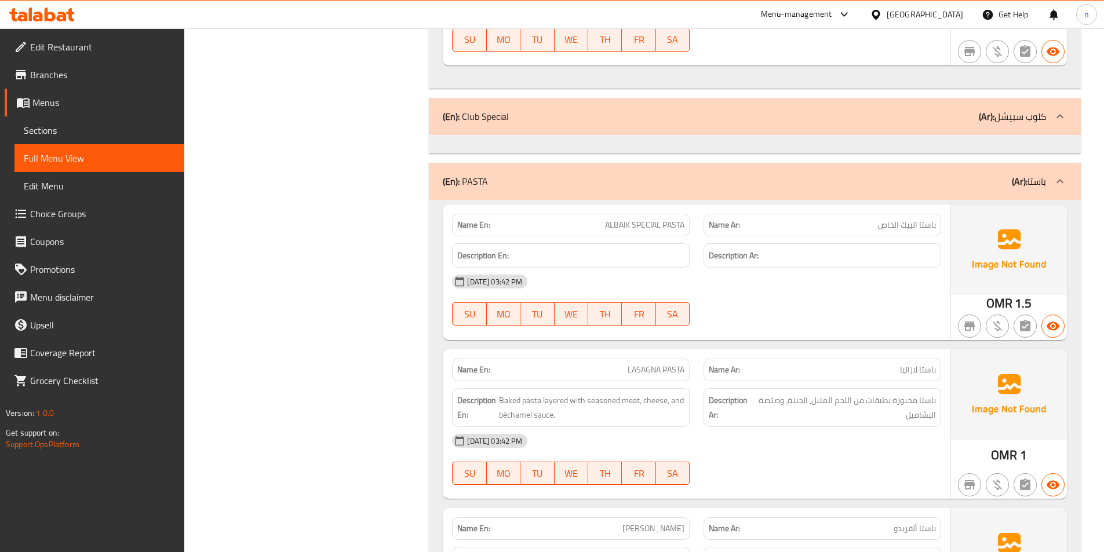
click at [63, 56] on link "Edit Restaurant" at bounding box center [95, 47] width 180 height 28
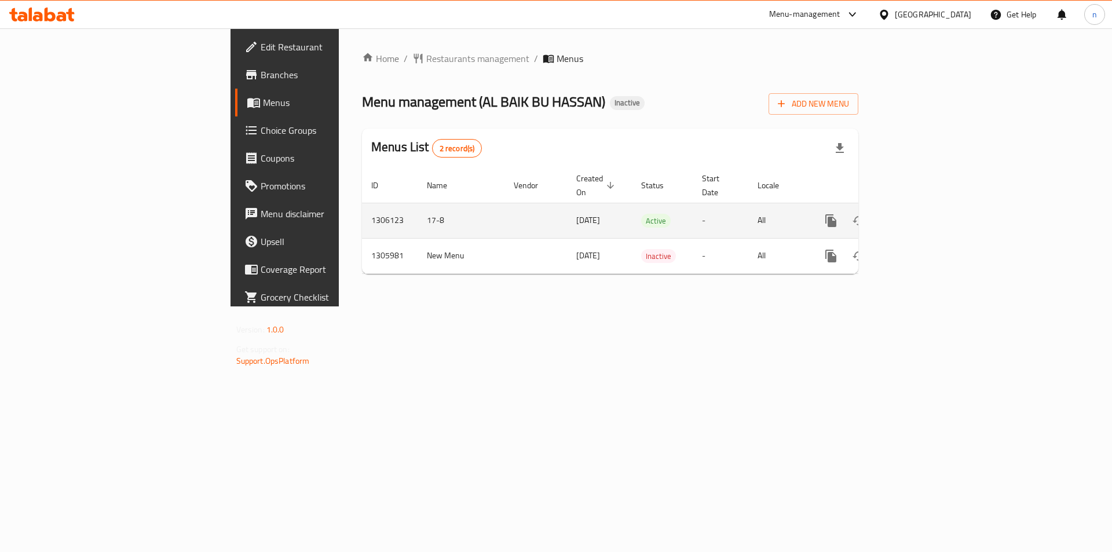
click at [920, 216] on icon "enhanced table" at bounding box center [915, 221] width 10 height 10
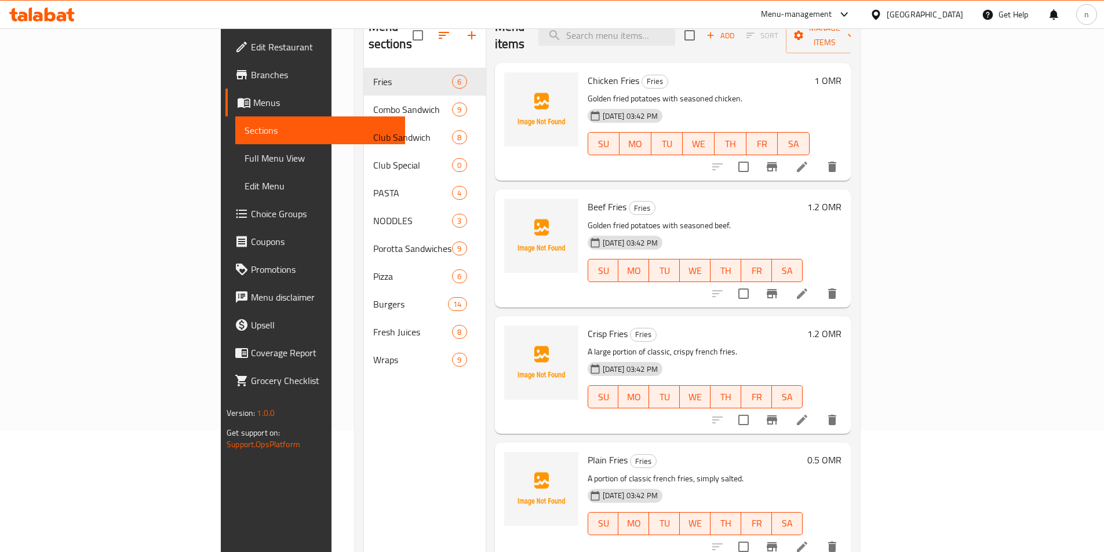
scroll to position [162, 0]
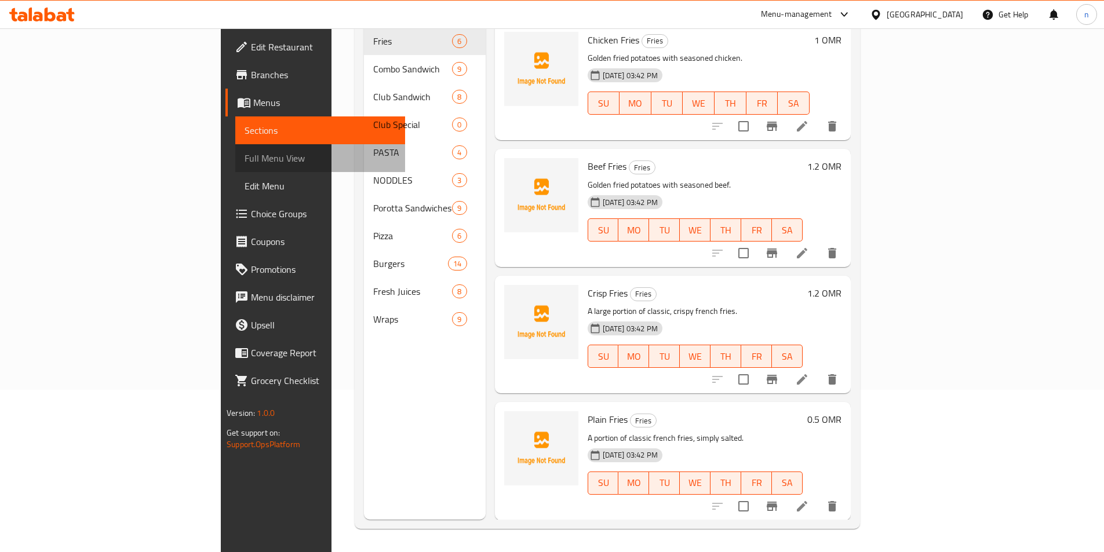
click at [244, 165] on span "Full Menu View" at bounding box center [319, 158] width 151 height 14
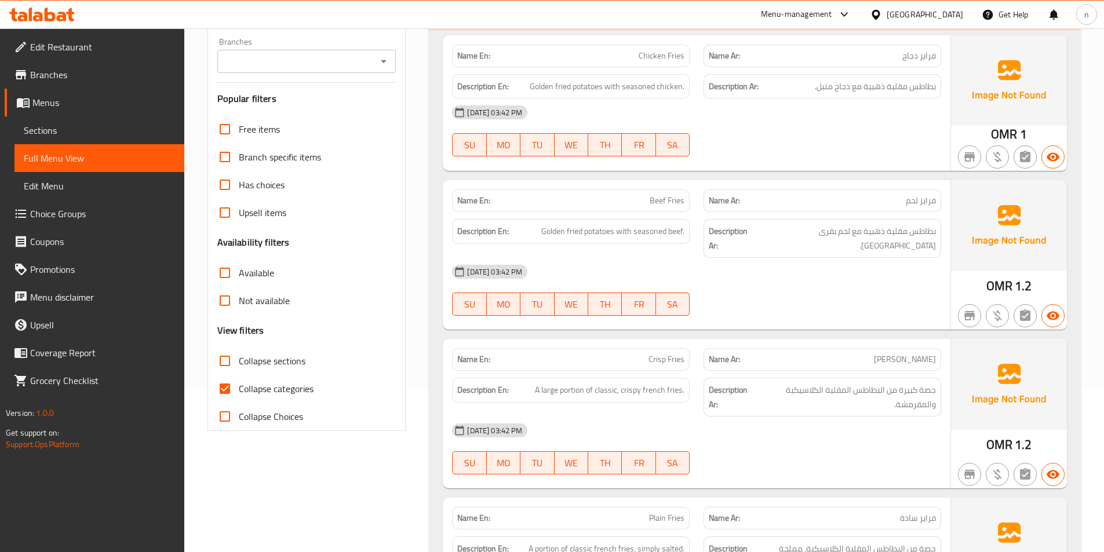
click at [280, 386] on span "Collapse categories" at bounding box center [276, 389] width 75 height 14
click at [239, 386] on input "Collapse categories" at bounding box center [225, 389] width 28 height 28
checkbox input "false"
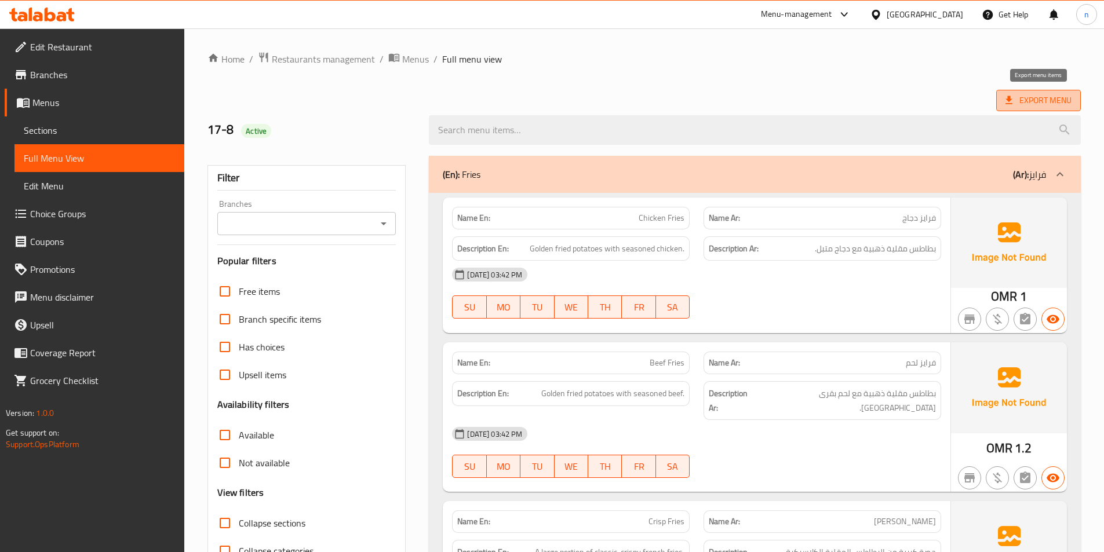
click at [1048, 97] on span "Export Menu" at bounding box center [1038, 100] width 66 height 14
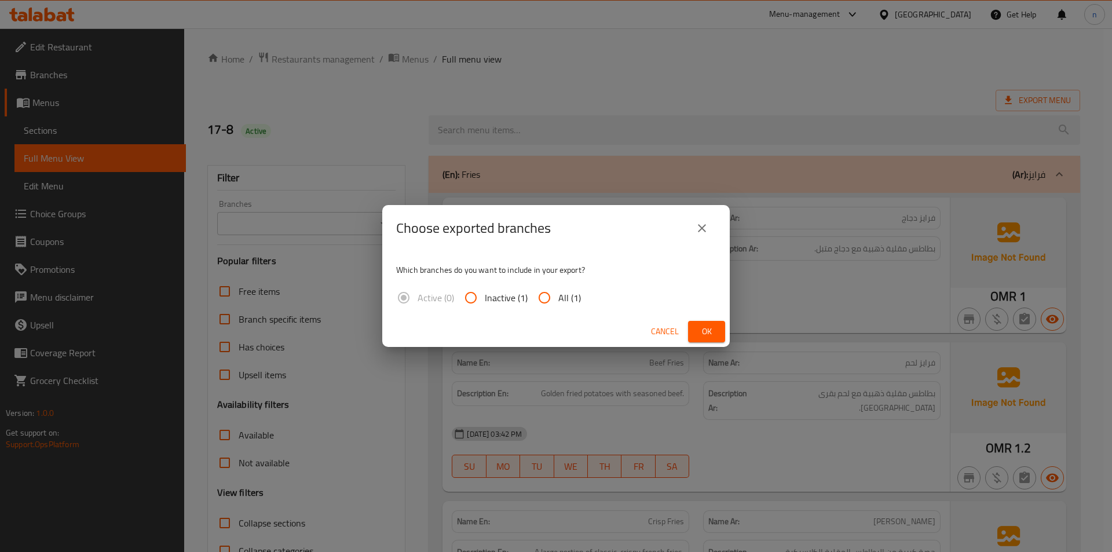
click at [549, 302] on input "All (1)" at bounding box center [545, 298] width 28 height 28
radio input "true"
click at [706, 324] on span "Ok" at bounding box center [706, 331] width 19 height 14
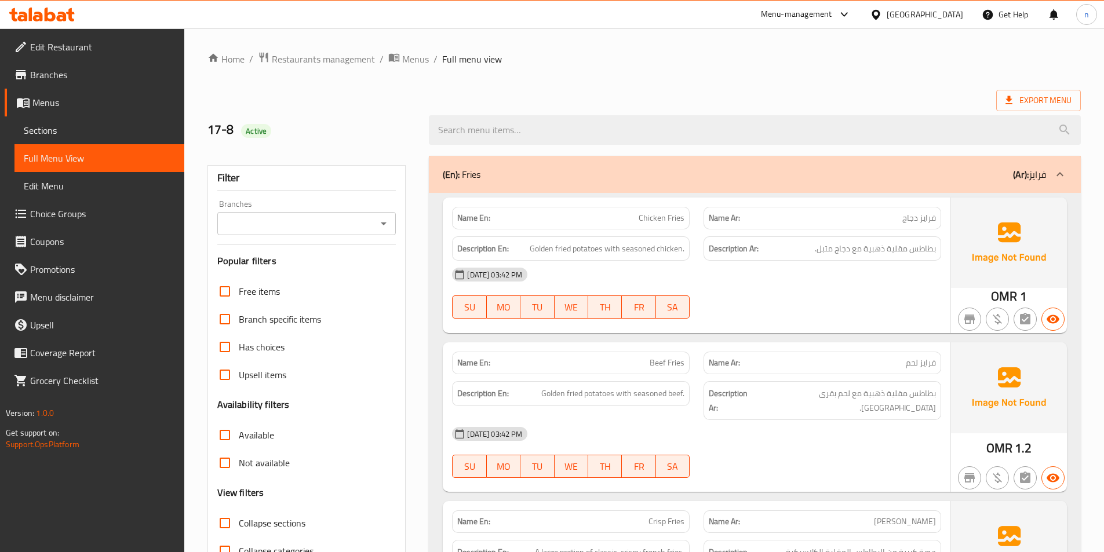
click at [64, 132] on span "Sections" at bounding box center [99, 130] width 151 height 14
